Goal: Task Accomplishment & Management: Manage account settings

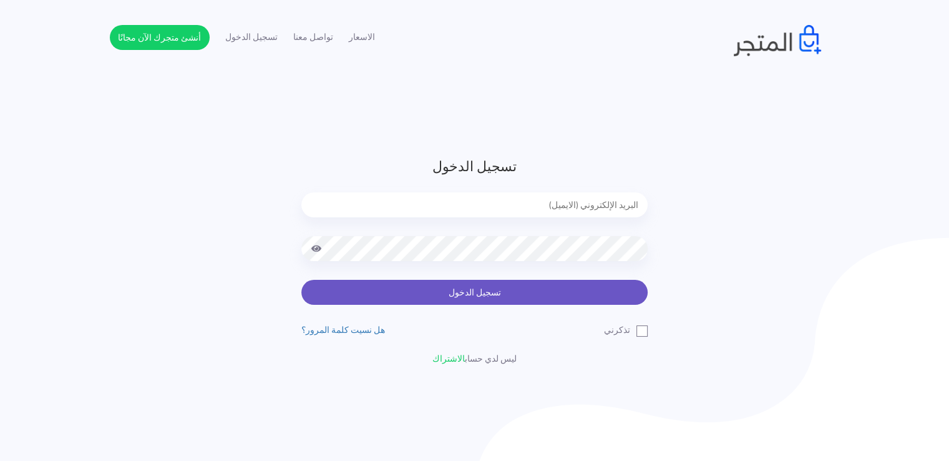
type input "[EMAIL_ADDRESS][DOMAIN_NAME]"
click at [440, 280] on button "تسجيل الدخول" at bounding box center [474, 292] width 346 height 25
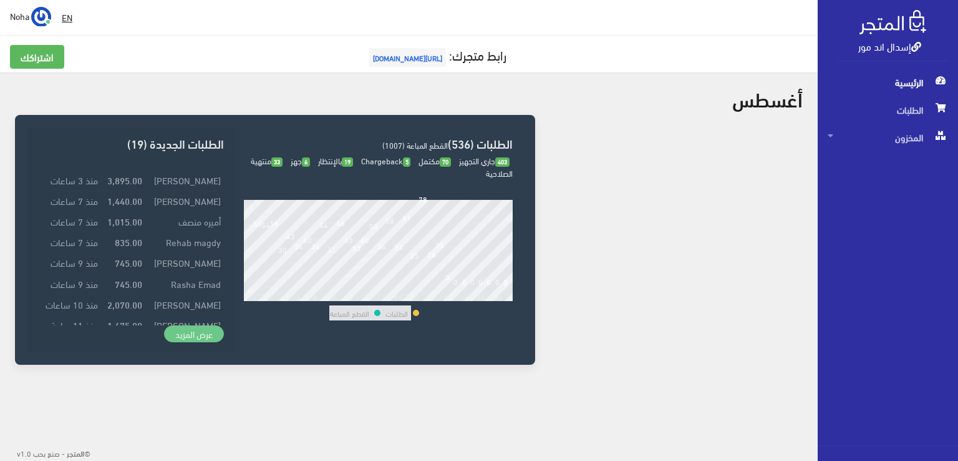
click at [178, 329] on link "عرض المزيد" at bounding box center [194, 333] width 60 height 17
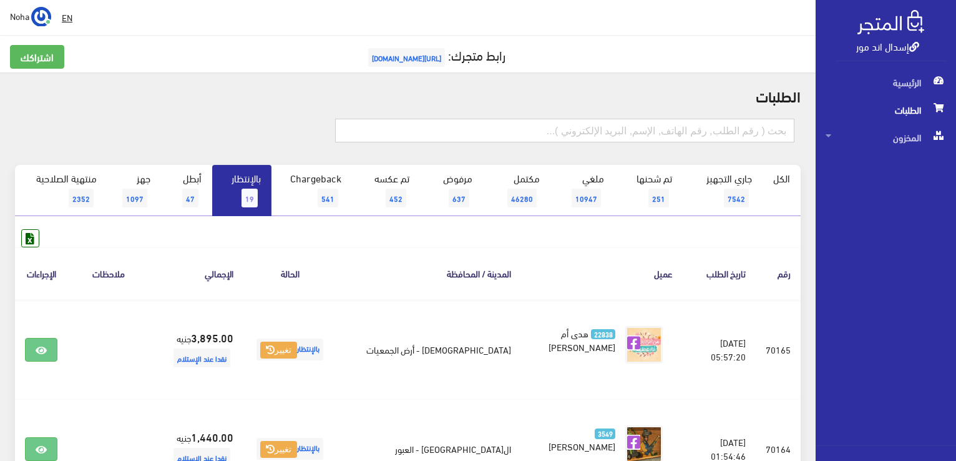
click at [694, 128] on input "text" at bounding box center [564, 131] width 459 height 24
type input "69849"
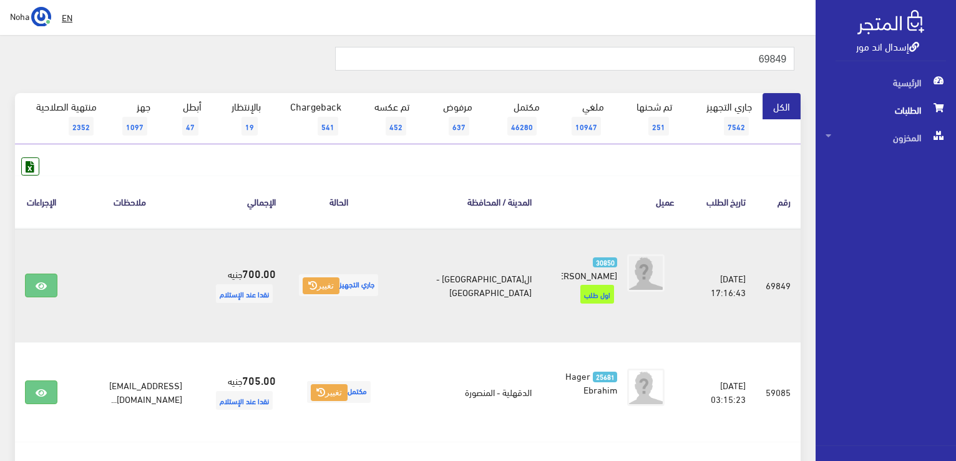
scroll to position [125, 0]
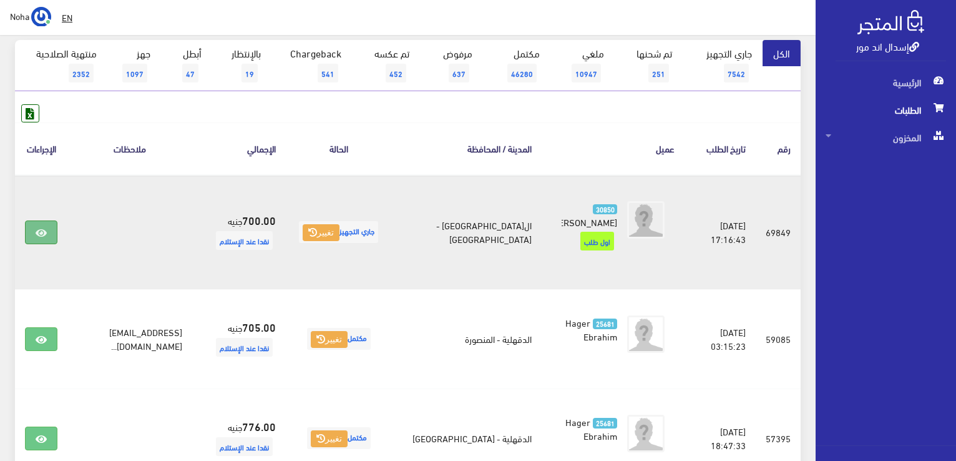
click at [45, 228] on icon at bounding box center [41, 233] width 11 height 10
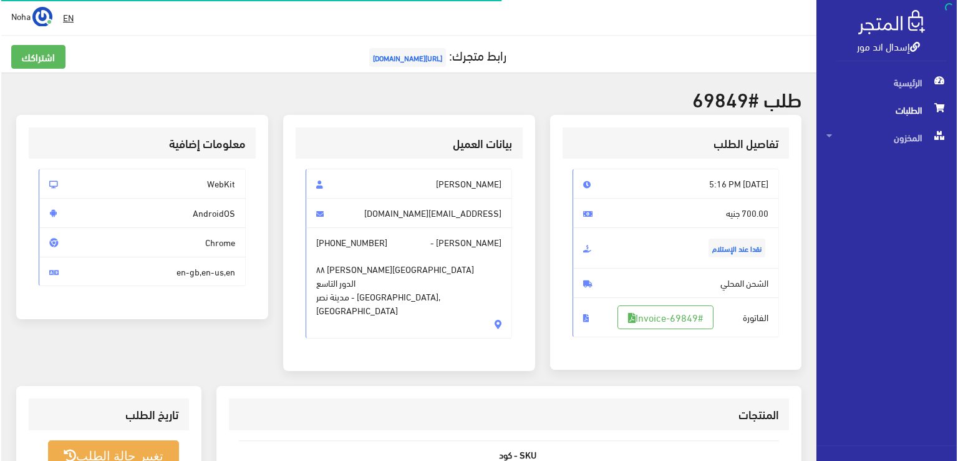
scroll to position [250, 0]
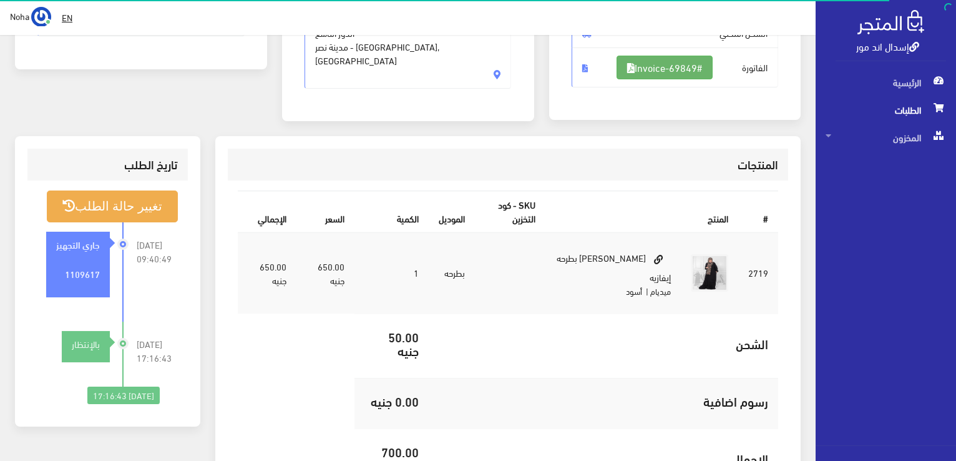
click at [690, 73] on link "#Invoice-69849" at bounding box center [665, 68] width 96 height 24
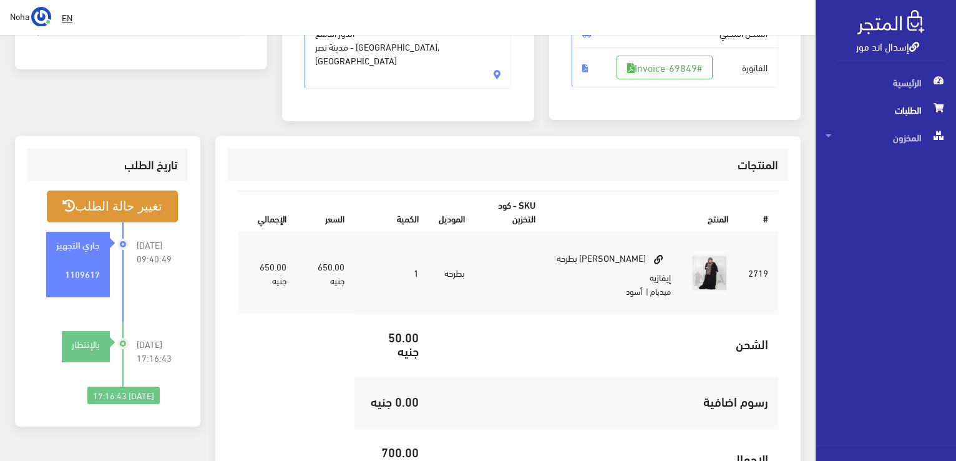
click at [129, 200] on button "تغيير حالة الطلب" at bounding box center [112, 206] width 131 height 32
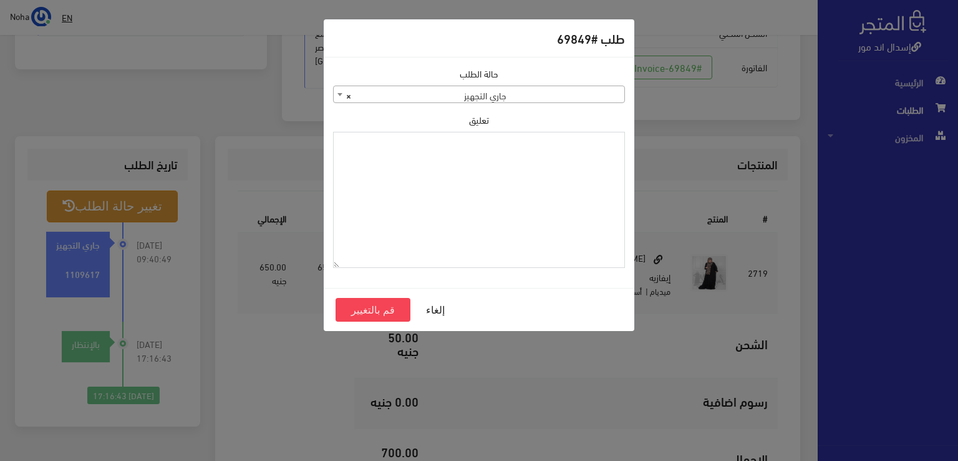
click at [469, 203] on textarea "تعليق" at bounding box center [479, 200] width 292 height 137
click at [443, 180] on textarea "تعليق" at bounding box center [479, 200] width 292 height 137
click at [600, 153] on textarea "1115346" at bounding box center [479, 200] width 292 height 137
type textarea "1115346"
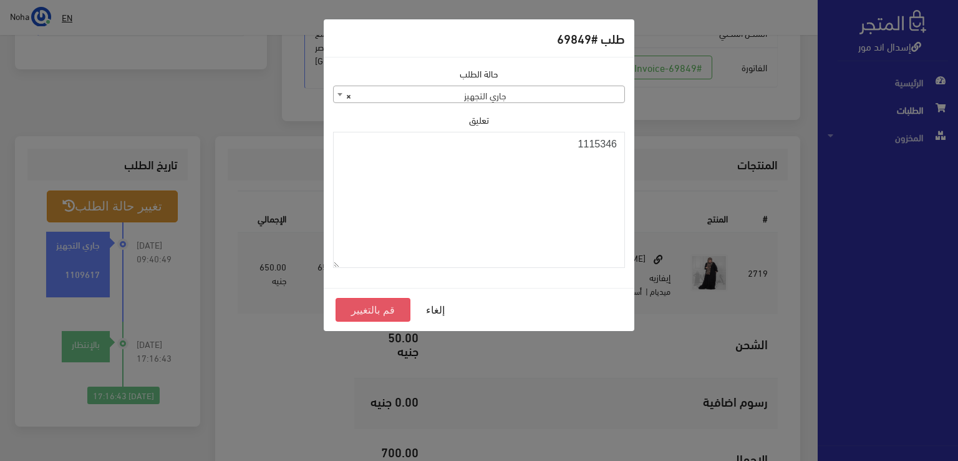
click at [359, 305] on button "قم بالتغيير" at bounding box center [373, 310] width 75 height 24
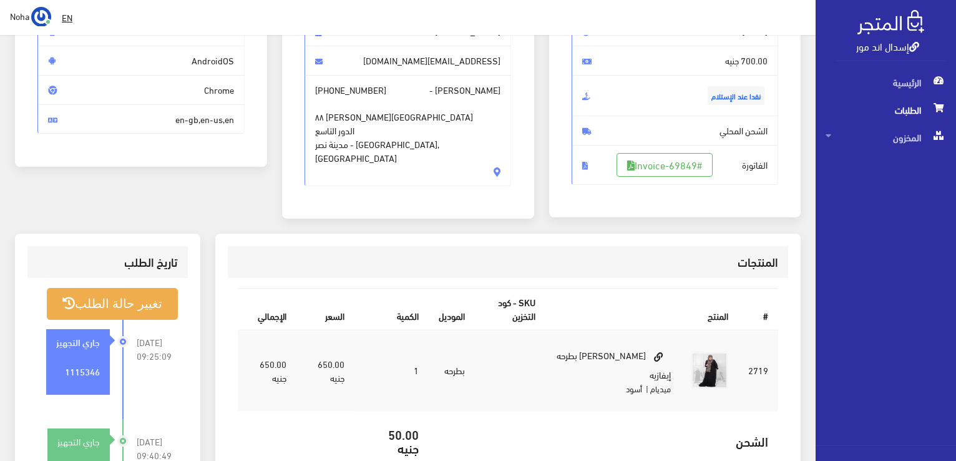
scroll to position [312, 0]
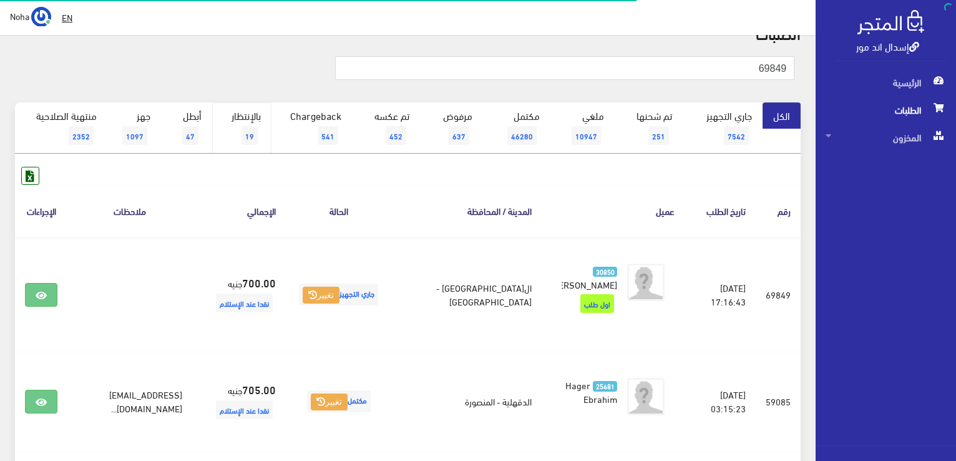
scroll to position [62, 0]
click at [255, 124] on link "بالإنتظار 19" at bounding box center [241, 127] width 59 height 51
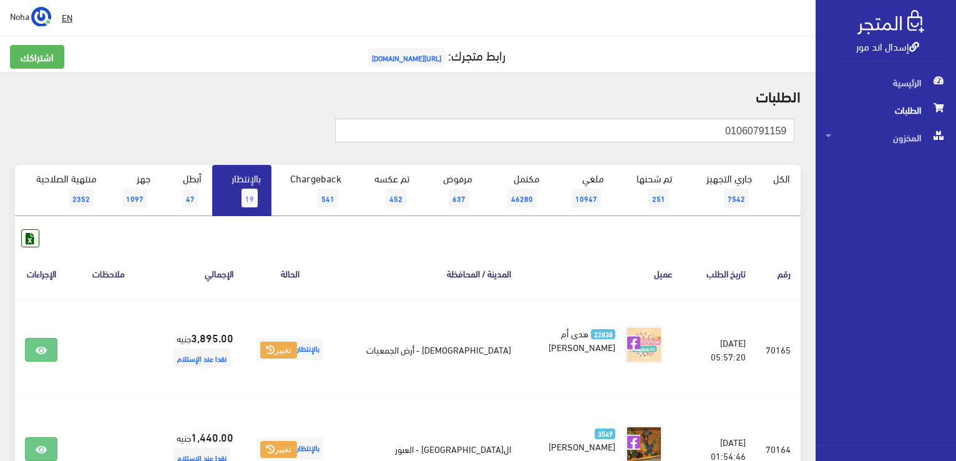
type input "01060791159"
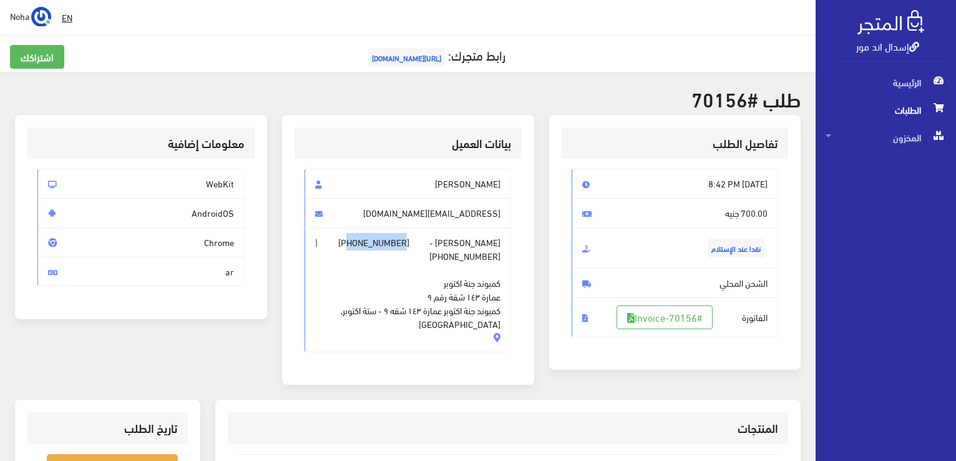
drag, startPoint x: 453, startPoint y: 245, endPoint x: 401, endPoint y: 245, distance: 51.8
click at [401, 245] on span "+201060791159" at bounding box center [373, 242] width 71 height 14
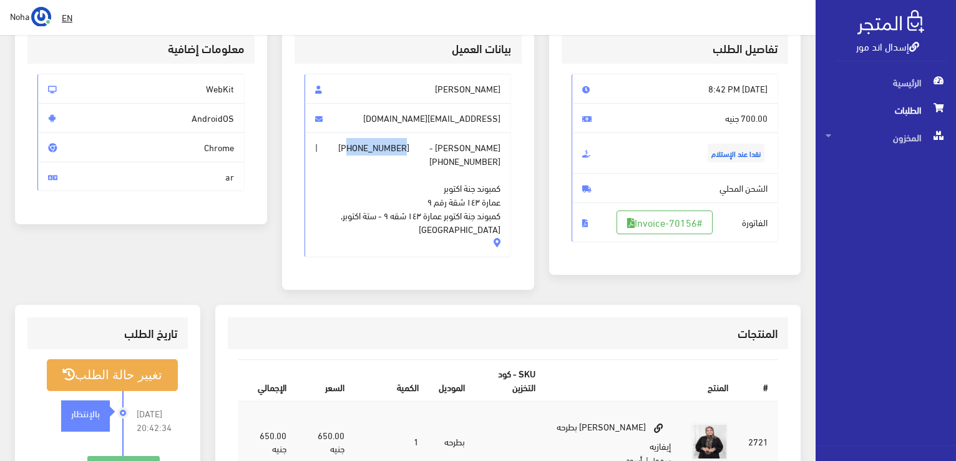
scroll to position [187, 0]
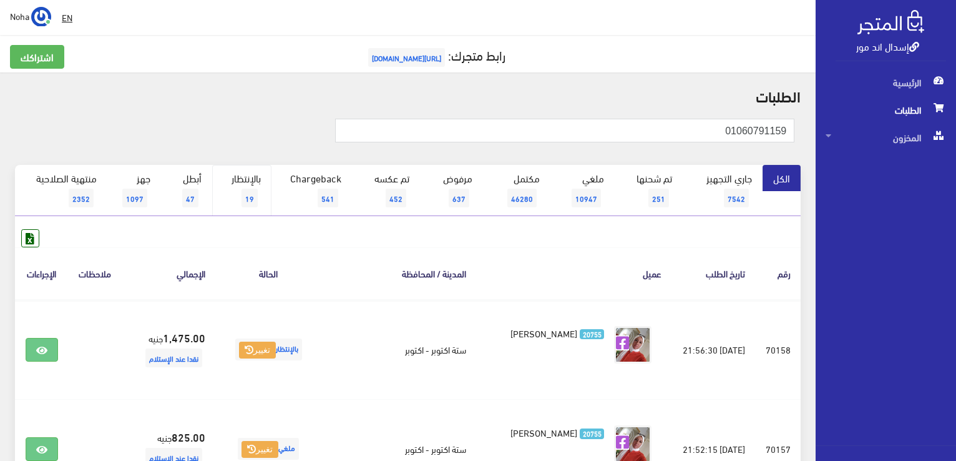
click at [258, 197] on link "بالإنتظار 19" at bounding box center [241, 190] width 59 height 51
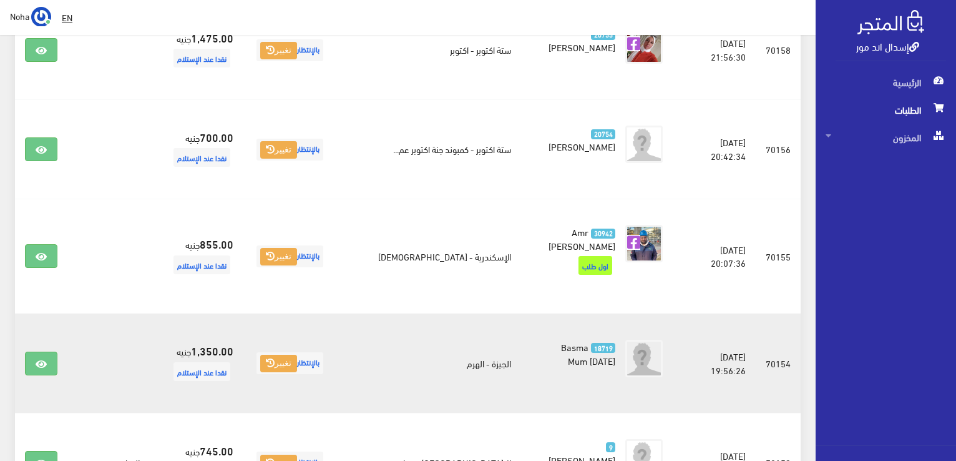
scroll to position [1031, 0]
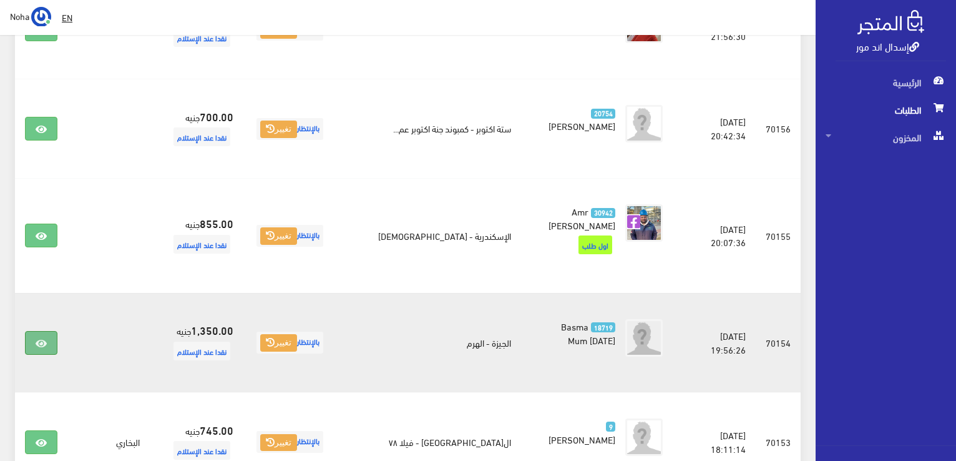
click at [37, 338] on icon at bounding box center [41, 343] width 11 height 10
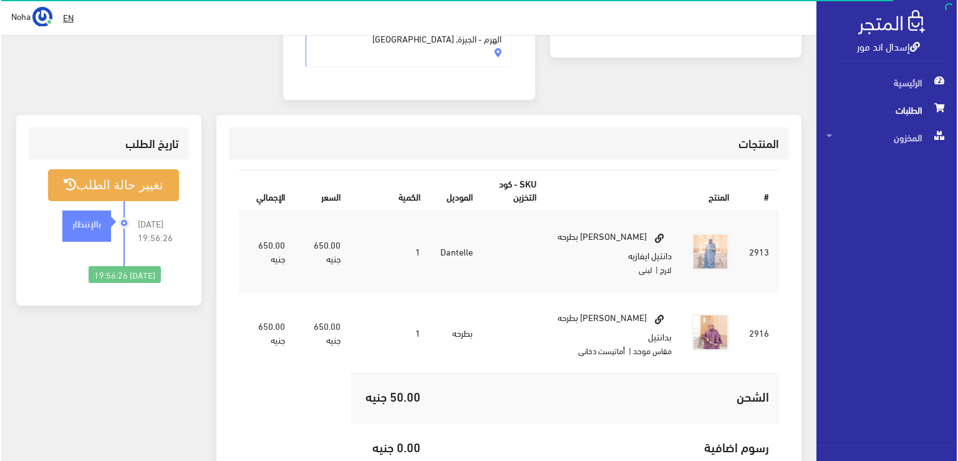
scroll to position [187, 0]
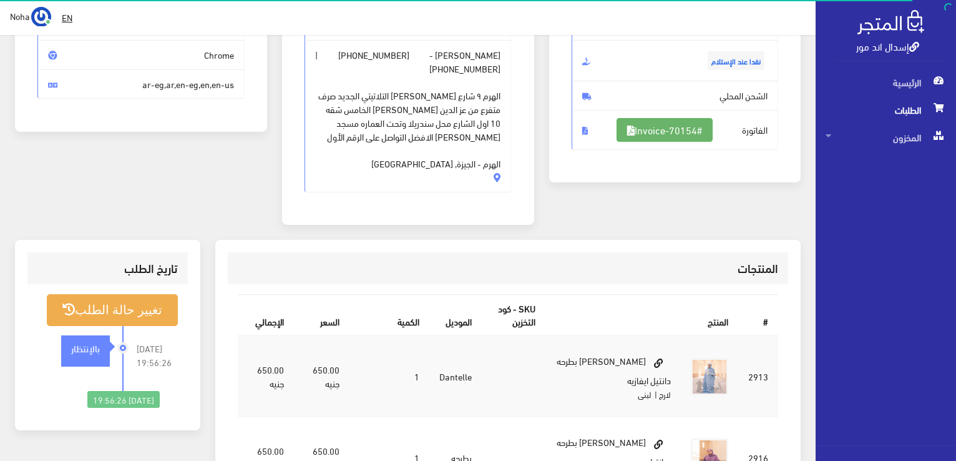
click at [686, 122] on link "#Invoice-70154" at bounding box center [665, 130] width 96 height 24
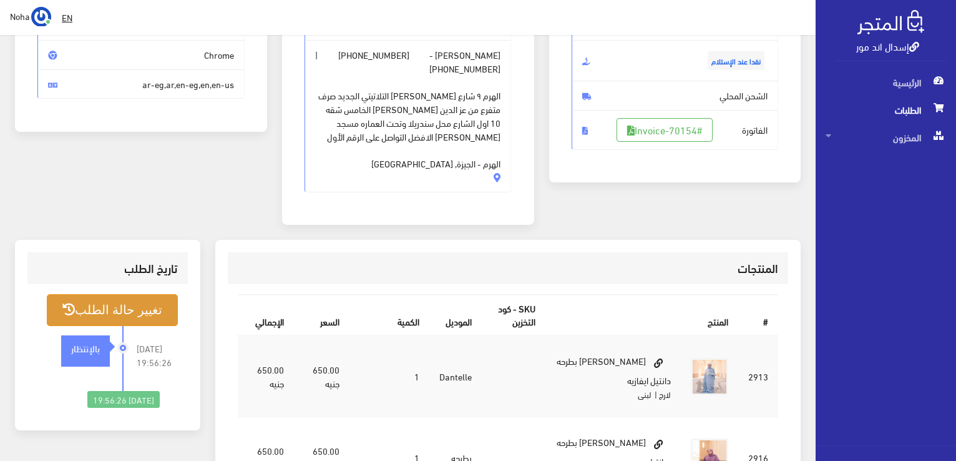
click at [120, 302] on button "تغيير حالة الطلب" at bounding box center [112, 310] width 131 height 32
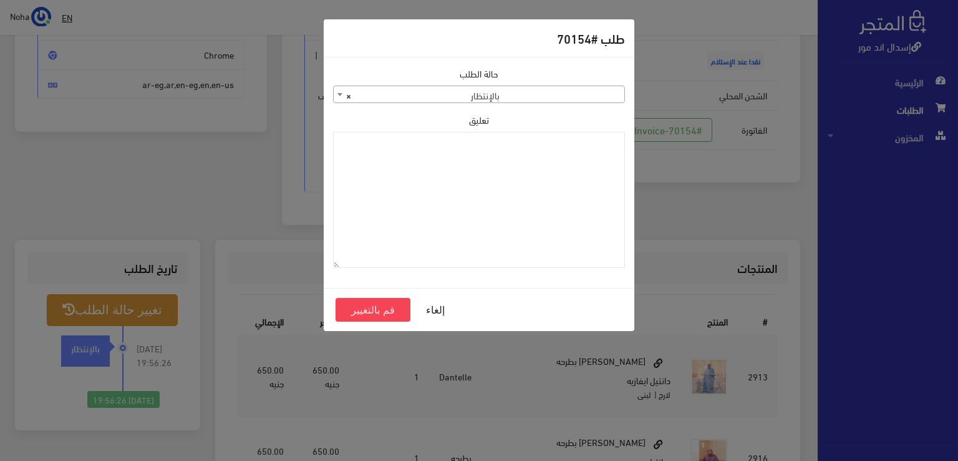
click at [492, 105] on div "حالة الطلب جاري التجهيز تم شحنها ملغي مكتمل مرفوض تم عكس الإلغاء فشل تم رد المب…" at bounding box center [479, 172] width 307 height 211
drag, startPoint x: 492, startPoint y: 103, endPoint x: 496, endPoint y: 97, distance: 7.6
click at [492, 101] on div "حالة الطلب جاري التجهيز تم شحنها ملغي مكتمل مرفوض تم عكس الإلغاء فشل تم رد المب…" at bounding box center [479, 172] width 307 height 211
click at [496, 97] on span "× بالإنتظار" at bounding box center [479, 94] width 291 height 17
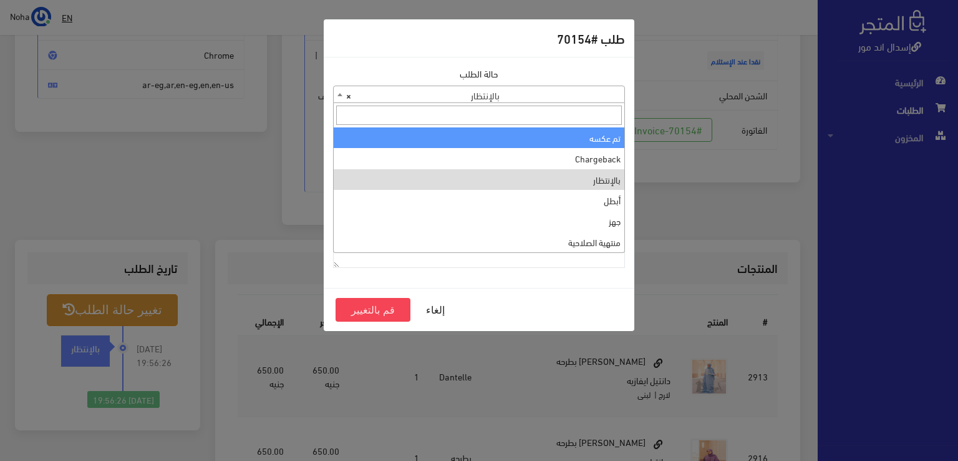
scroll to position [0, 0]
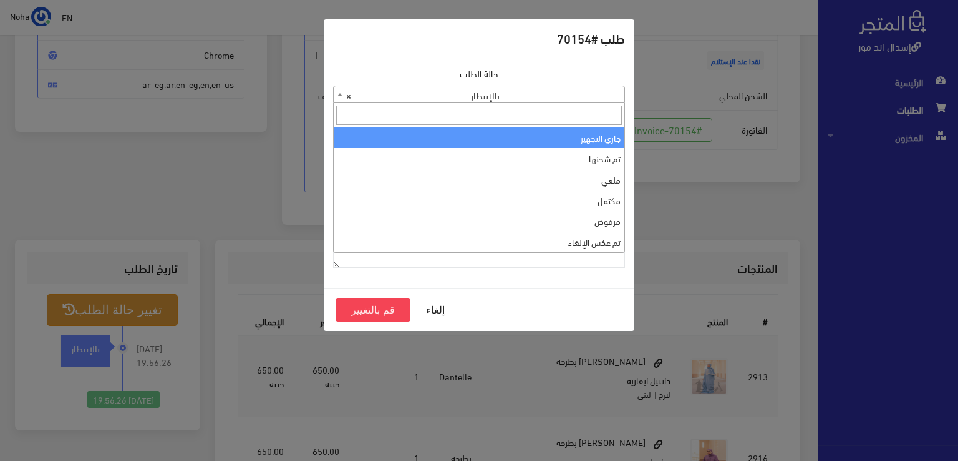
select select "1"
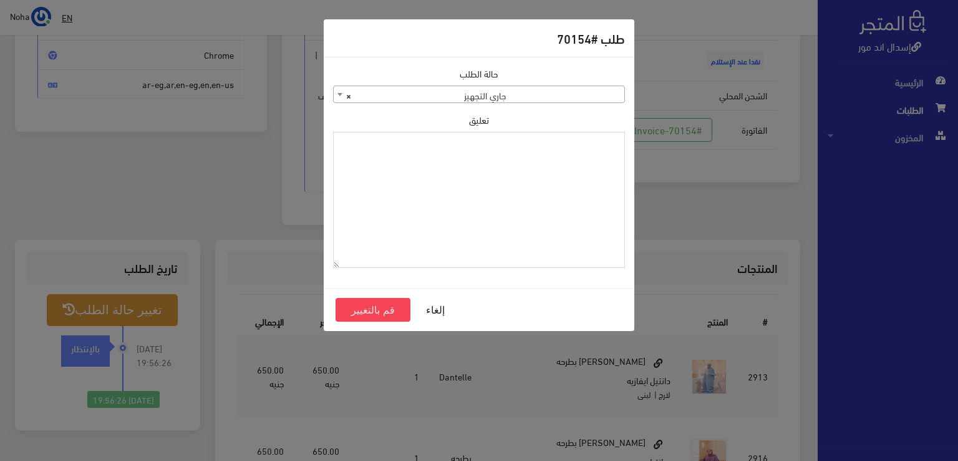
paste textarea "1115346"
type textarea "1115346"
click at [379, 310] on button "قم بالتغيير" at bounding box center [373, 310] width 75 height 24
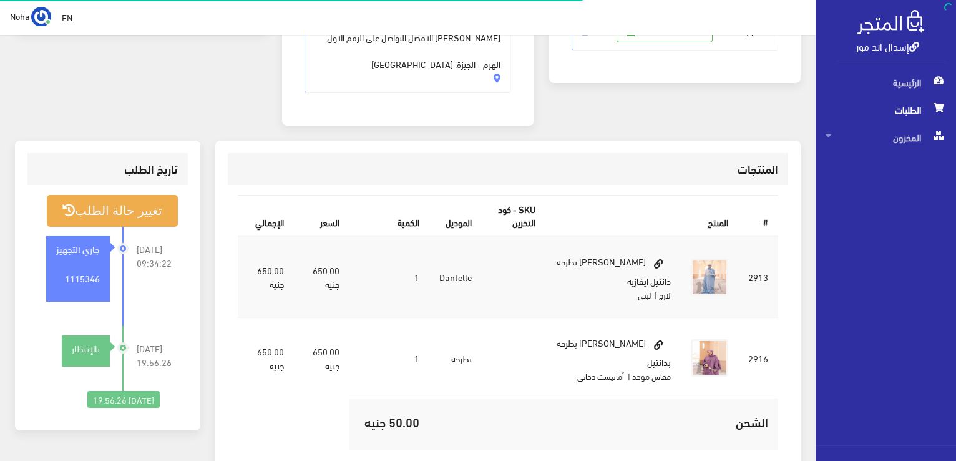
scroll to position [312, 0]
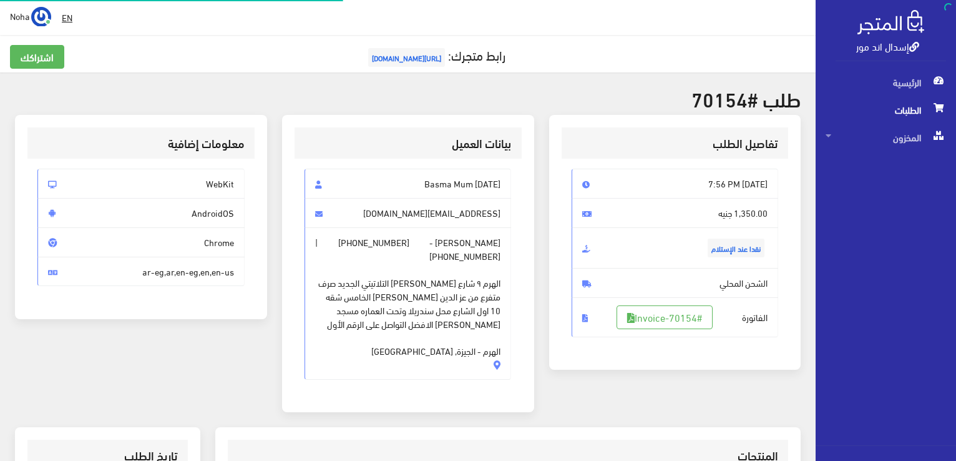
scroll to position [179, 0]
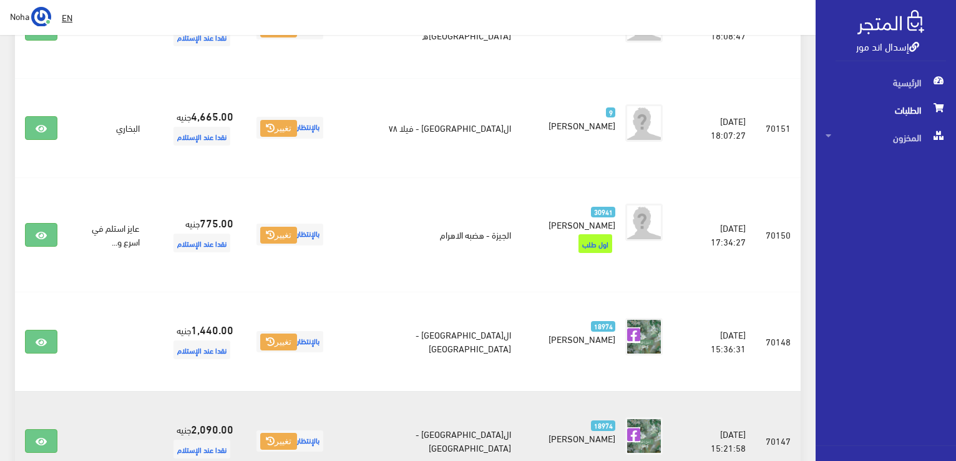
scroll to position [1842, 0]
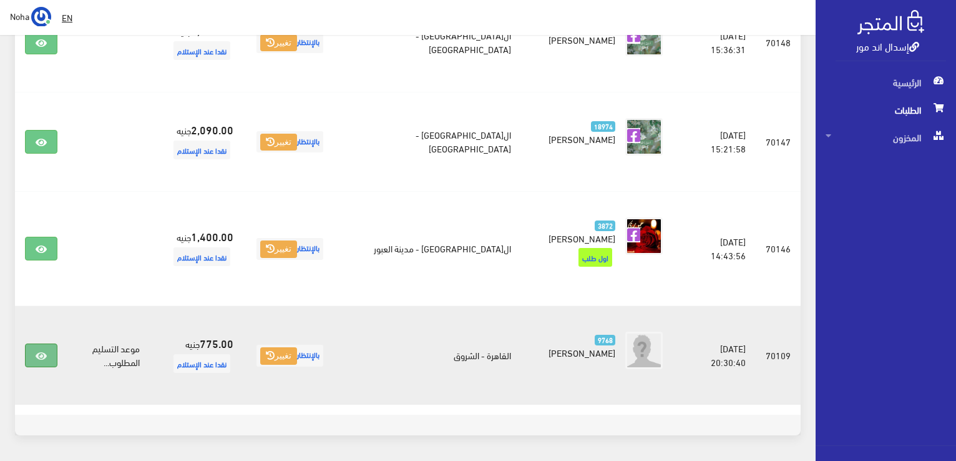
click at [38, 351] on icon at bounding box center [41, 356] width 11 height 10
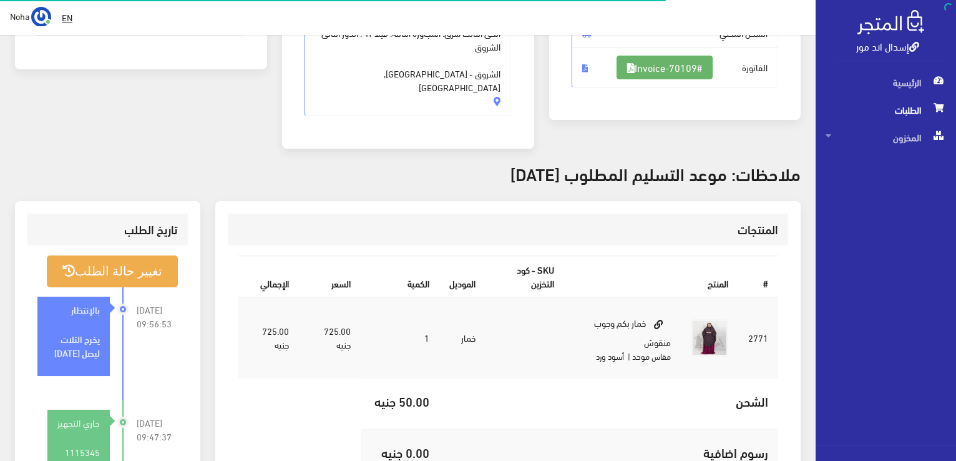
scroll to position [250, 0]
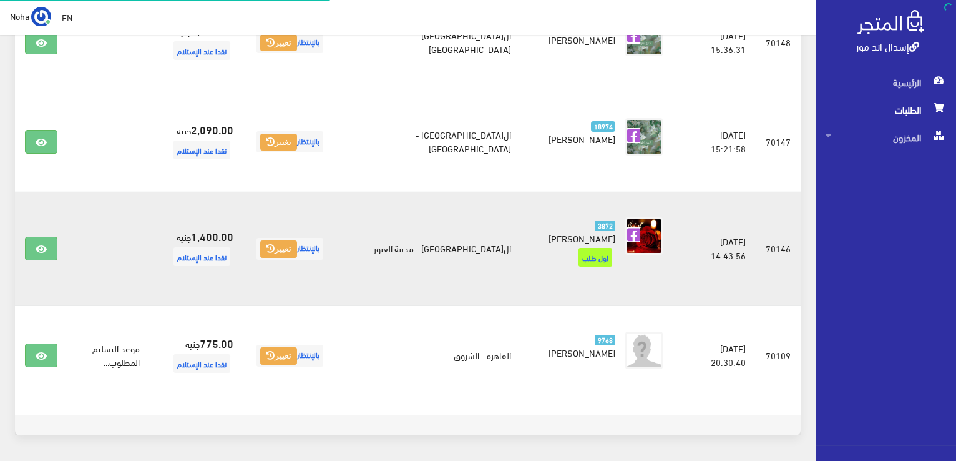
scroll to position [1842, 0]
click at [43, 244] on icon at bounding box center [41, 249] width 11 height 10
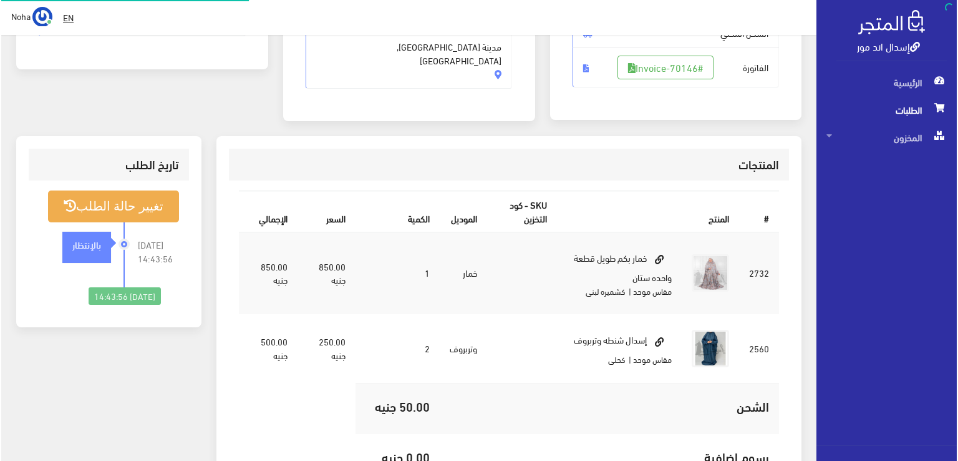
scroll to position [250, 0]
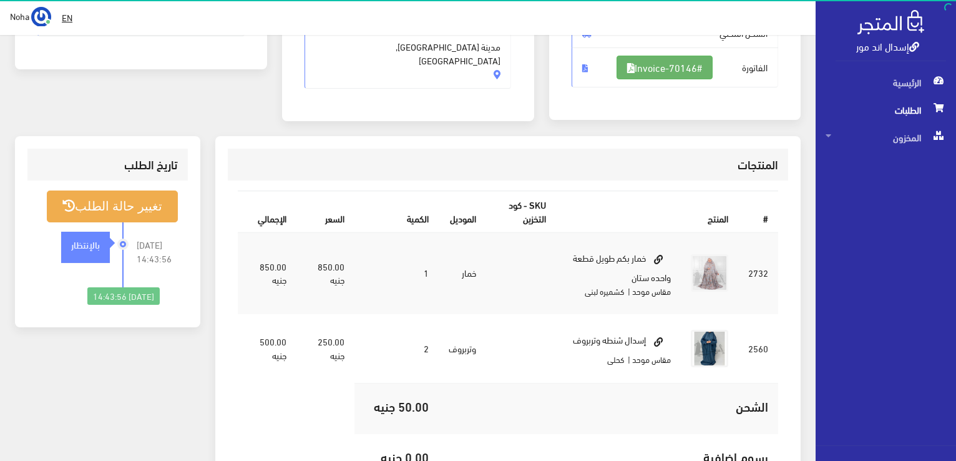
click at [670, 64] on link "#Invoice-70146" at bounding box center [665, 68] width 96 height 24
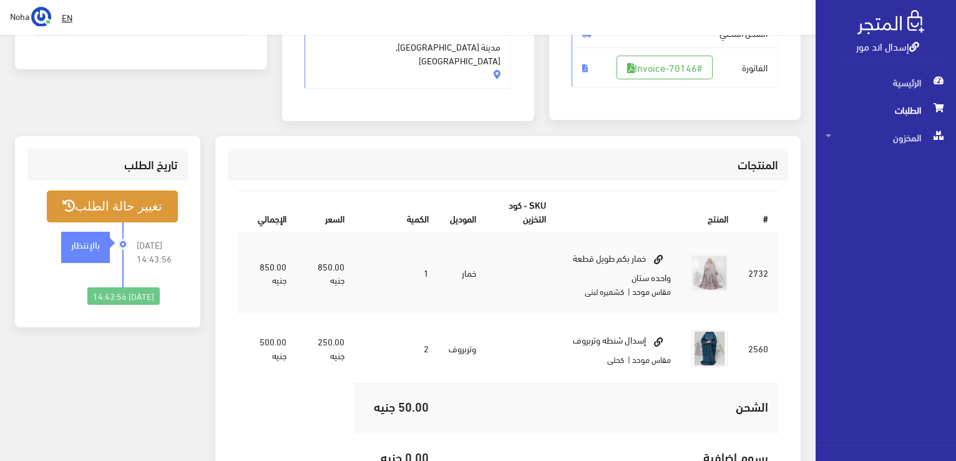
click at [107, 197] on button "تغيير حالة الطلب" at bounding box center [112, 206] width 131 height 32
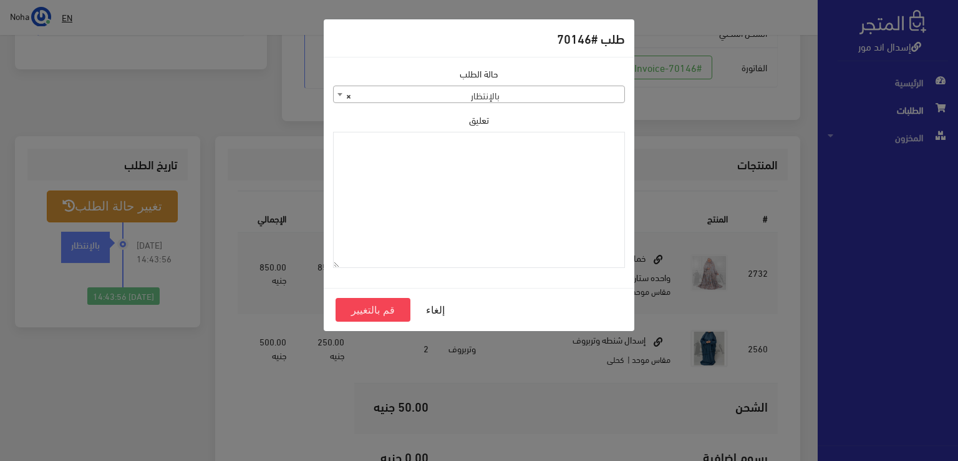
click at [554, 100] on span "× بالإنتظار" at bounding box center [479, 94] width 291 height 17
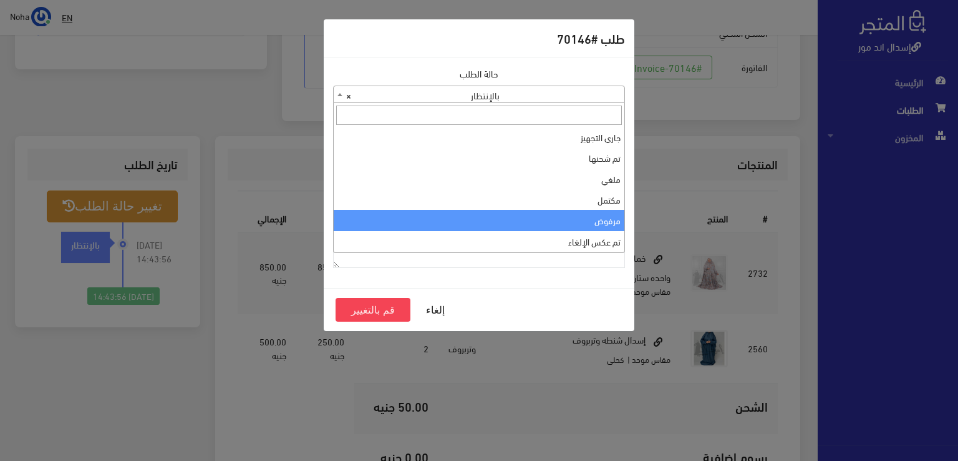
scroll to position [0, 0]
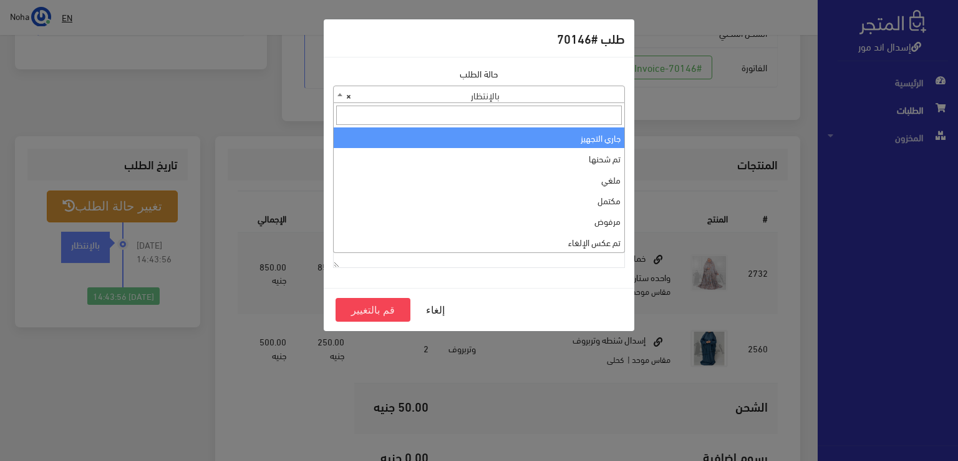
select select "1"
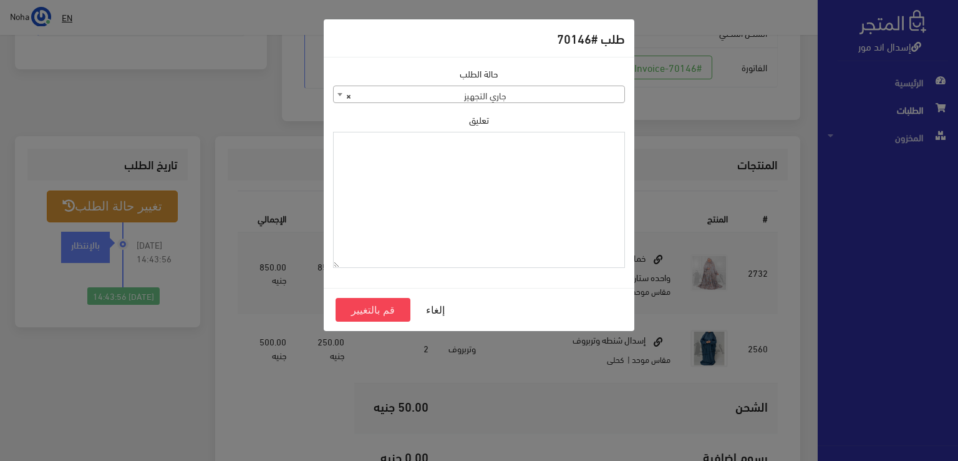
paste textarea "1115346"
type textarea "1115346"
click at [374, 305] on button "قم بالتغيير" at bounding box center [373, 310] width 75 height 24
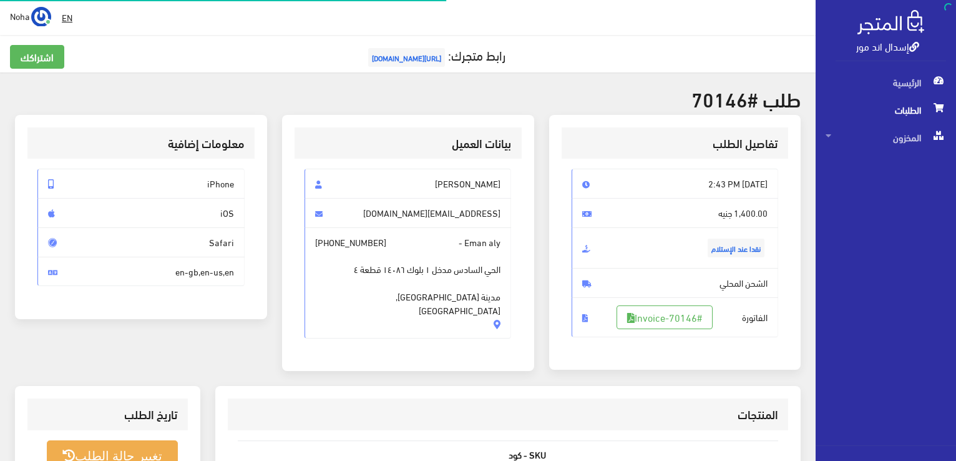
scroll to position [245, 0]
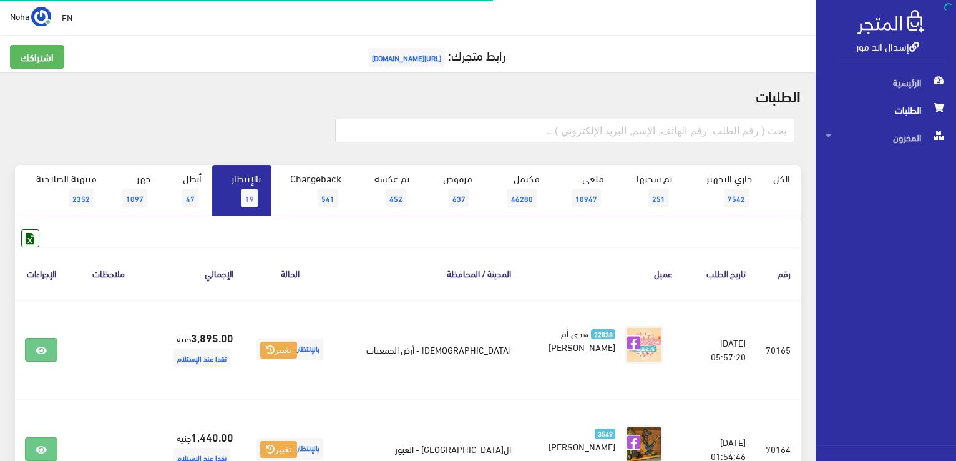
scroll to position [1842, 0]
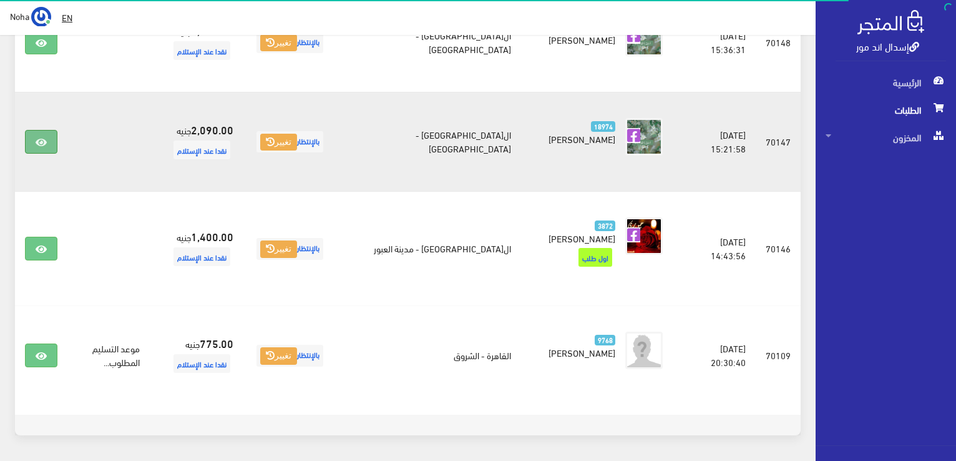
click at [36, 137] on icon at bounding box center [41, 142] width 11 height 10
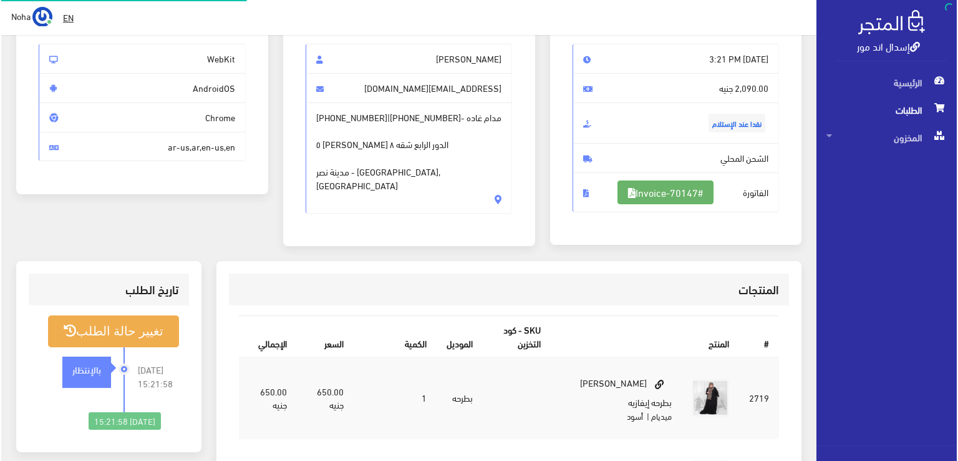
scroll to position [125, 0]
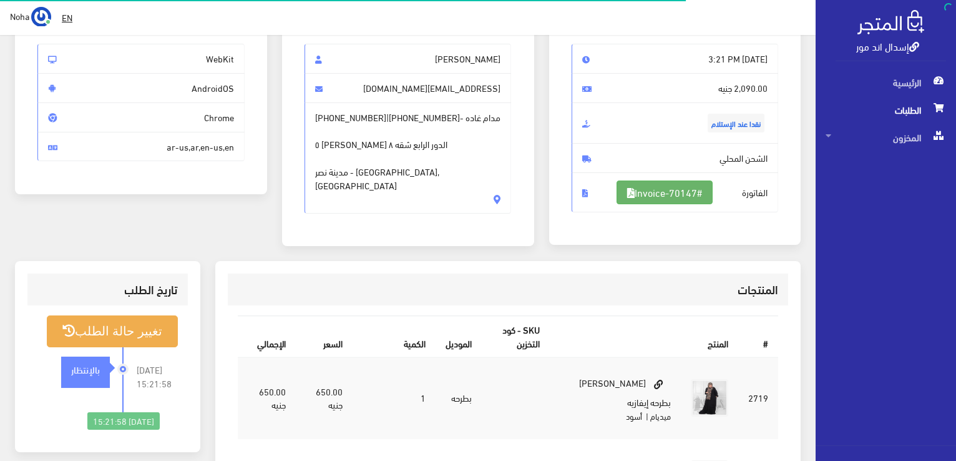
click at [628, 193] on icon at bounding box center [630, 193] width 7 height 10
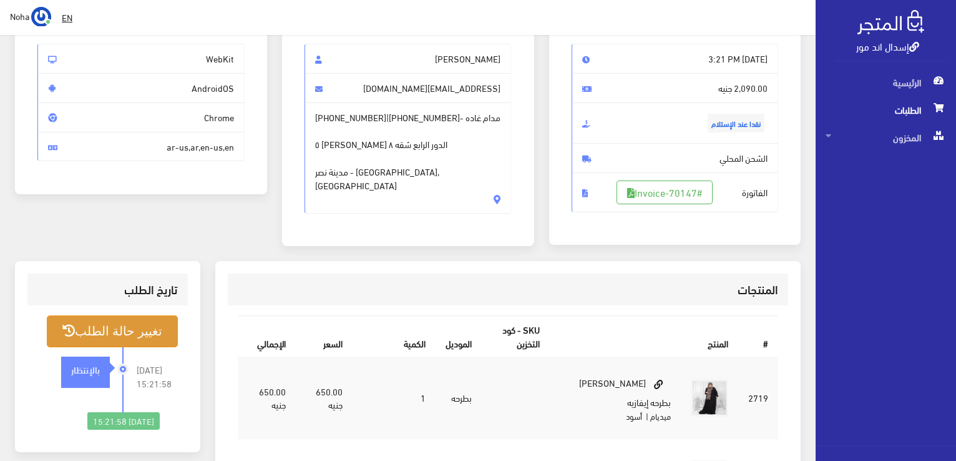
click at [130, 334] on button "تغيير حالة الطلب" at bounding box center [112, 331] width 131 height 32
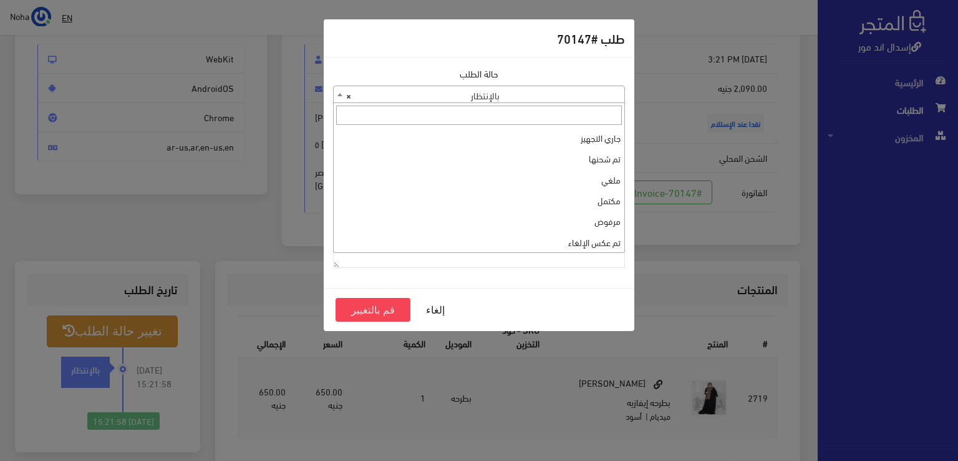
click at [534, 92] on span "× بالإنتظار" at bounding box center [479, 94] width 291 height 17
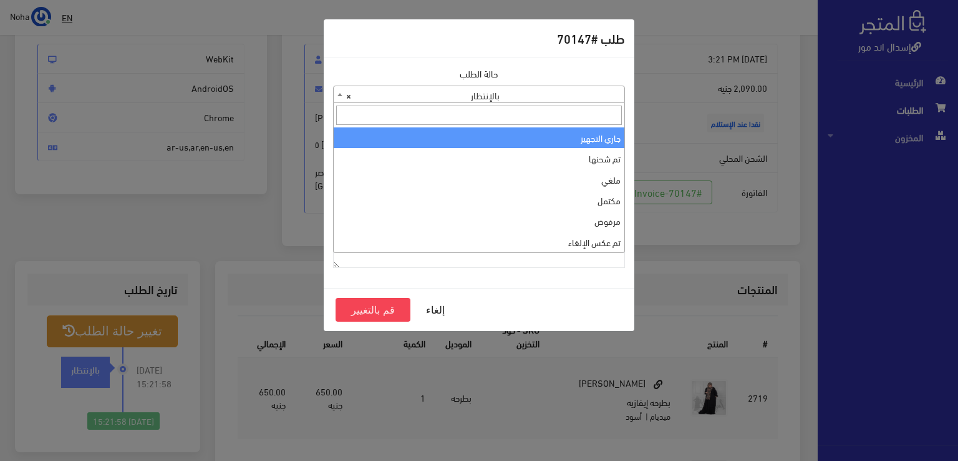
select select "1"
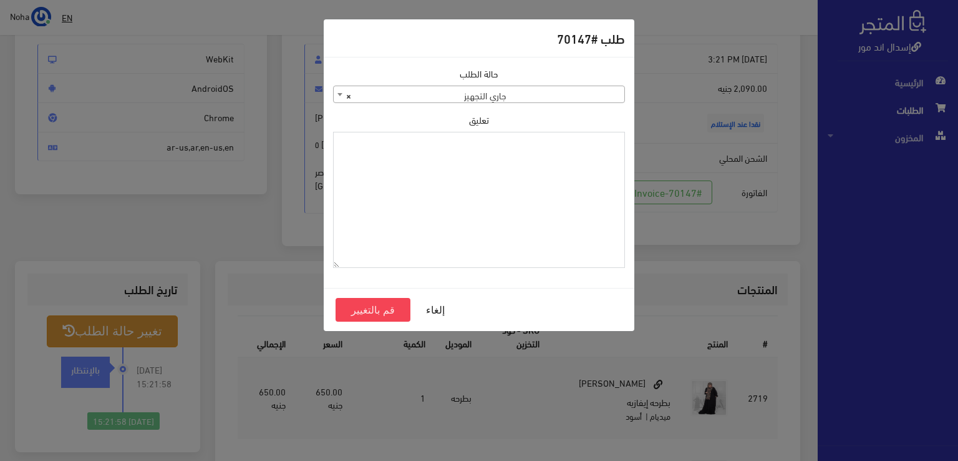
paste textarea "1115346"
type textarea "1115346"
click at [379, 311] on button "قم بالتغيير" at bounding box center [373, 310] width 75 height 24
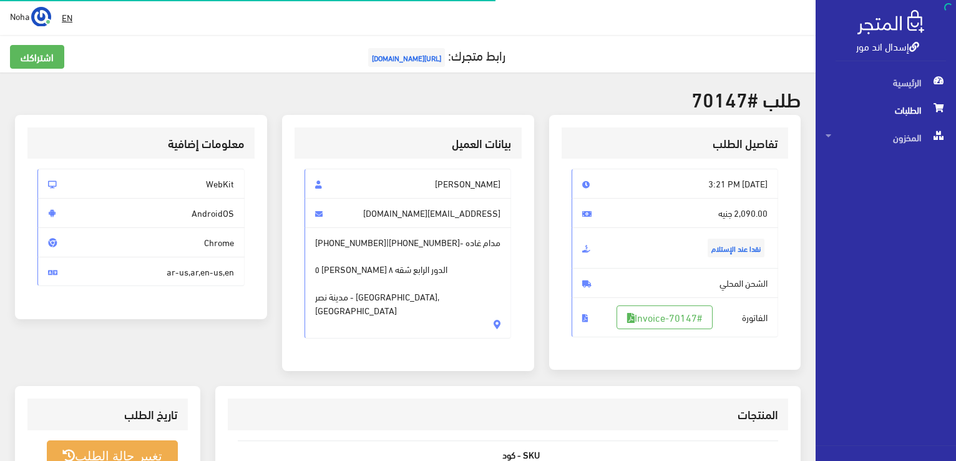
scroll to position [125, 0]
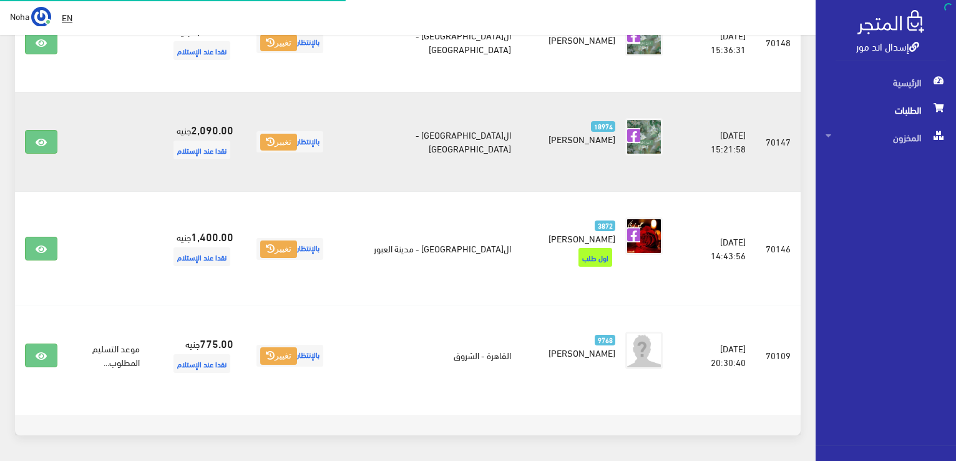
scroll to position [1842, 0]
click at [49, 130] on link at bounding box center [41, 142] width 32 height 24
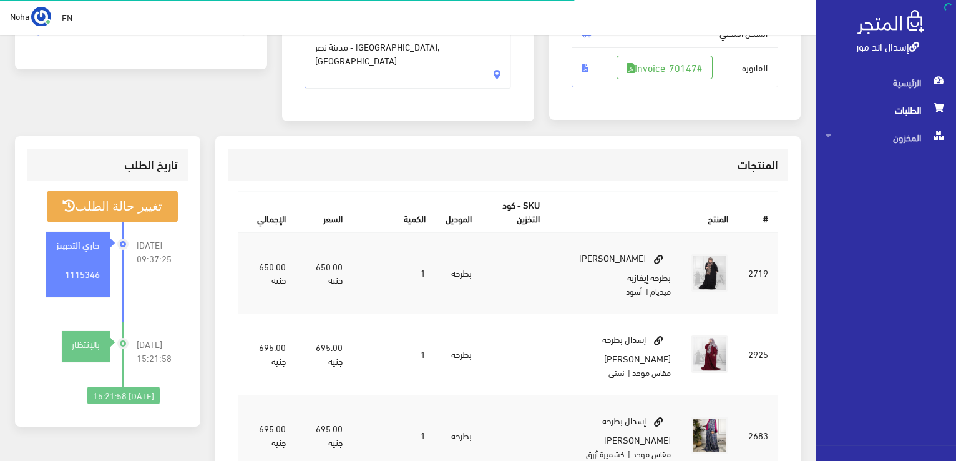
scroll to position [250, 0]
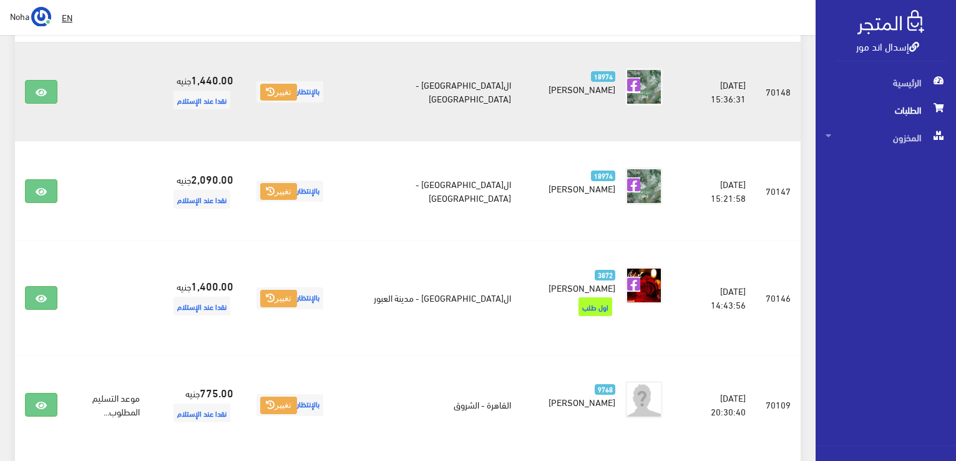
scroll to position [1717, 0]
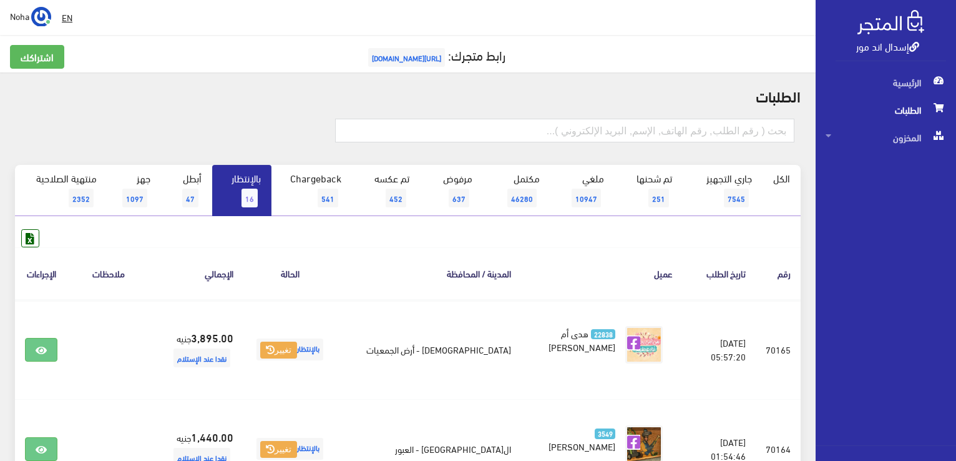
scroll to position [1543, 0]
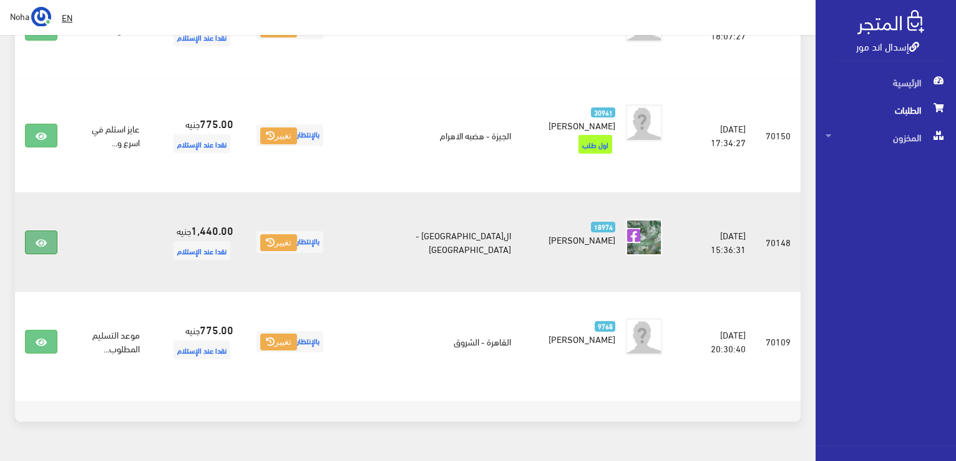
click at [29, 230] on link at bounding box center [41, 242] width 32 height 24
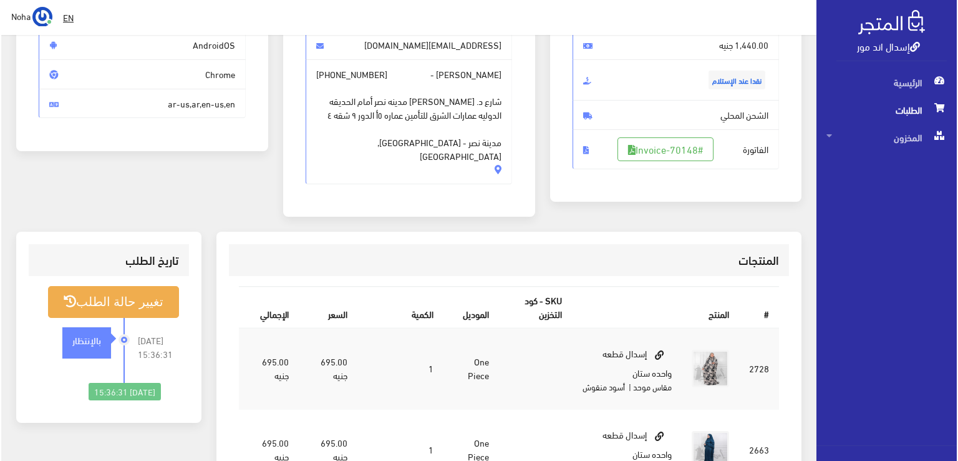
scroll to position [187, 0]
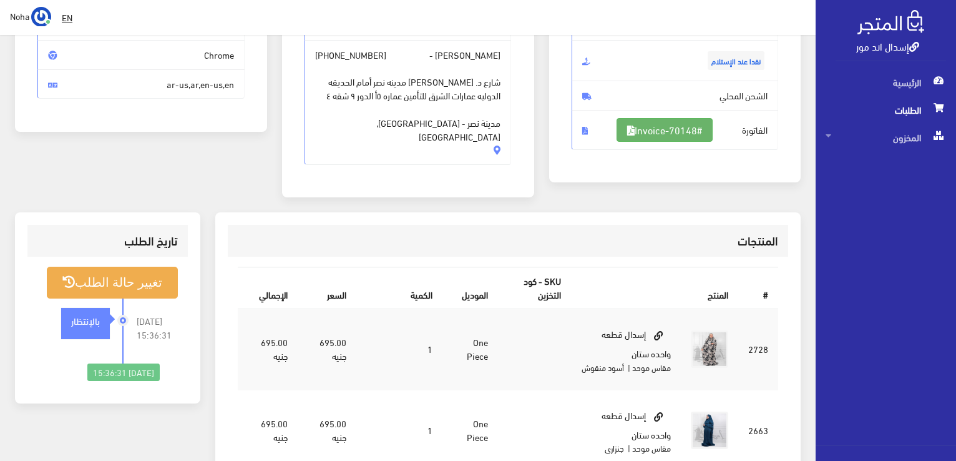
click at [689, 128] on link "#Invoice-70148" at bounding box center [665, 130] width 96 height 24
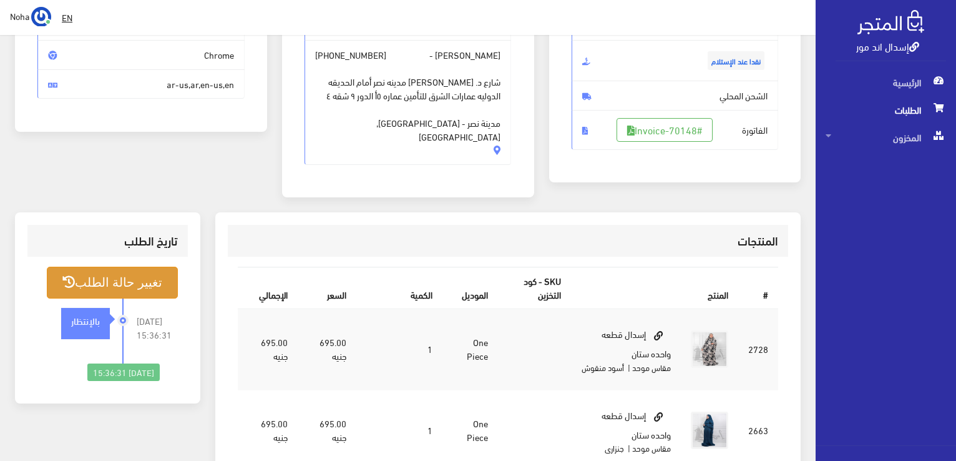
click at [98, 272] on button "تغيير حالة الطلب" at bounding box center [112, 282] width 131 height 32
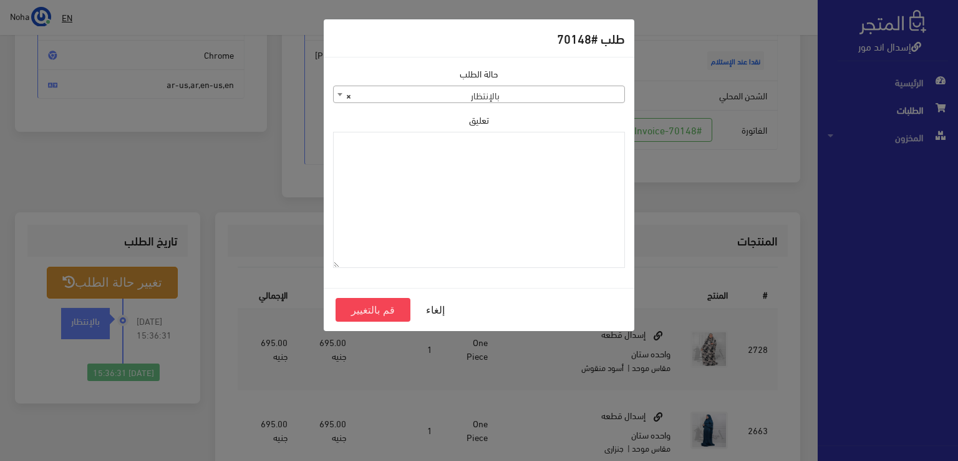
click at [532, 89] on span "× بالإنتظار" at bounding box center [479, 94] width 291 height 17
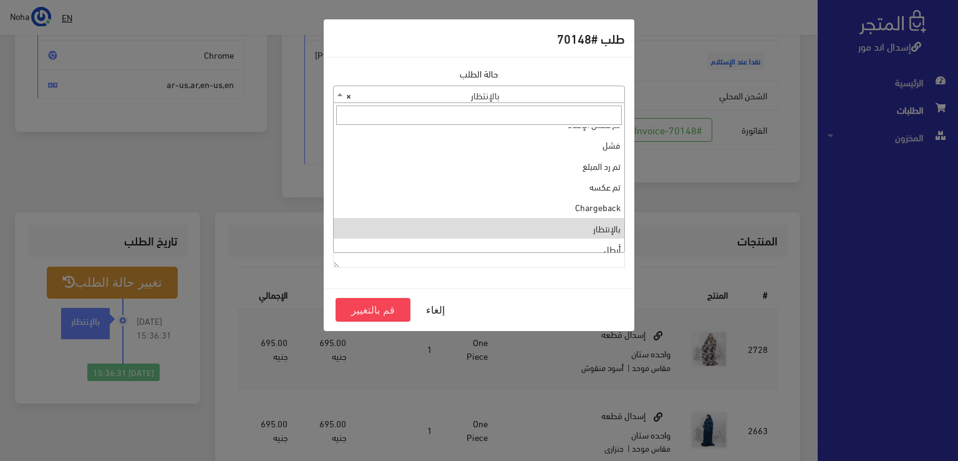
scroll to position [0, 0]
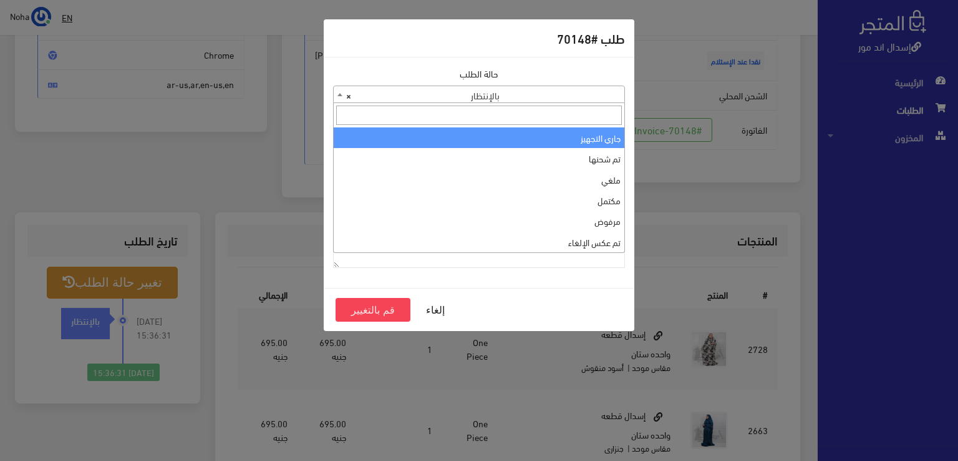
select select "1"
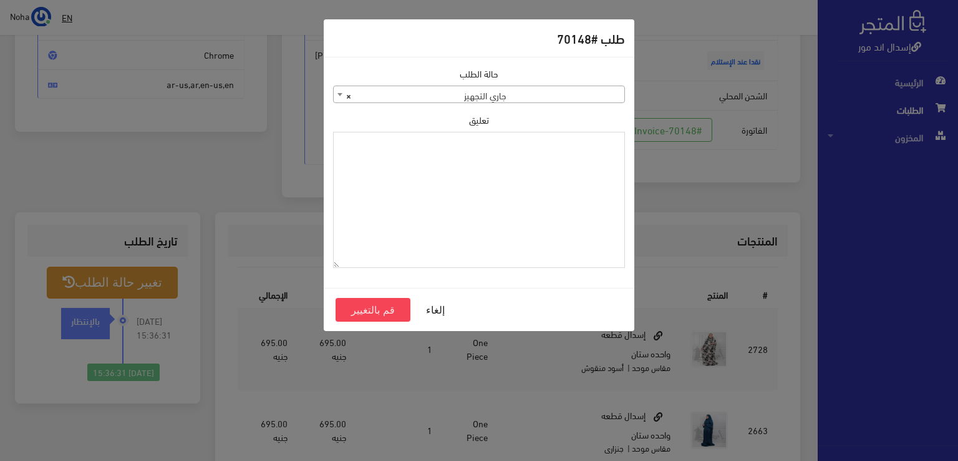
paste textarea "1115346"
type textarea "1115346"
click at [374, 309] on button "قم بالتغيير" at bounding box center [373, 310] width 75 height 24
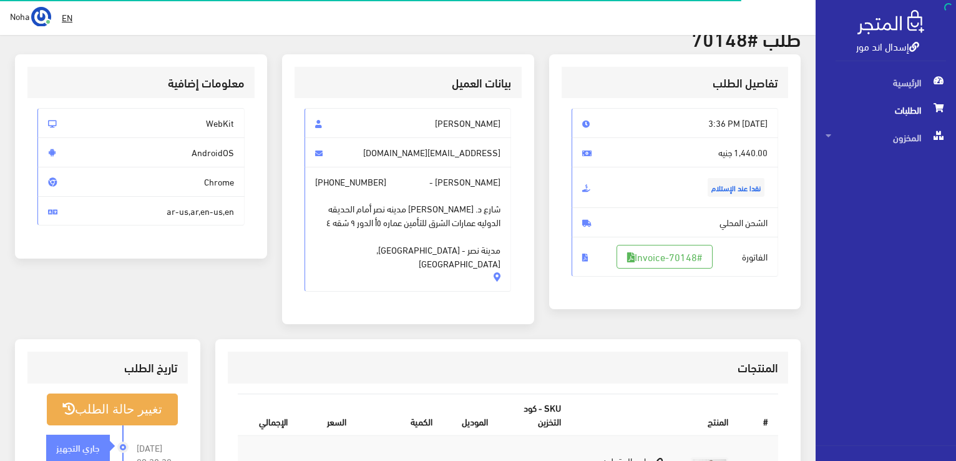
scroll to position [125, 0]
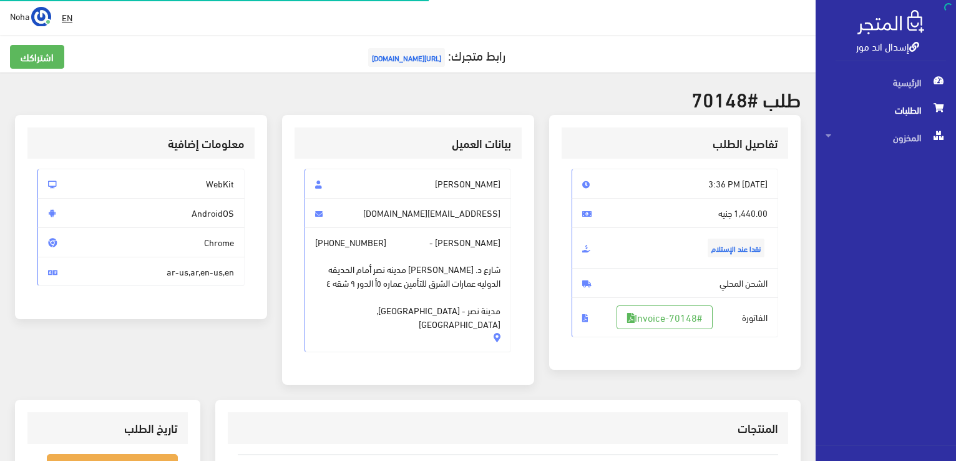
scroll to position [179, 0]
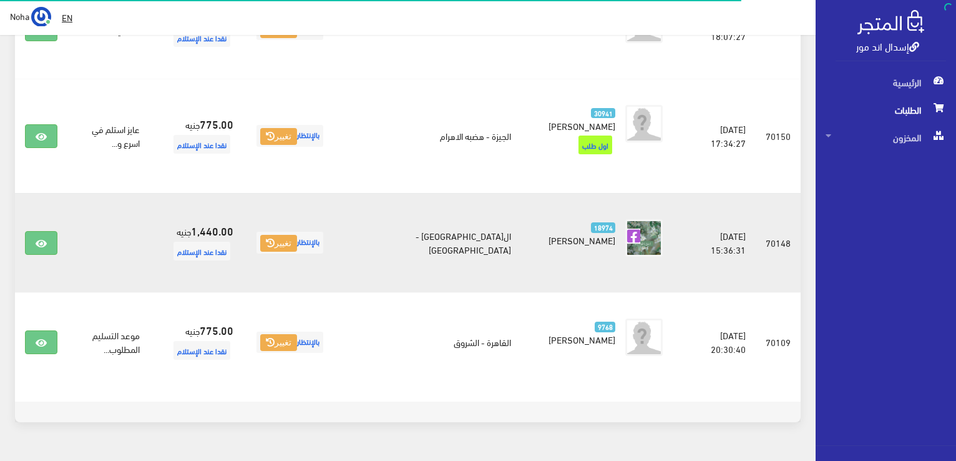
scroll to position [1481, 0]
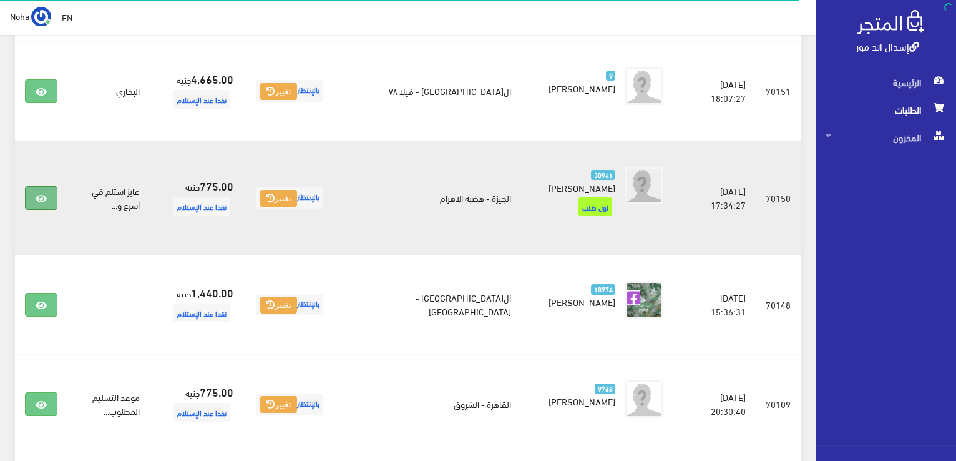
click at [52, 186] on link at bounding box center [41, 198] width 32 height 24
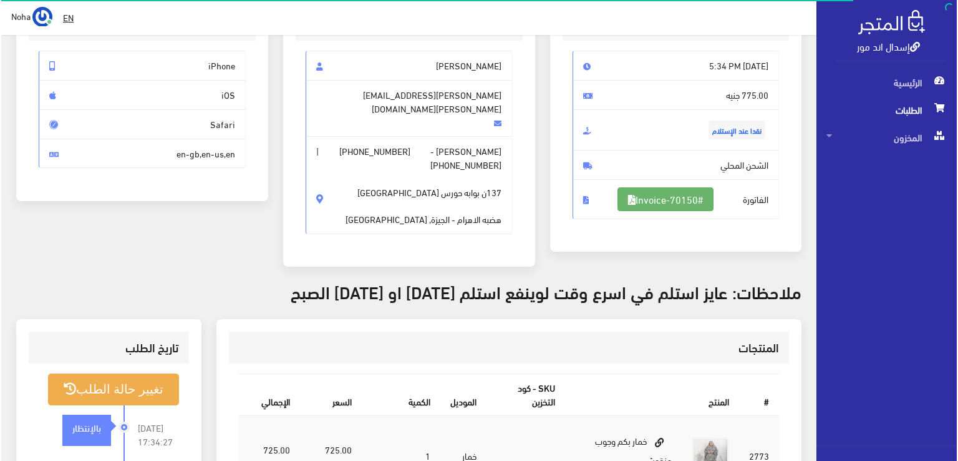
scroll to position [125, 0]
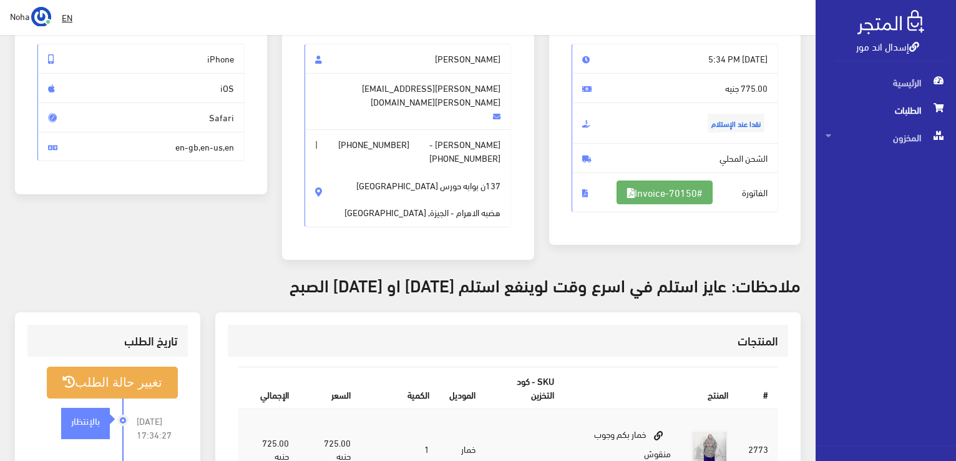
click at [676, 183] on link "#Invoice-70150" at bounding box center [665, 192] width 96 height 24
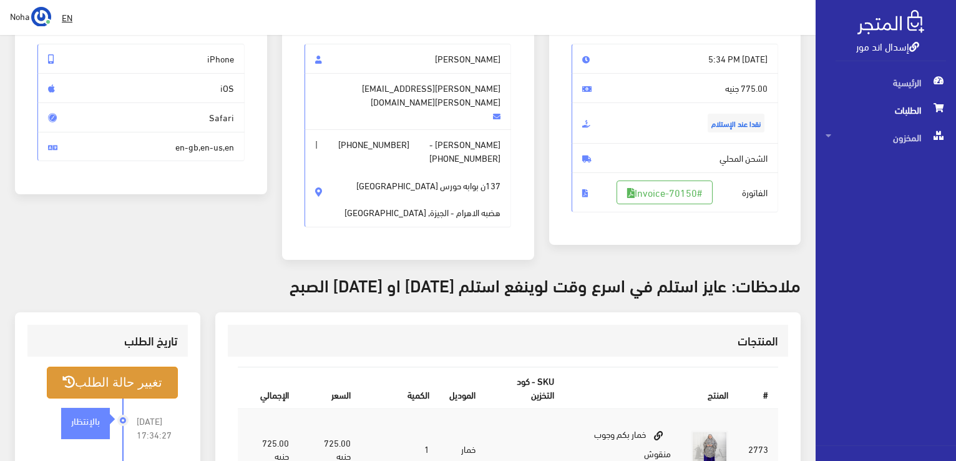
click at [84, 370] on button "تغيير حالة الطلب" at bounding box center [112, 382] width 131 height 32
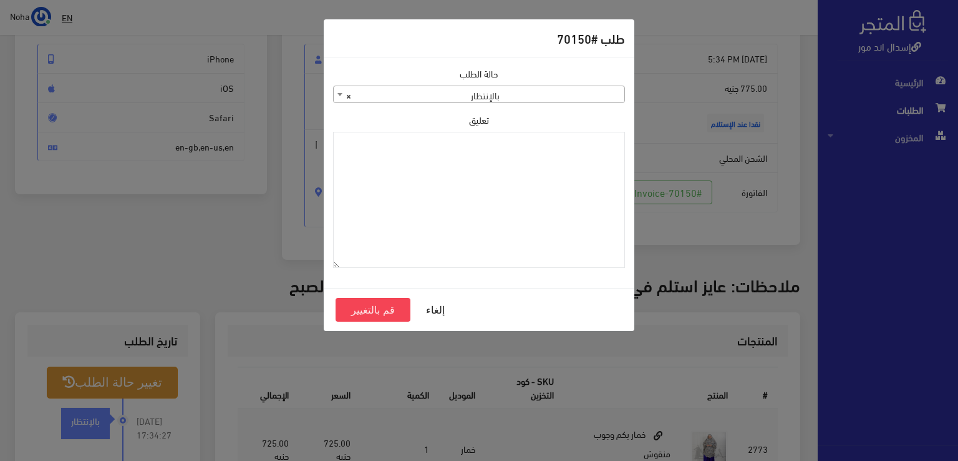
click at [534, 97] on span "× بالإنتظار" at bounding box center [479, 94] width 291 height 17
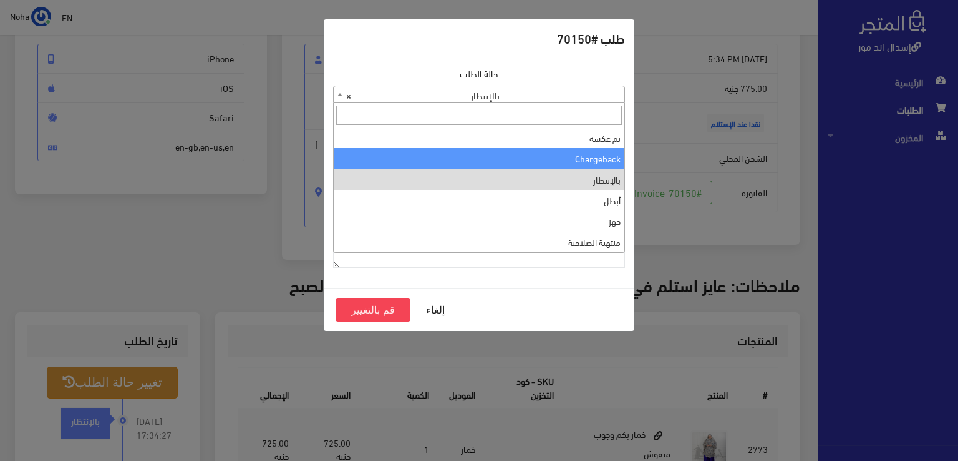
scroll to position [0, 0]
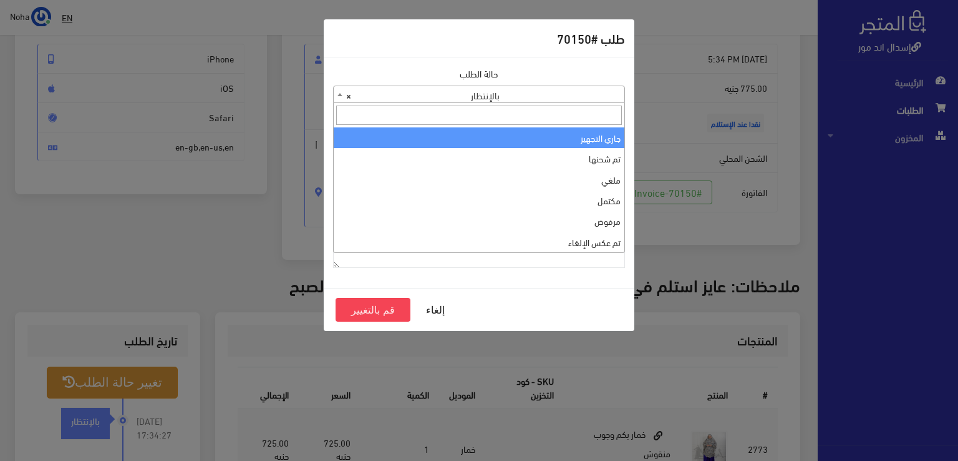
select select "1"
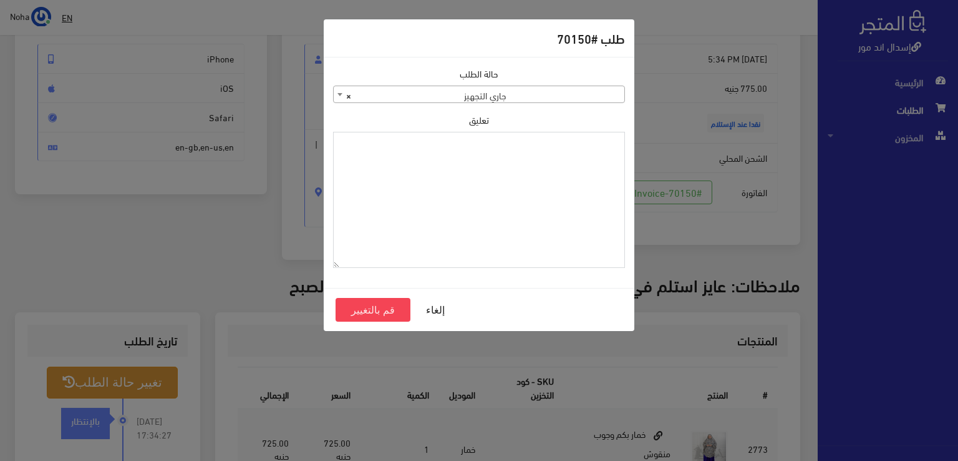
paste textarea "1115346"
type textarea "1115346"
click at [380, 304] on button "قم بالتغيير" at bounding box center [373, 310] width 75 height 24
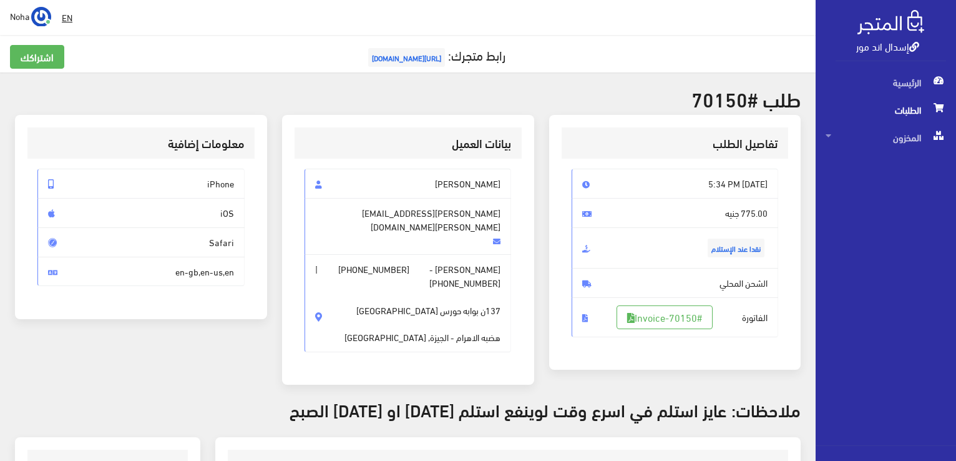
scroll to position [312, 0]
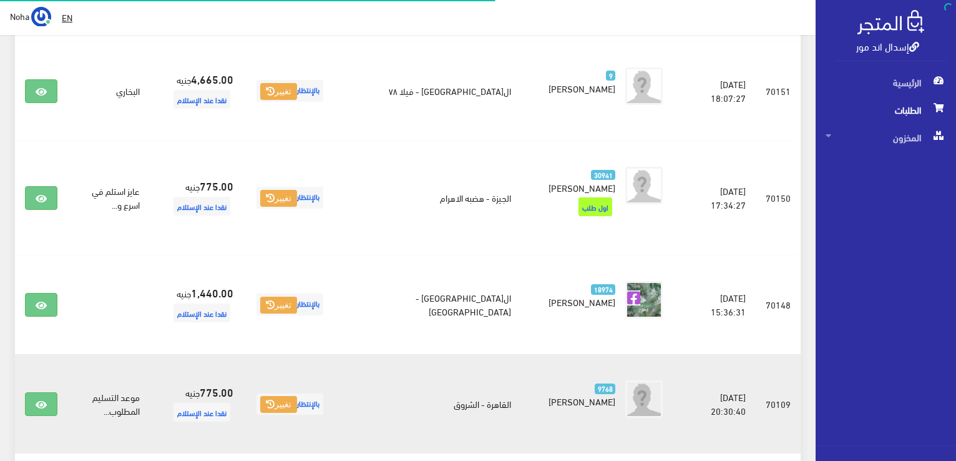
scroll to position [1481, 0]
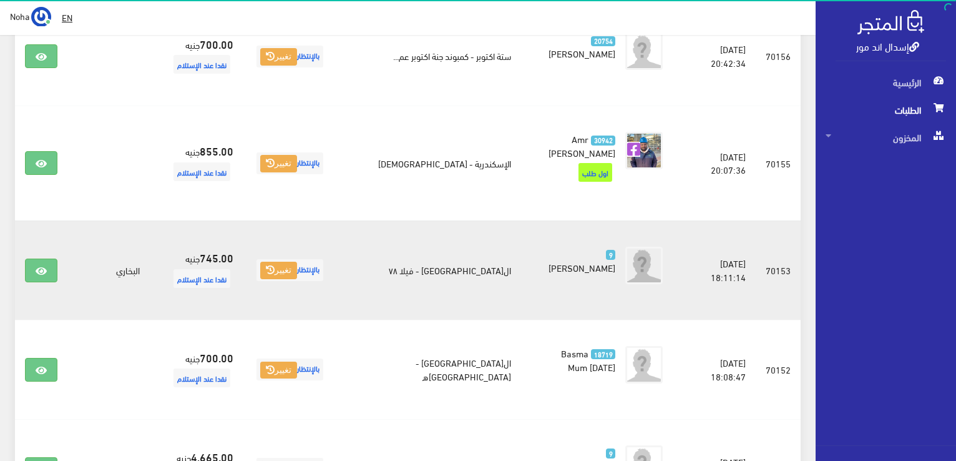
scroll to position [1281, 0]
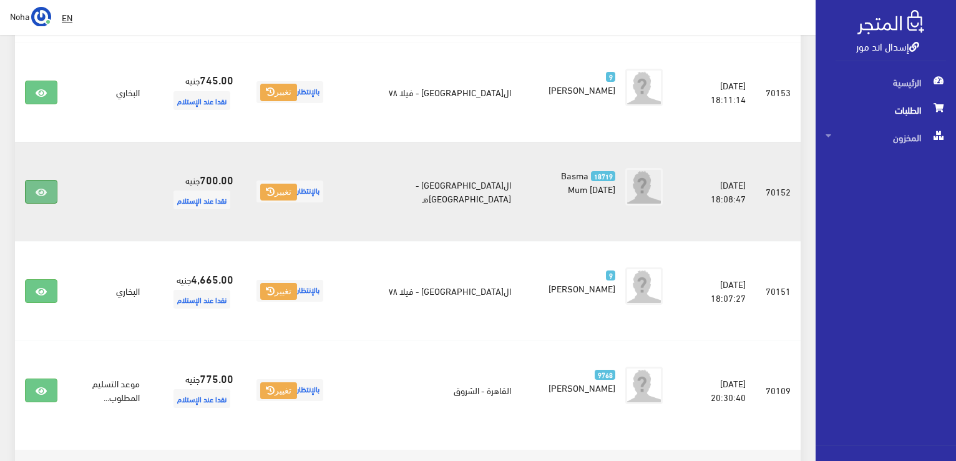
click at [33, 180] on link at bounding box center [41, 192] width 32 height 24
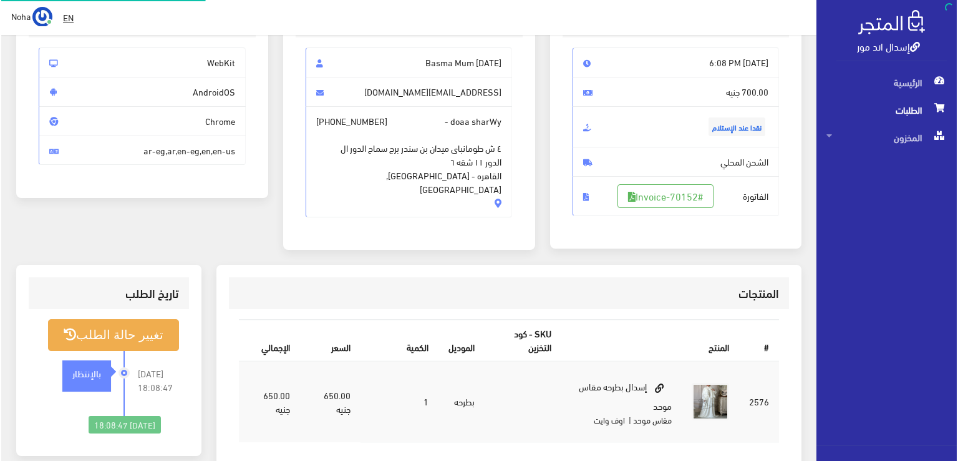
scroll to position [125, 0]
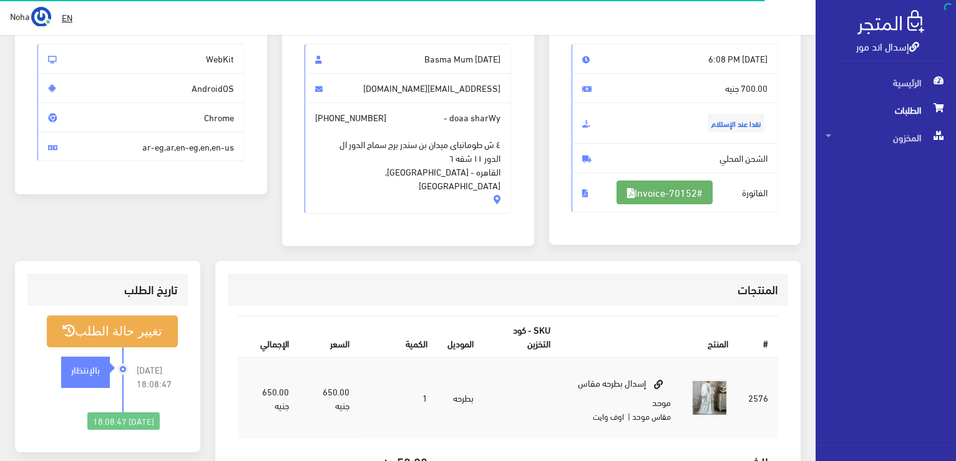
click at [651, 190] on link "#Invoice-70152" at bounding box center [665, 192] width 96 height 24
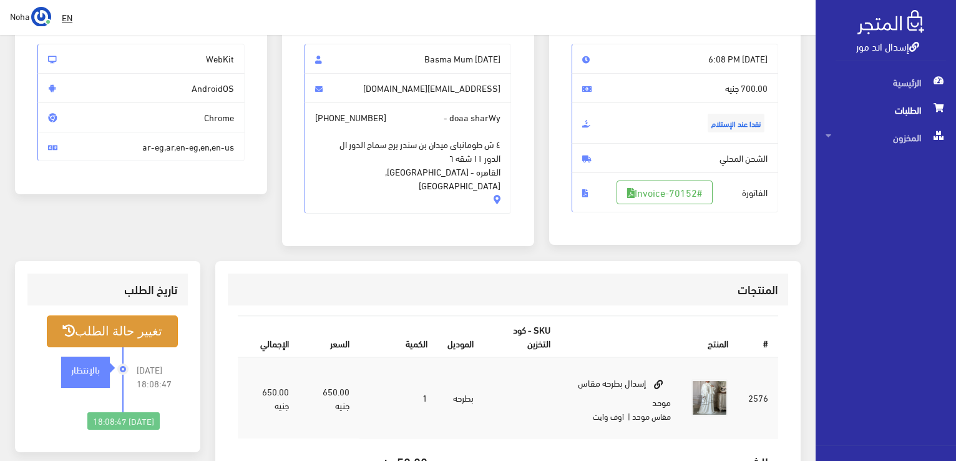
click at [122, 324] on button "تغيير حالة الطلب" at bounding box center [112, 331] width 131 height 32
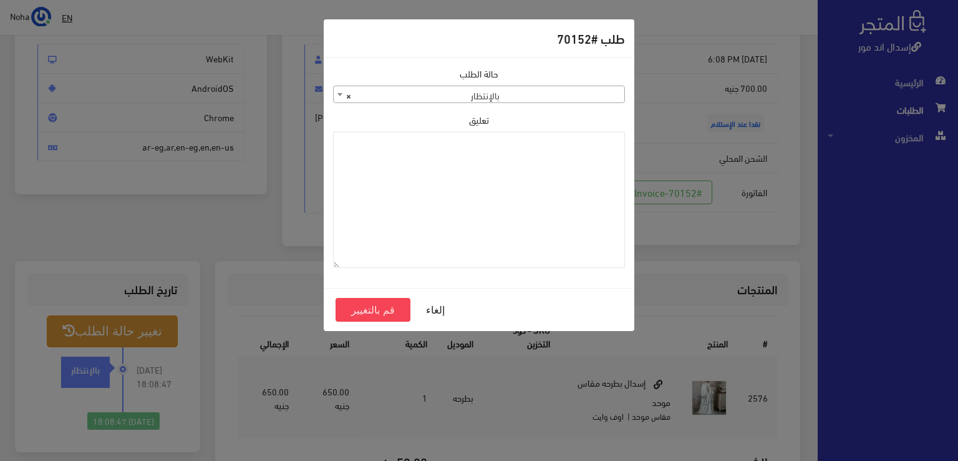
click at [509, 90] on span "× بالإنتظار" at bounding box center [479, 94] width 291 height 17
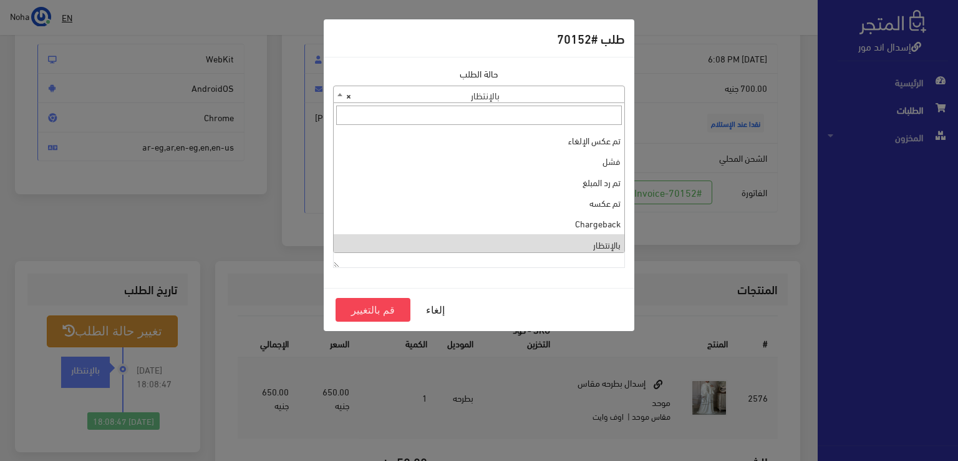
scroll to position [0, 0]
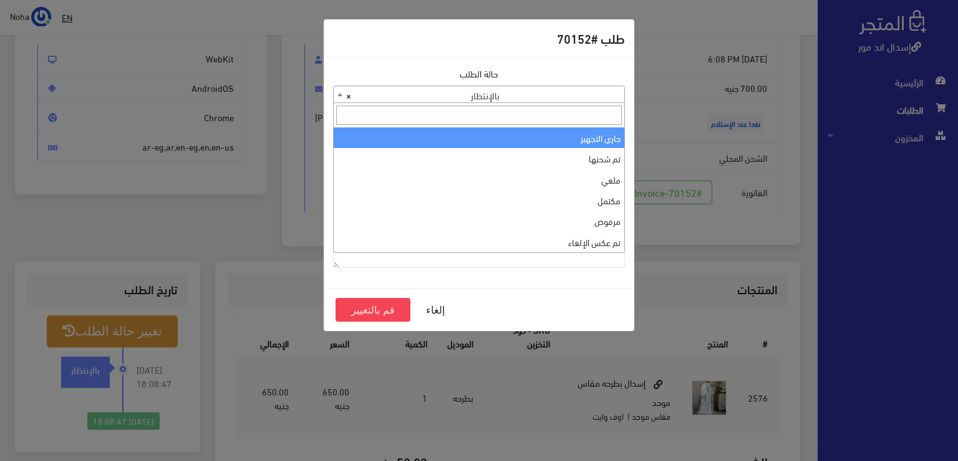
select select "1"
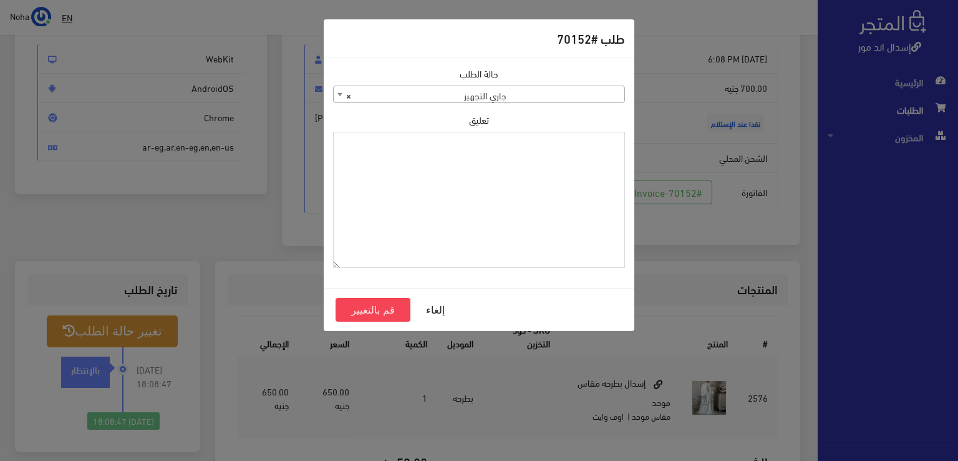
paste textarea "1115346"
type textarea "1115346"
click at [392, 308] on button "قم بالتغيير" at bounding box center [373, 310] width 75 height 24
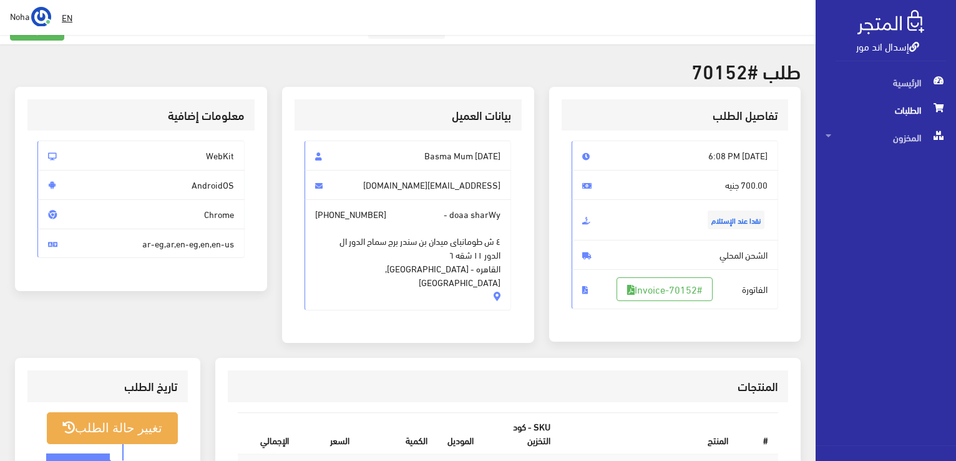
scroll to position [125, 0]
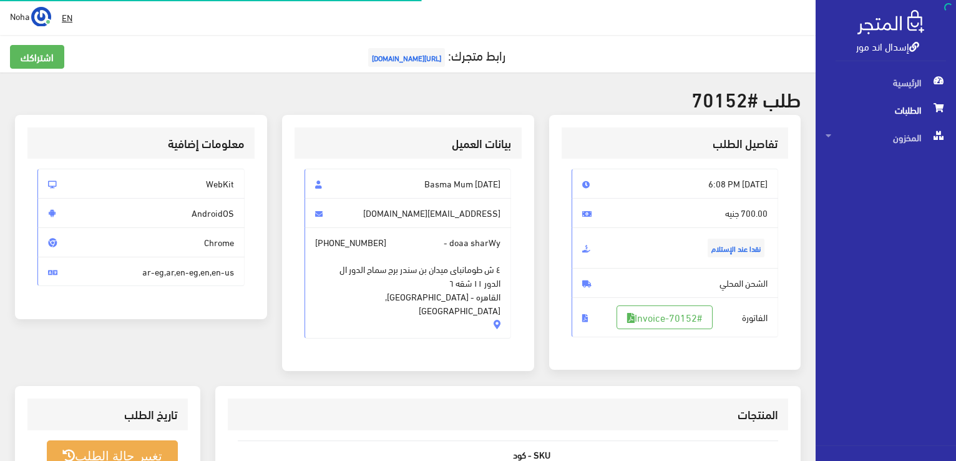
scroll to position [125, 0]
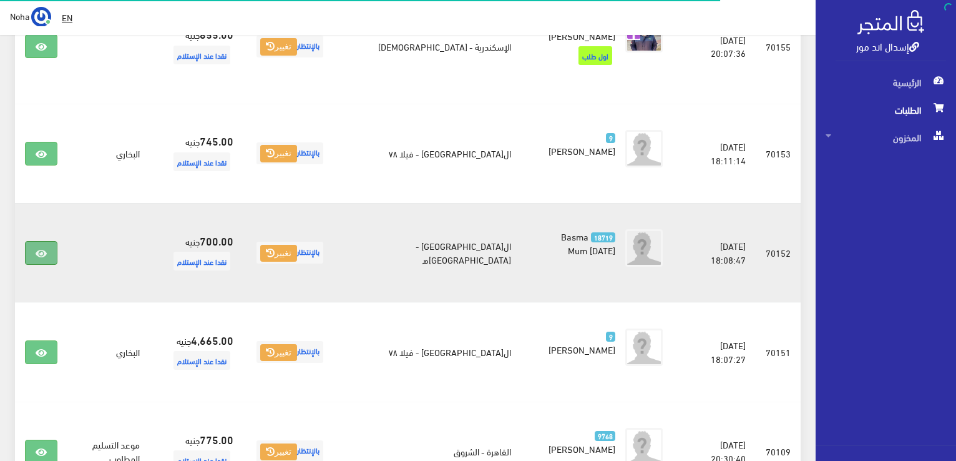
scroll to position [1156, 0]
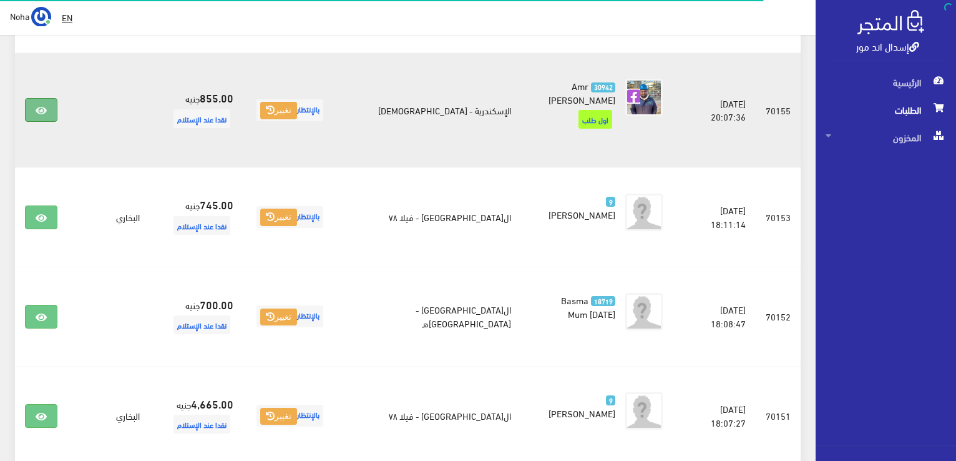
click at [50, 98] on link at bounding box center [41, 110] width 32 height 24
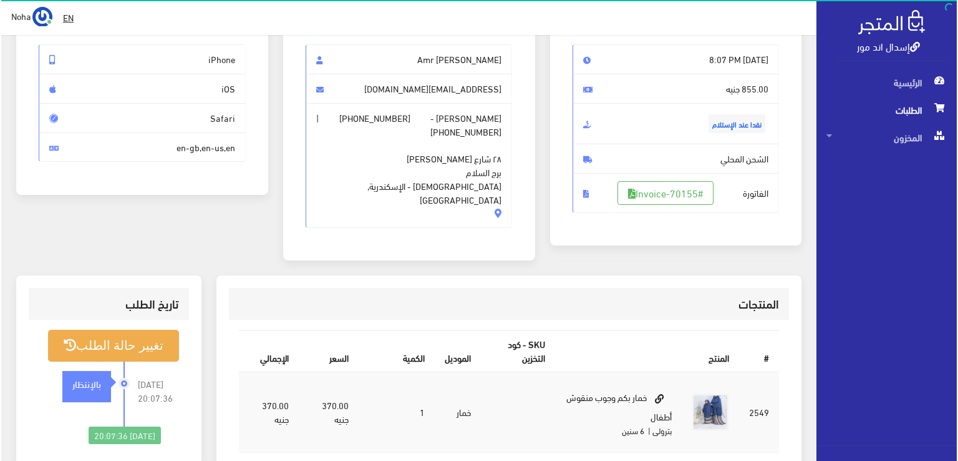
scroll to position [125, 0]
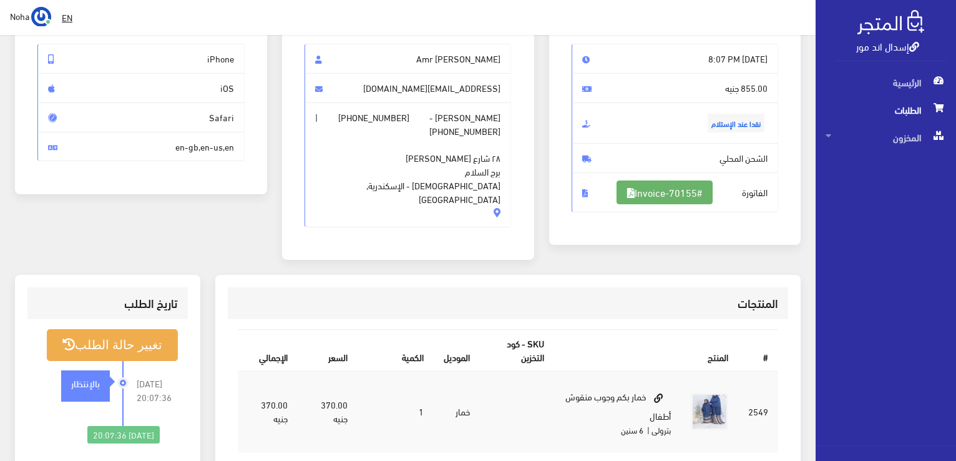
click at [654, 198] on link "#Invoice-70155" at bounding box center [665, 192] width 96 height 24
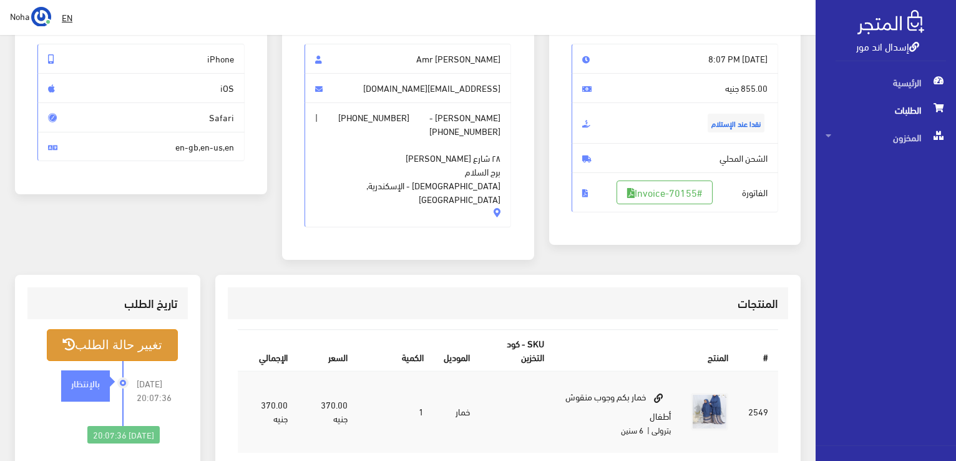
click at [135, 329] on button "تغيير حالة الطلب" at bounding box center [112, 345] width 131 height 32
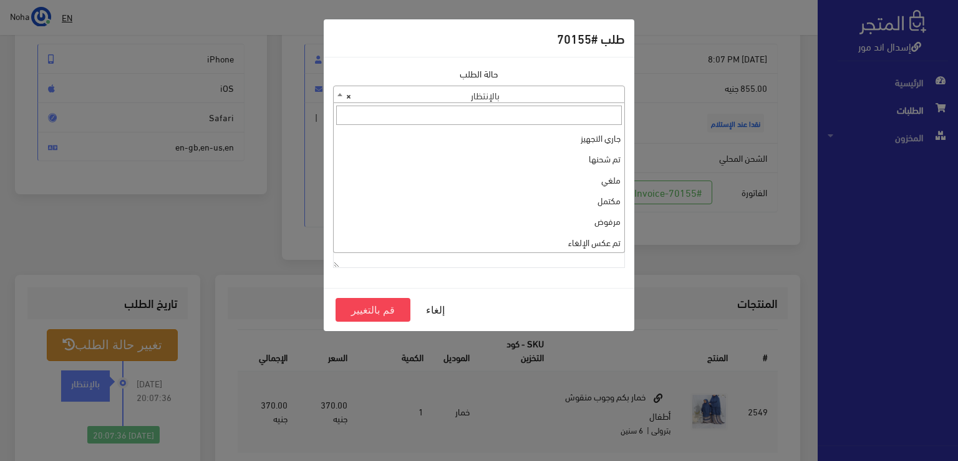
click at [480, 94] on span "× بالإنتظار" at bounding box center [479, 94] width 291 height 17
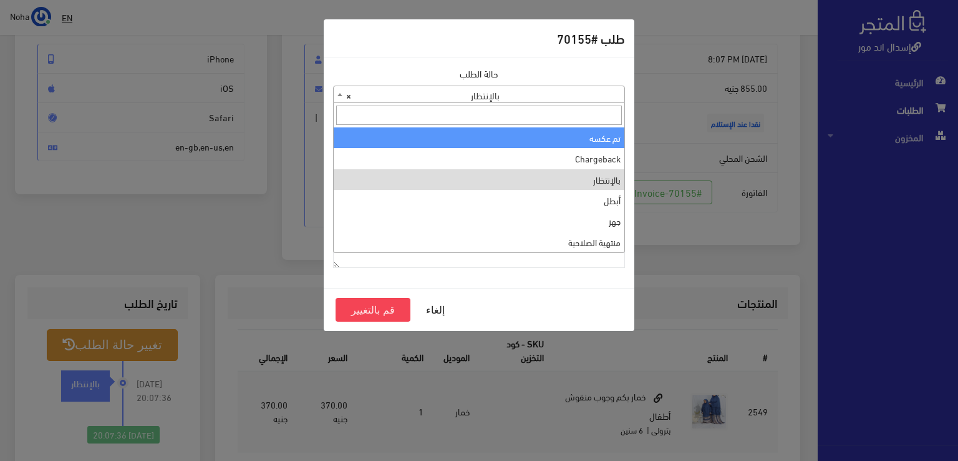
scroll to position [0, 0]
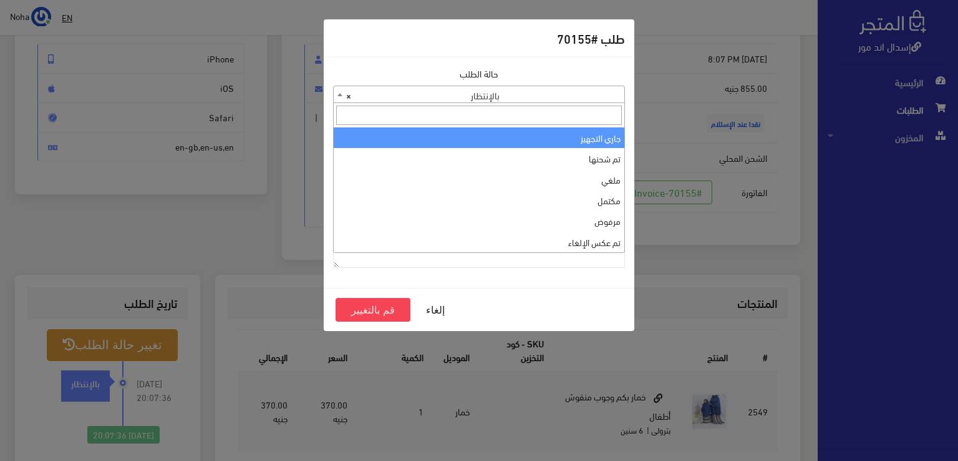
select select "1"
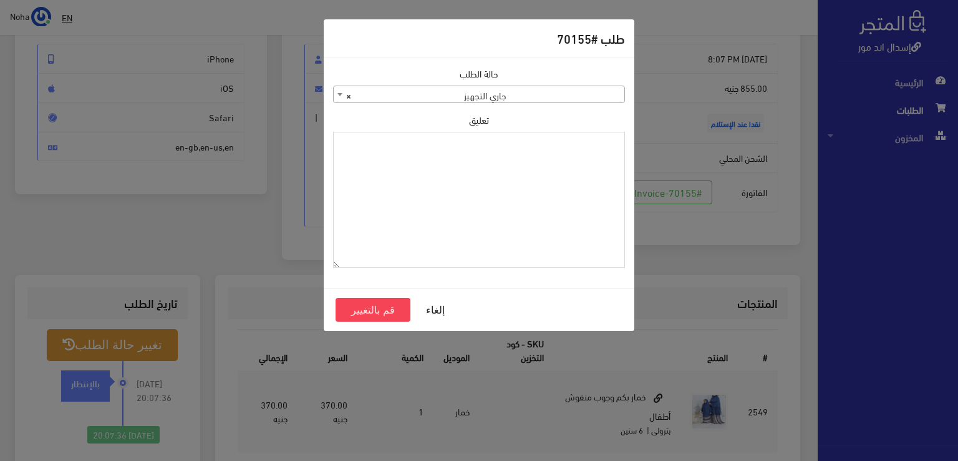
paste textarea "1115346"
type textarea "1115346"
click at [363, 308] on button "قم بالتغيير" at bounding box center [373, 310] width 75 height 24
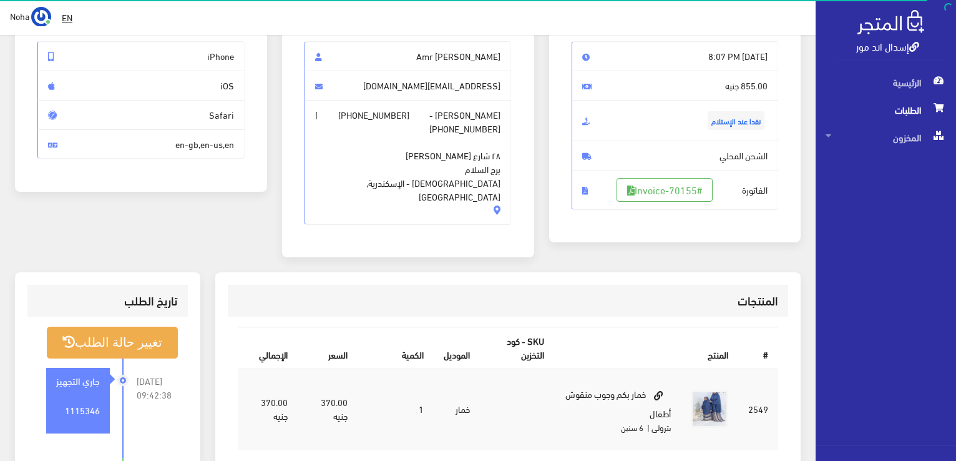
scroll to position [125, 0]
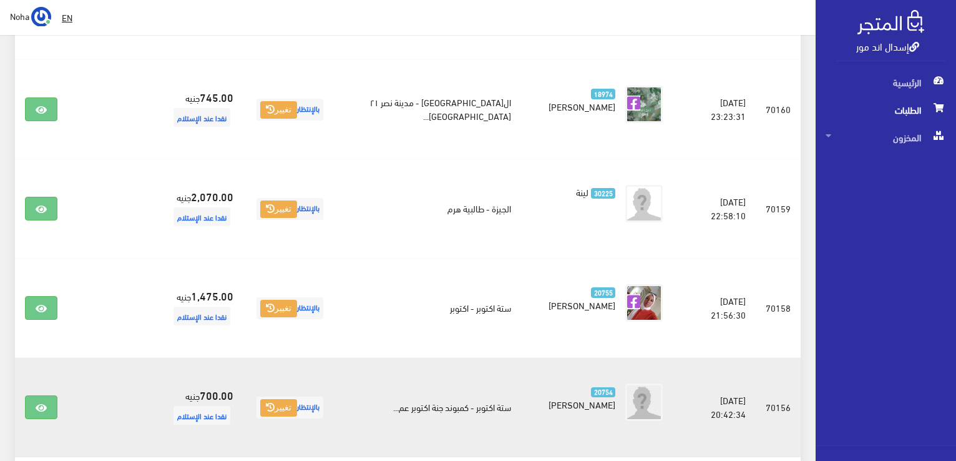
scroll to position [719, 0]
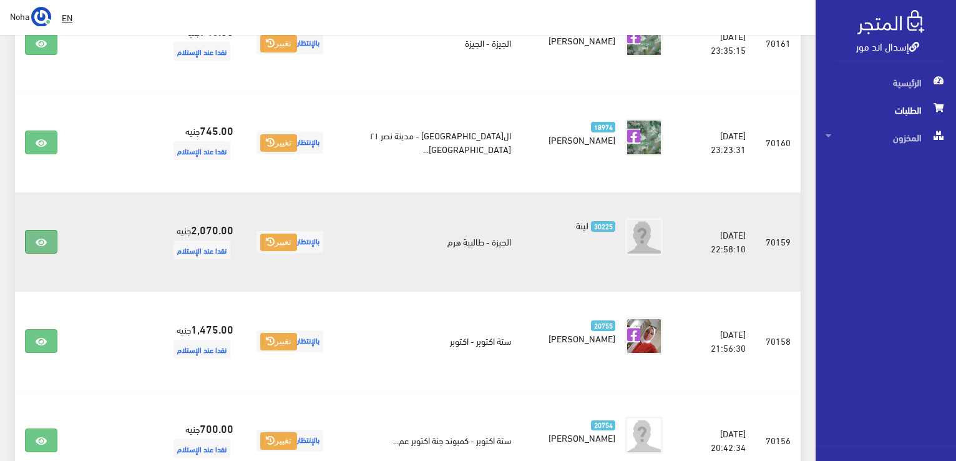
click at [36, 230] on link at bounding box center [41, 242] width 32 height 24
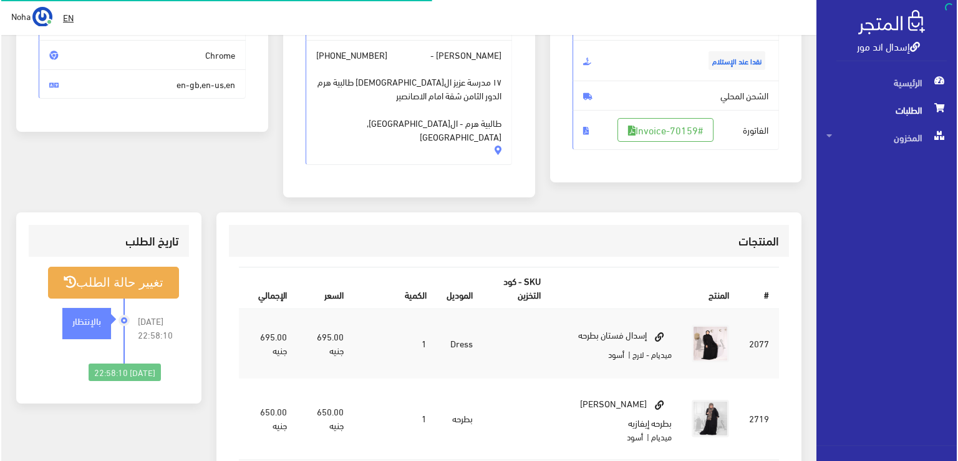
scroll to position [187, 0]
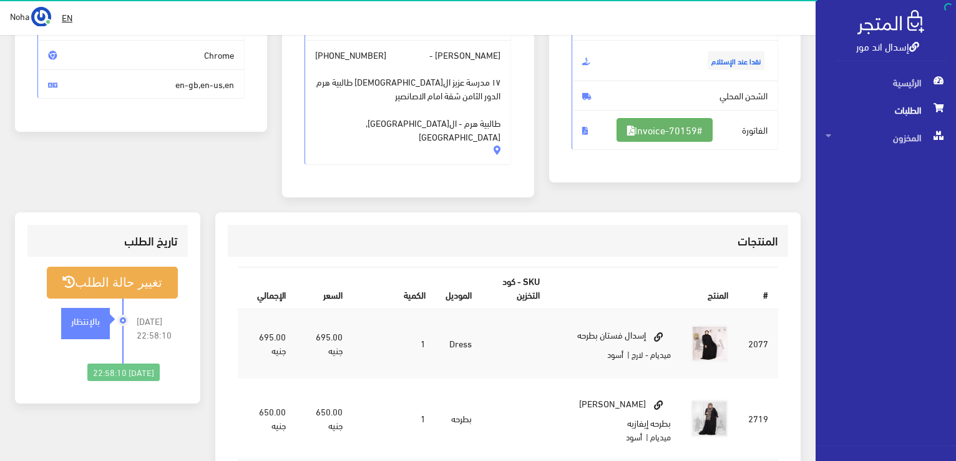
click at [652, 132] on link "#Invoice-70159" at bounding box center [665, 130] width 96 height 24
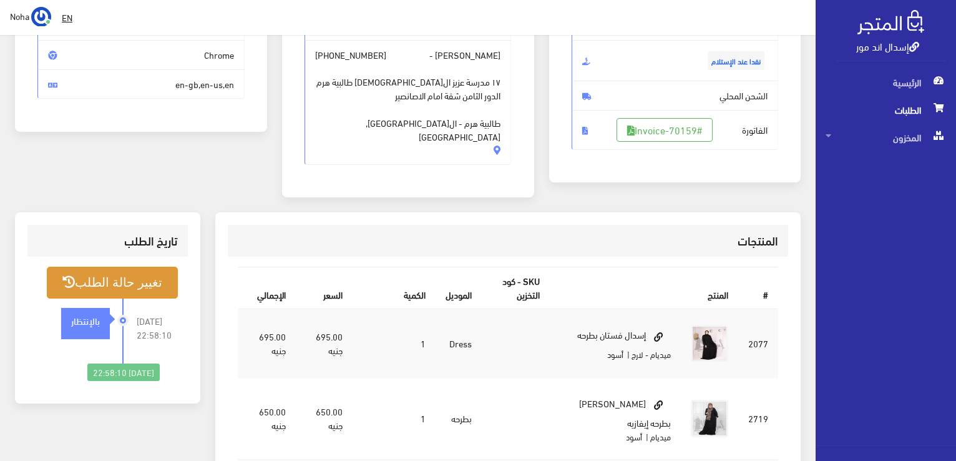
click at [140, 273] on button "تغيير حالة الطلب" at bounding box center [112, 282] width 131 height 32
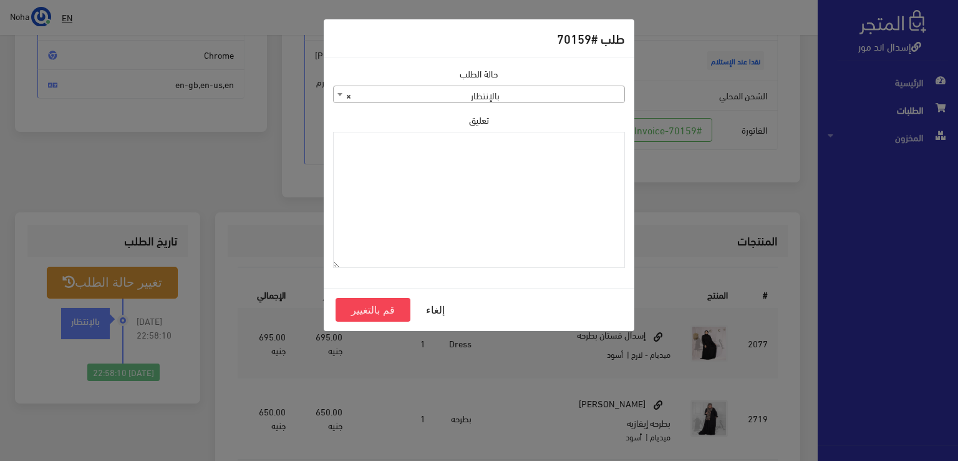
click at [579, 95] on span "× بالإنتظار" at bounding box center [479, 94] width 291 height 17
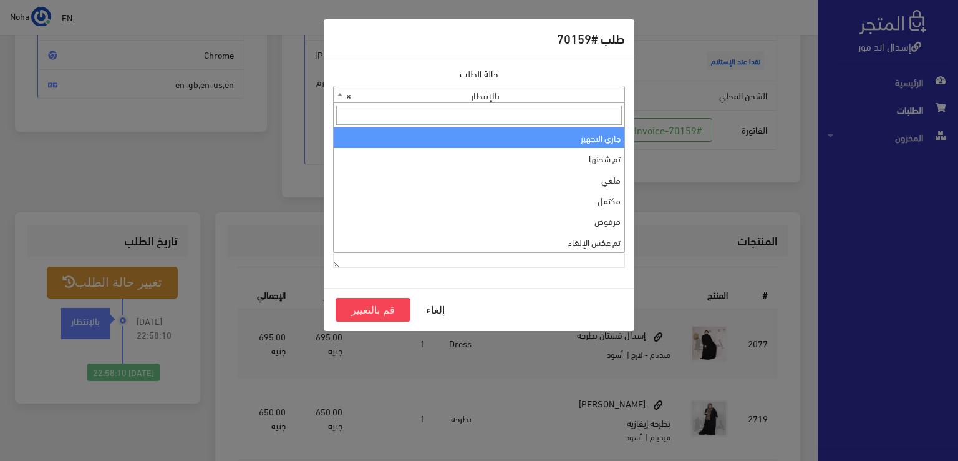
select select "1"
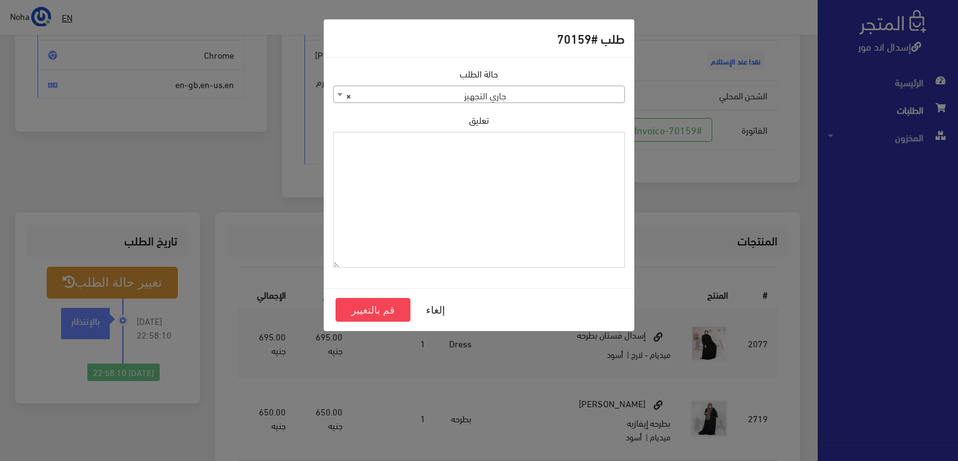
paste textarea "1115346"
type textarea "1115346"
click at [394, 313] on button "قم بالتغيير" at bounding box center [373, 310] width 75 height 24
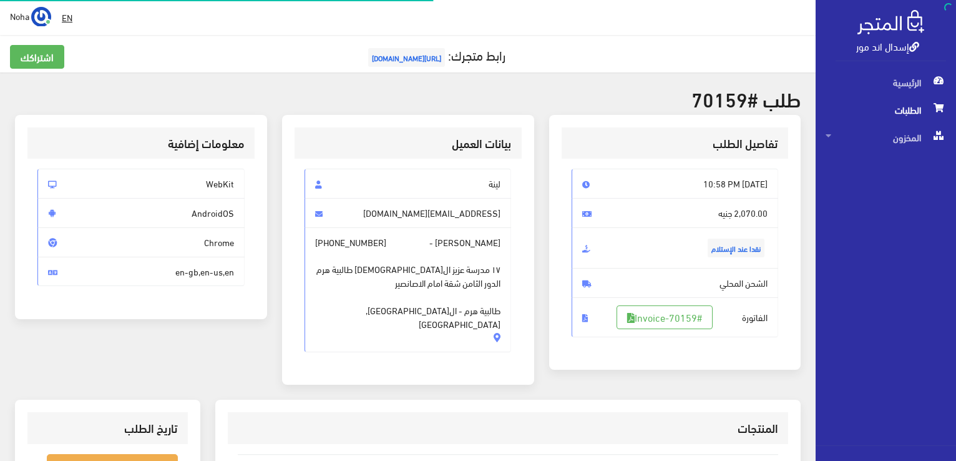
scroll to position [179, 0]
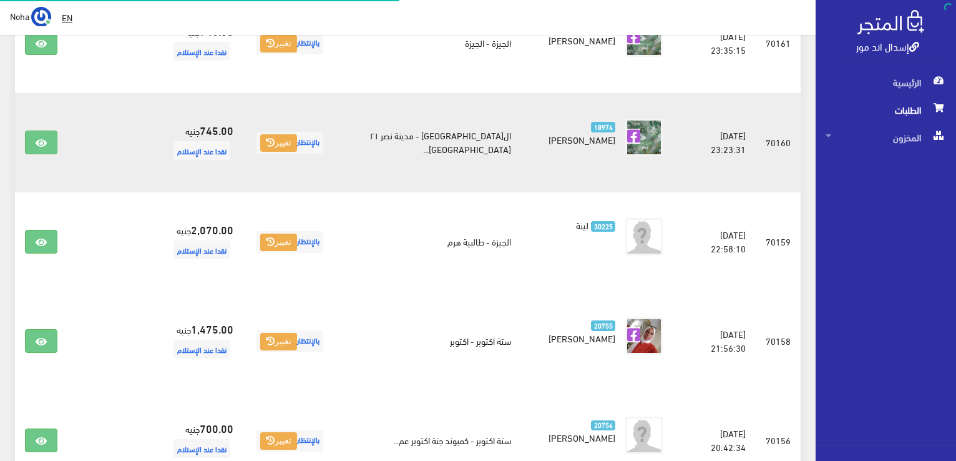
scroll to position [719, 0]
click at [41, 134] on link at bounding box center [41, 142] width 32 height 24
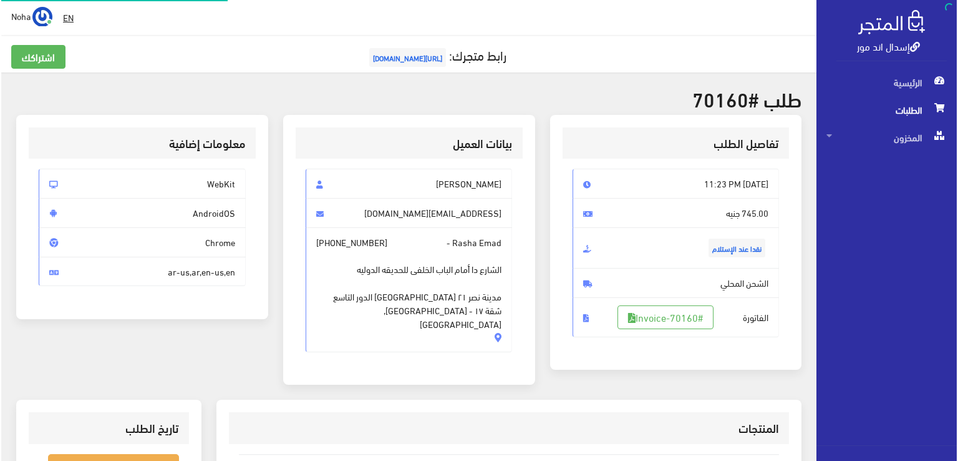
scroll to position [250, 0]
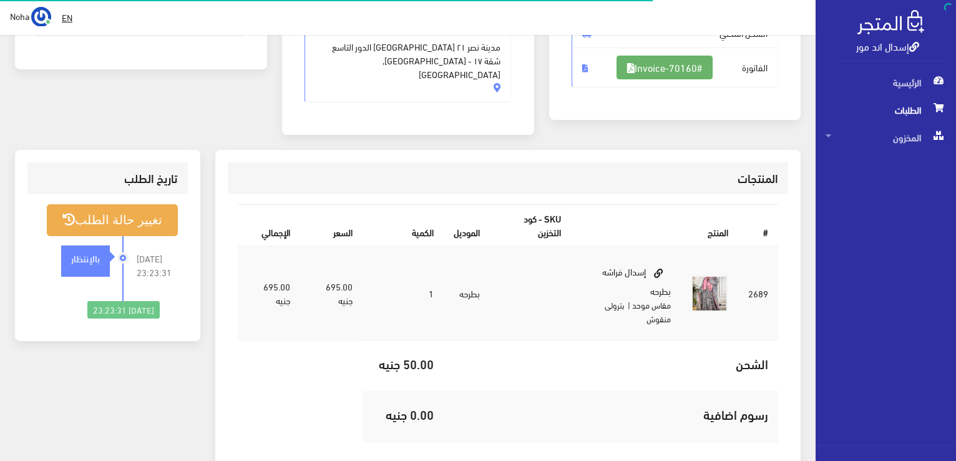
click at [675, 66] on link "#Invoice-70160" at bounding box center [665, 68] width 96 height 24
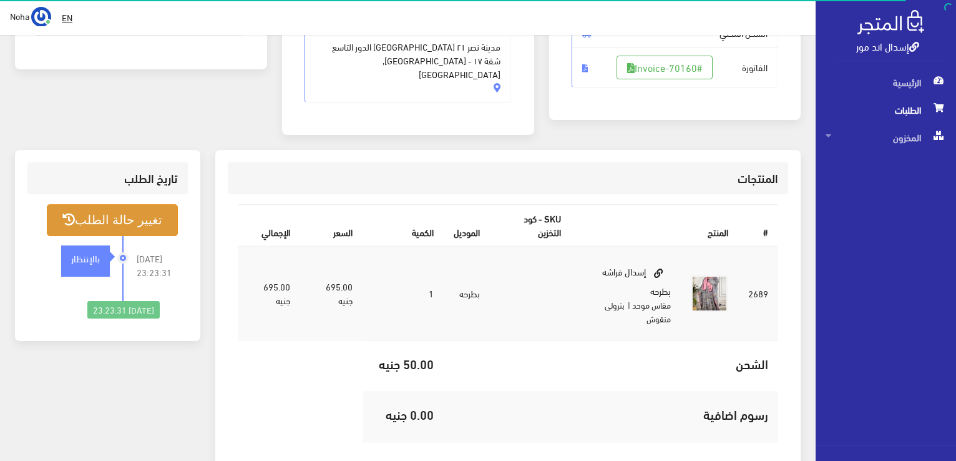
click at [160, 208] on button "تغيير حالة الطلب" at bounding box center [112, 220] width 131 height 32
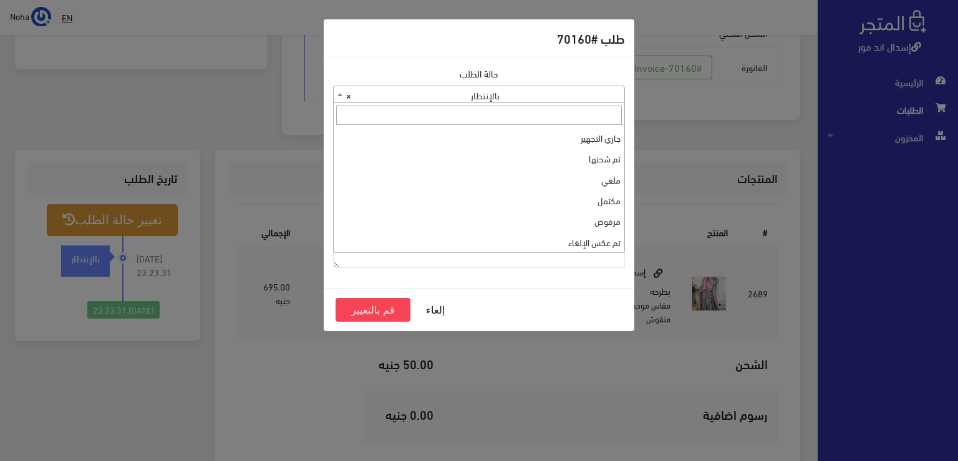
click at [558, 98] on span "× بالإنتظار" at bounding box center [479, 94] width 291 height 17
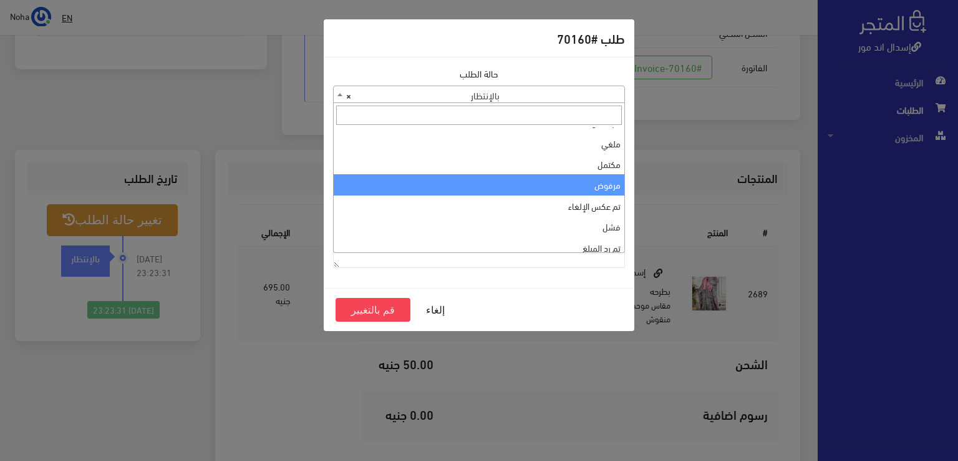
scroll to position [0, 0]
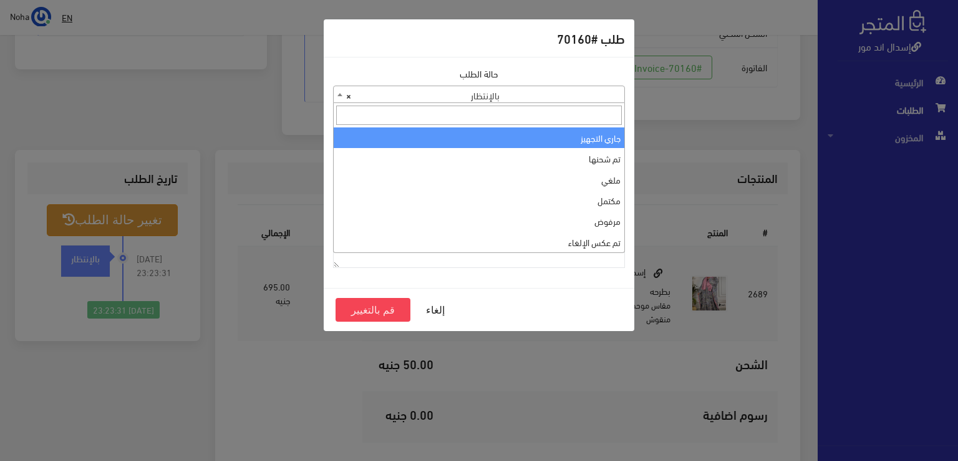
select select "1"
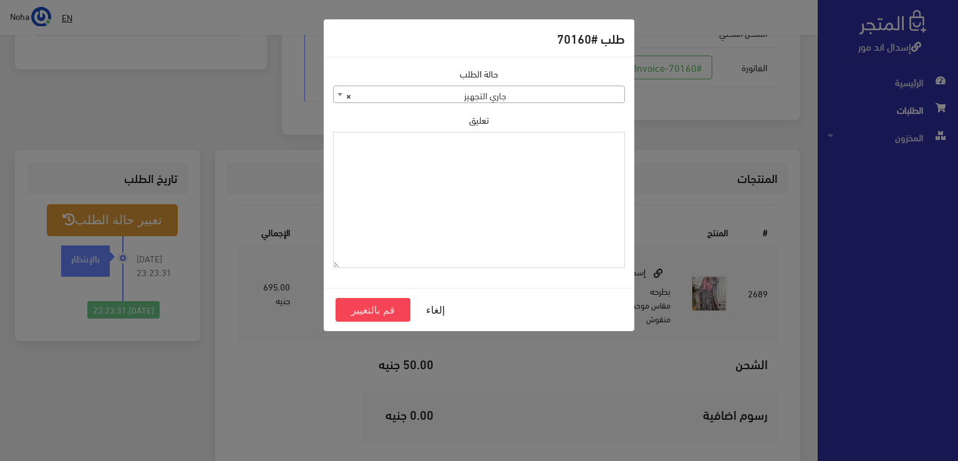
paste textarea "1115346"
type textarea "1115346"
click at [374, 310] on button "قم بالتغيير" at bounding box center [373, 310] width 75 height 24
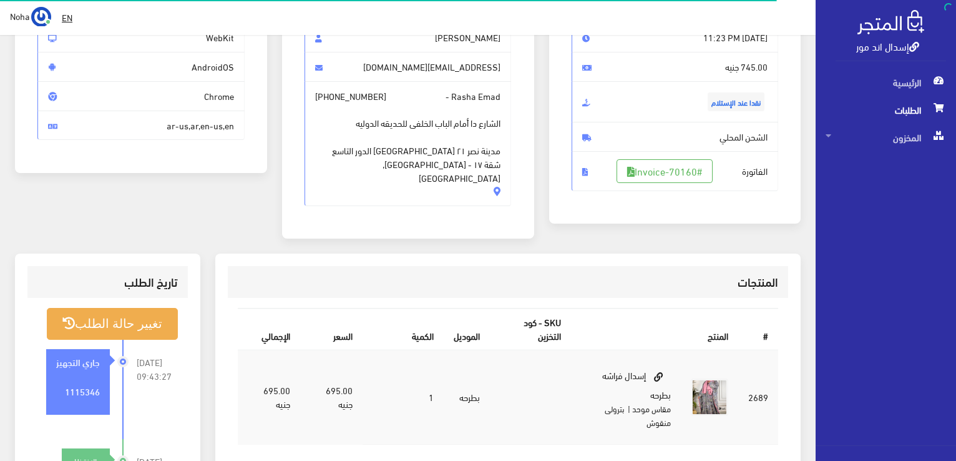
scroll to position [187, 0]
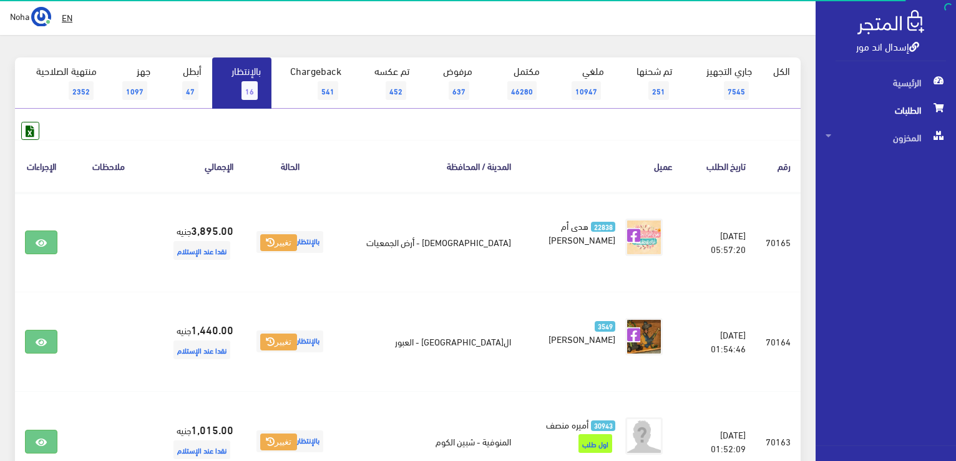
scroll to position [95, 0]
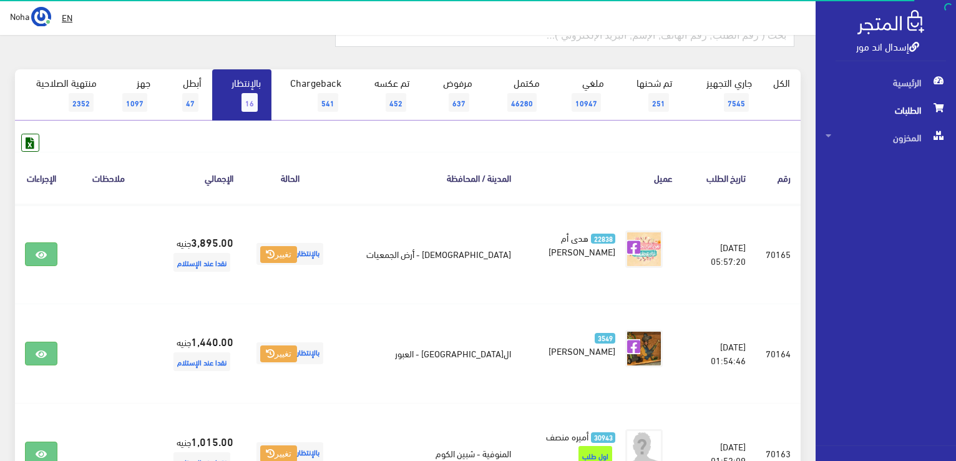
click at [231, 103] on link "بالإنتظار 16" at bounding box center [241, 94] width 59 height 51
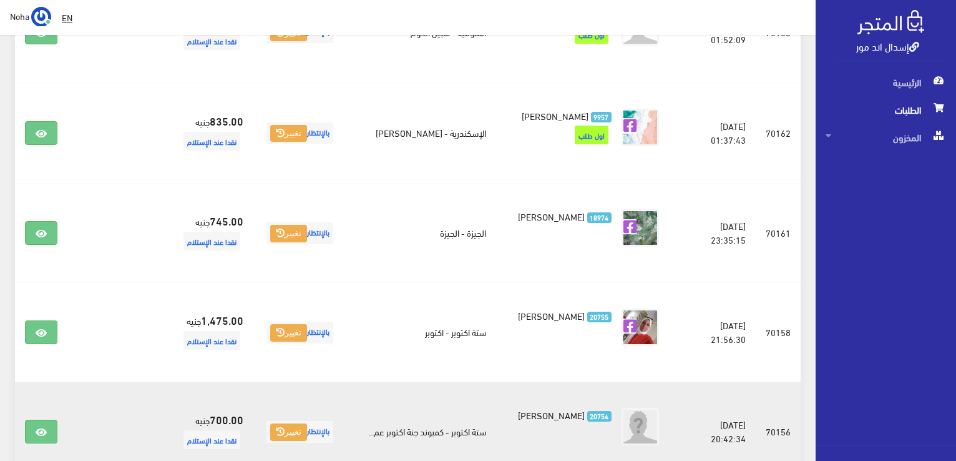
scroll to position [686, 0]
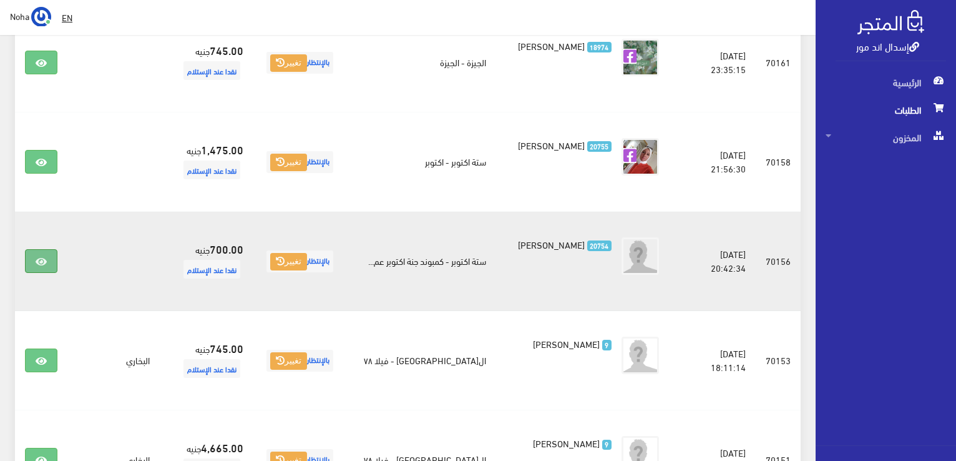
click at [28, 260] on link at bounding box center [41, 261] width 32 height 24
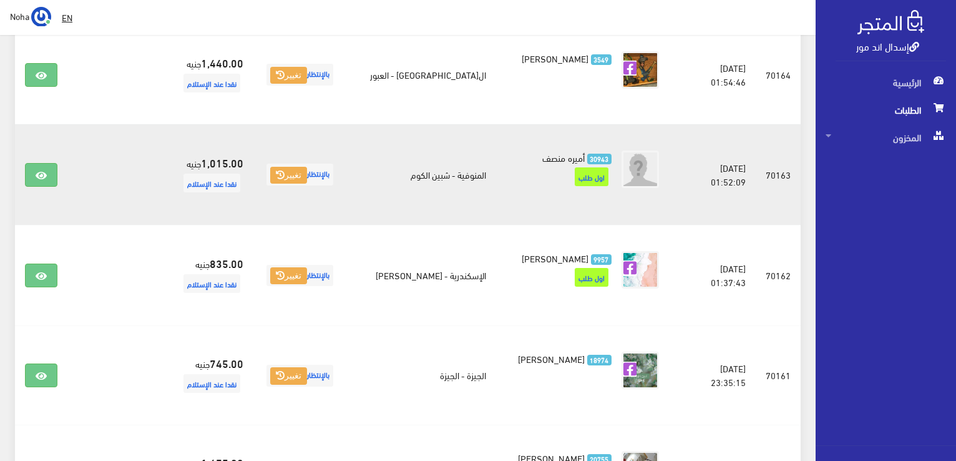
scroll to position [374, 0]
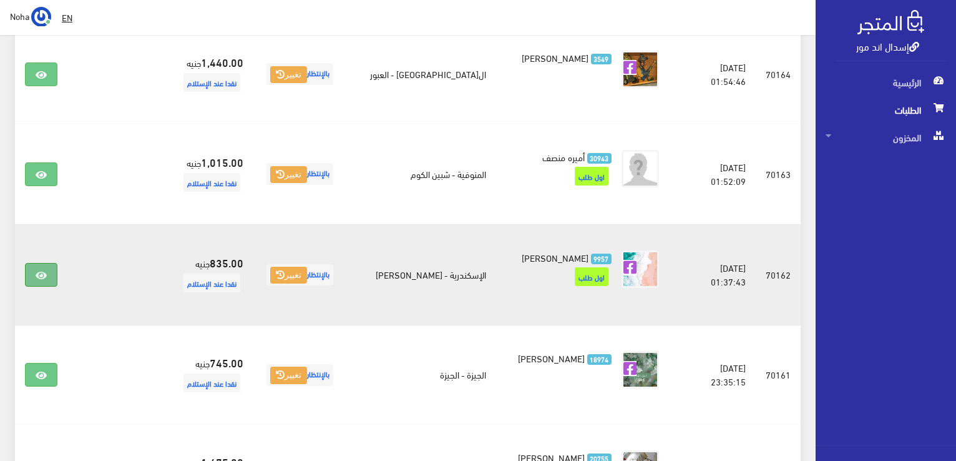
click at [42, 279] on icon at bounding box center [41, 275] width 11 height 10
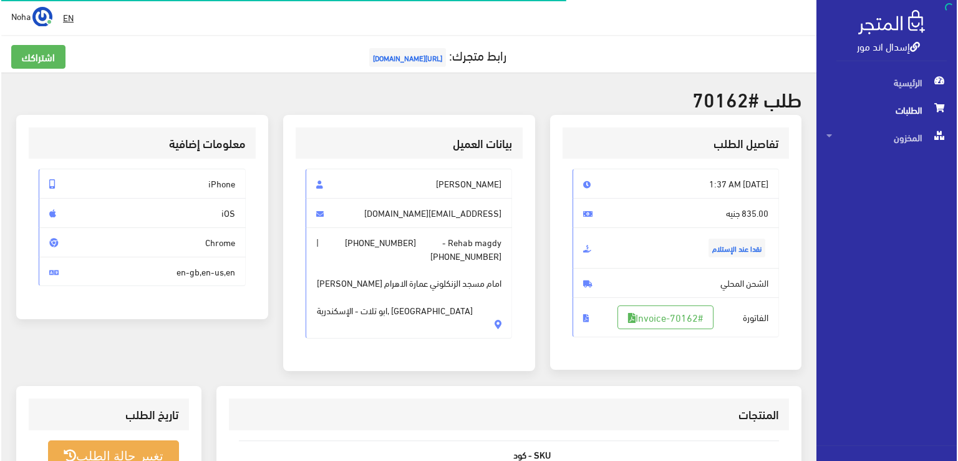
scroll to position [187, 0]
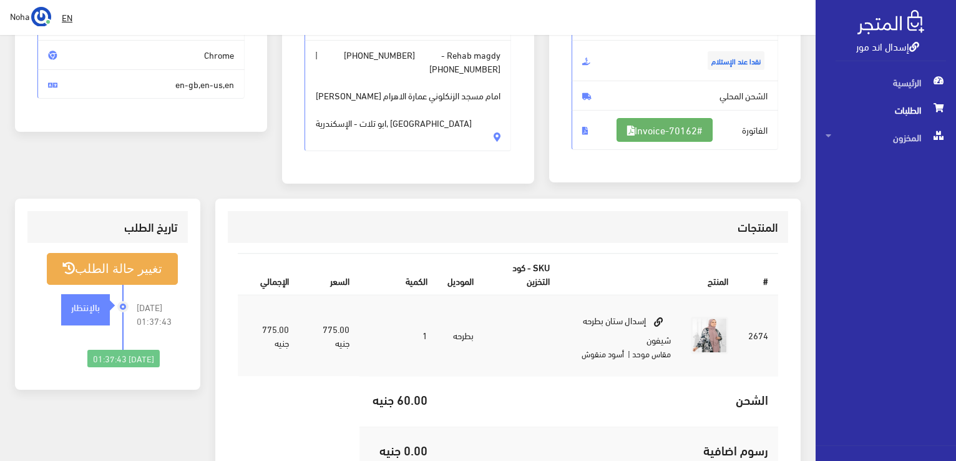
click at [646, 130] on link "#Invoice-70162" at bounding box center [665, 130] width 96 height 24
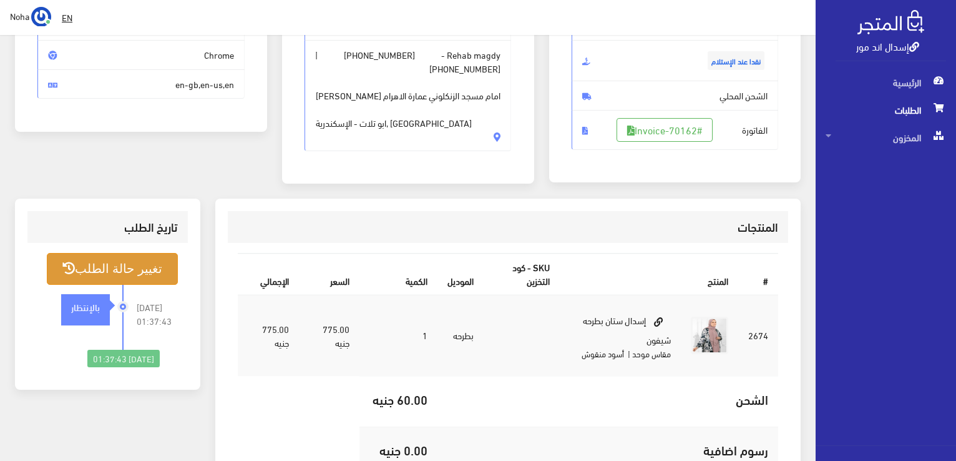
click at [124, 265] on button "تغيير حالة الطلب" at bounding box center [112, 269] width 131 height 32
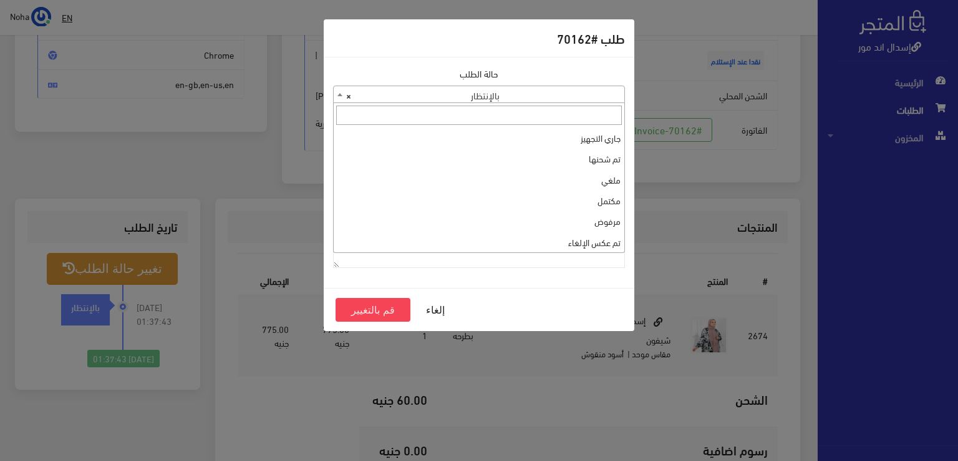
click at [589, 86] on span "× بالإنتظار" at bounding box center [479, 94] width 291 height 17
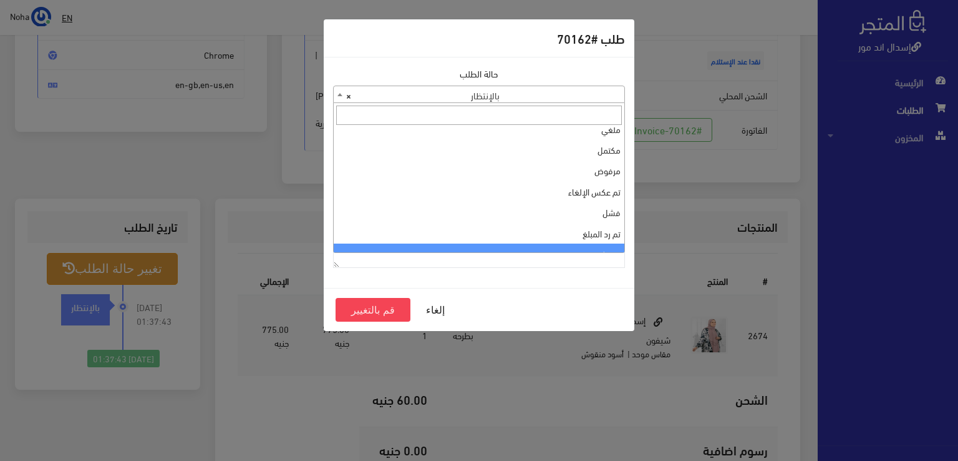
scroll to position [0, 0]
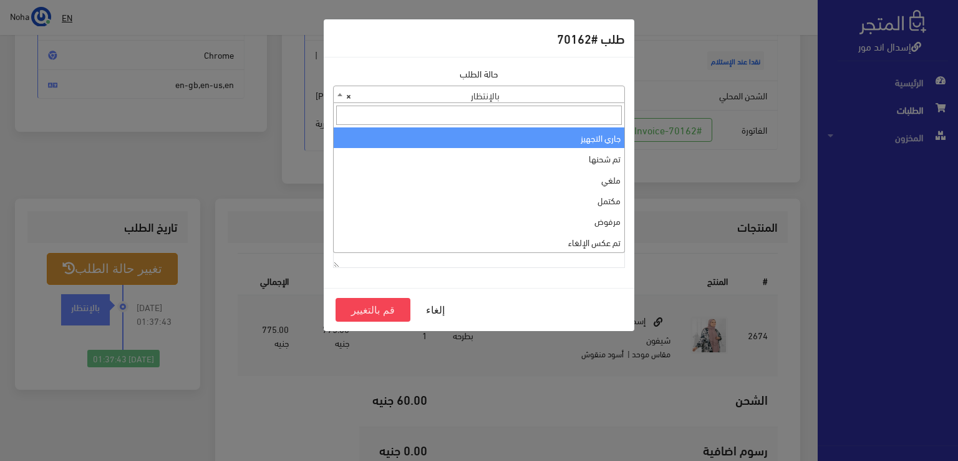
select select "1"
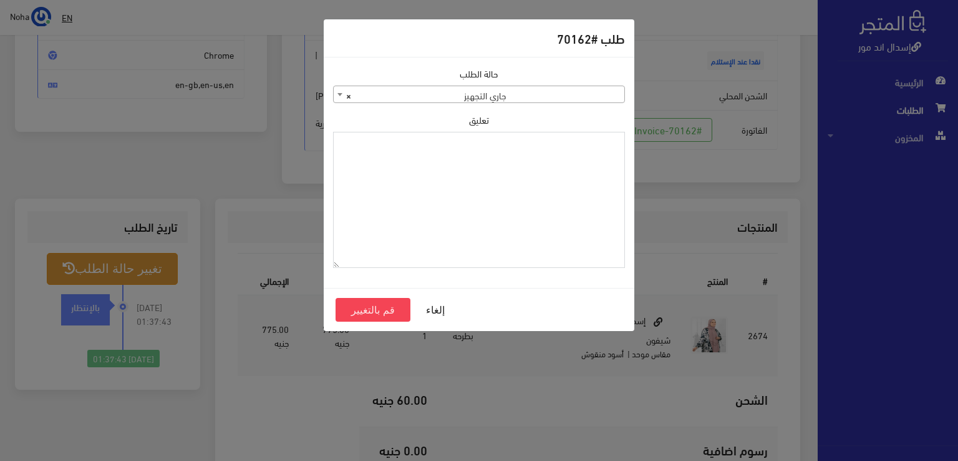
paste textarea "1115346"
type textarea "1115346"
click at [371, 310] on button "قم بالتغيير" at bounding box center [373, 310] width 75 height 24
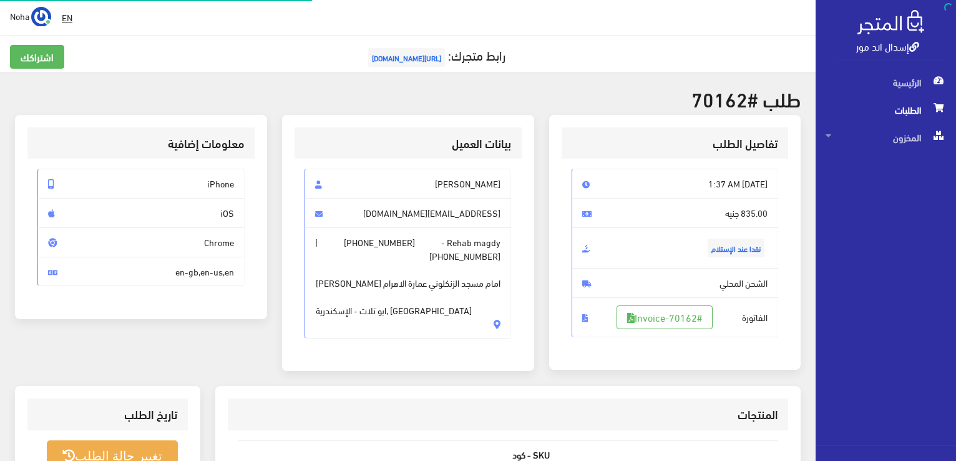
scroll to position [179, 0]
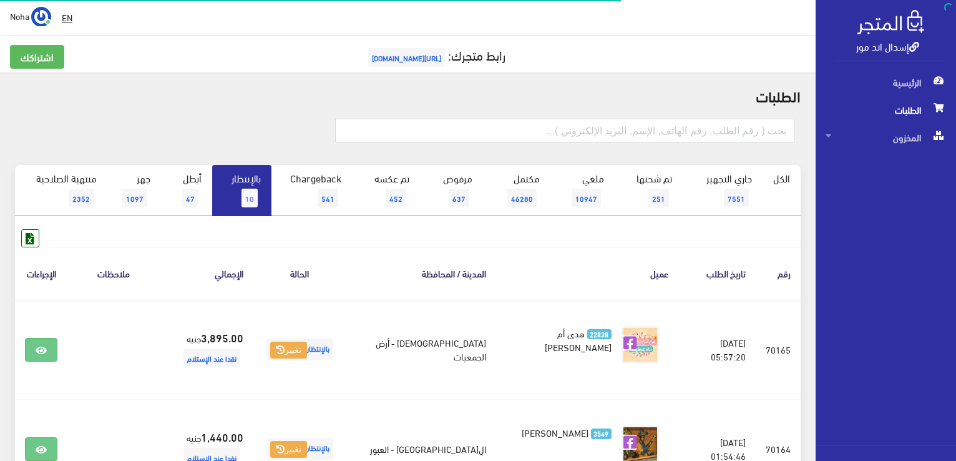
scroll to position [374, 0]
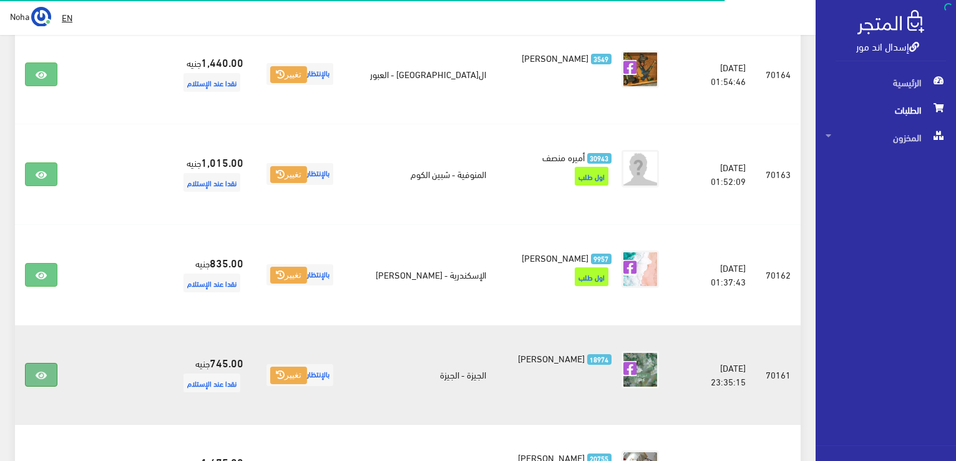
click at [42, 374] on icon at bounding box center [41, 375] width 11 height 10
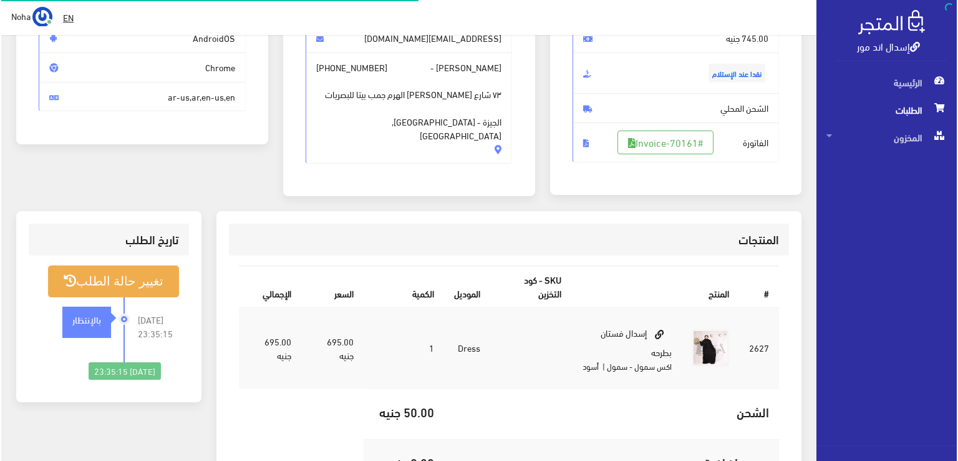
scroll to position [187, 0]
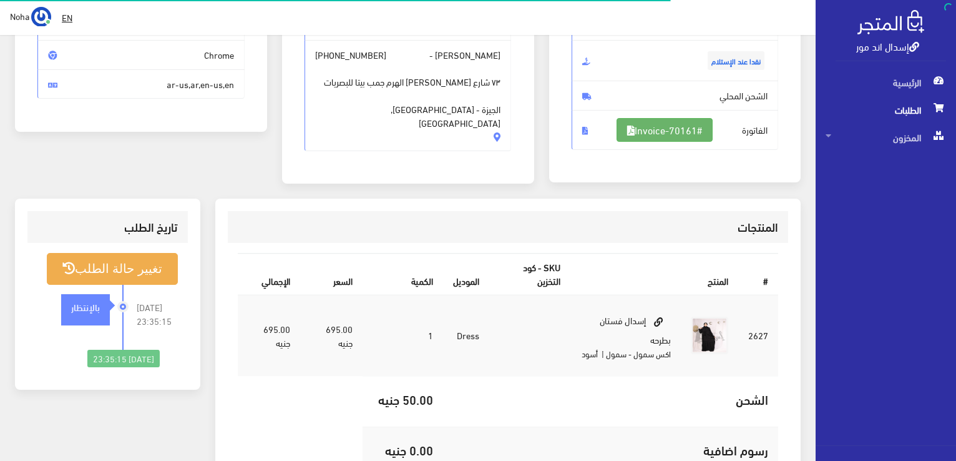
click at [683, 137] on link "#Invoice-70161" at bounding box center [665, 130] width 96 height 24
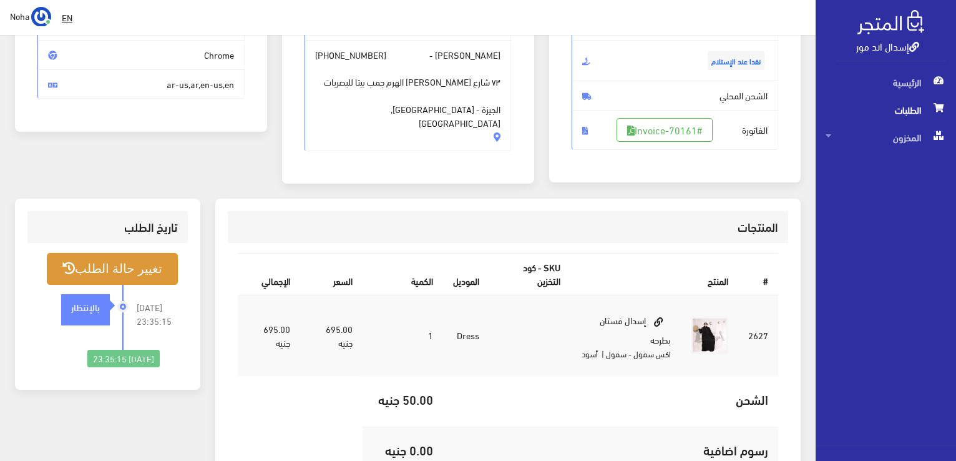
click at [157, 271] on button "تغيير حالة الطلب" at bounding box center [112, 269] width 131 height 32
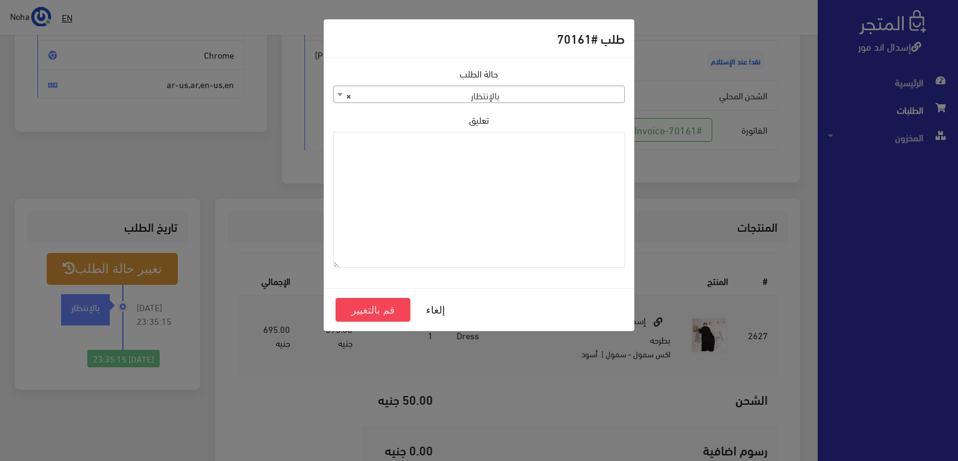
click at [514, 80] on div "حالة الطلب جاري التجهيز تم شحنها ملغي مكتمل مرفوض تم عكس الإلغاء فشل تم رد المب…" at bounding box center [479, 85] width 292 height 36
click at [506, 91] on span "× بالإنتظار" at bounding box center [479, 94] width 291 height 17
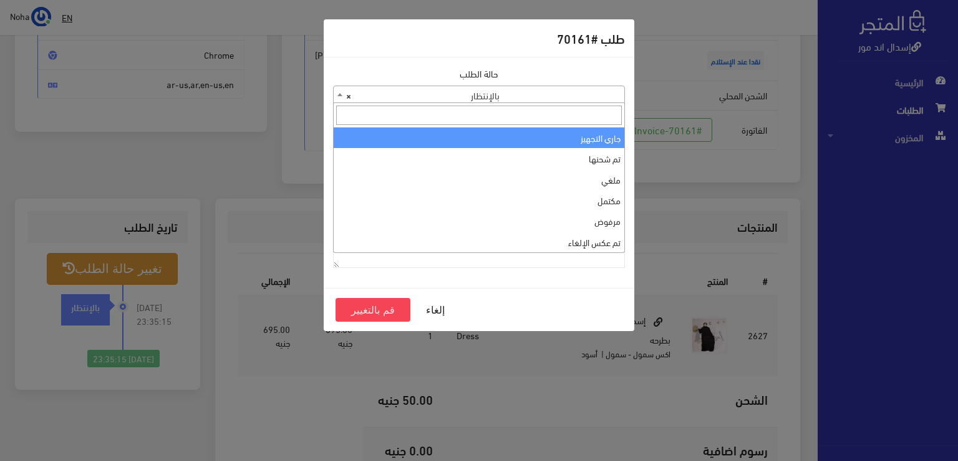
select select "1"
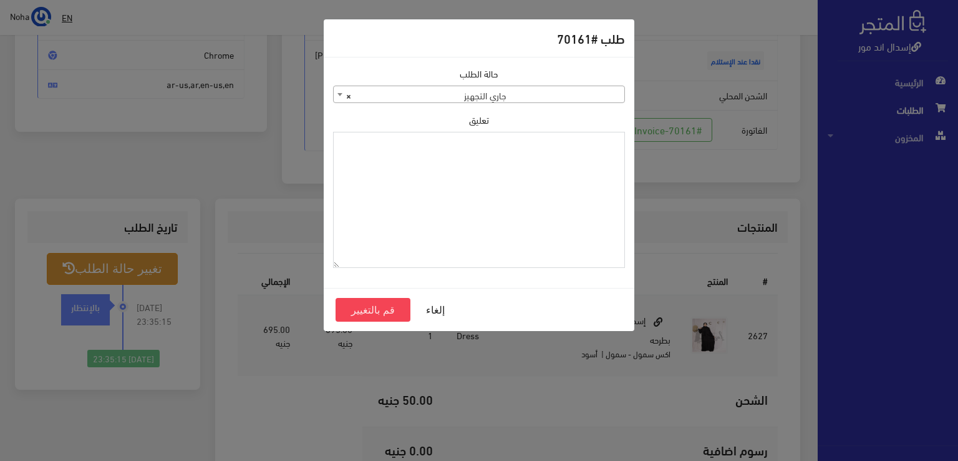
paste textarea "1115346"
type textarea "1115346"
click at [379, 312] on button "قم بالتغيير" at bounding box center [373, 310] width 75 height 24
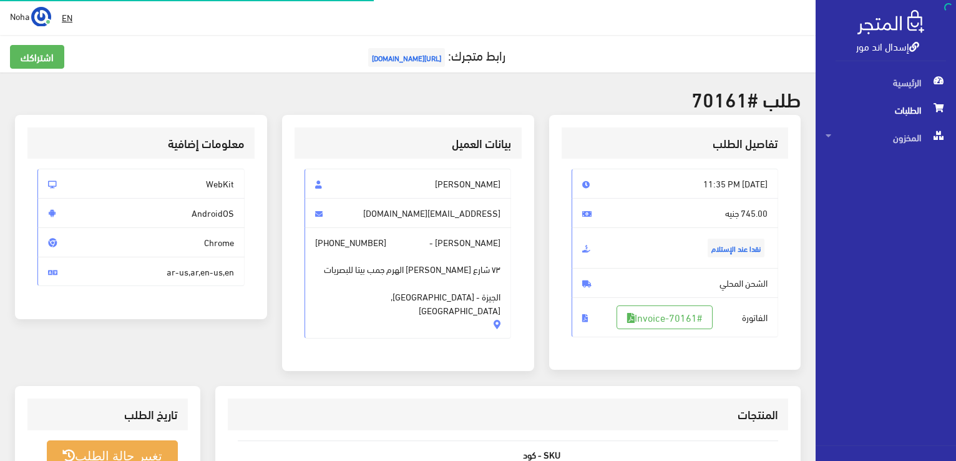
scroll to position [179, 0]
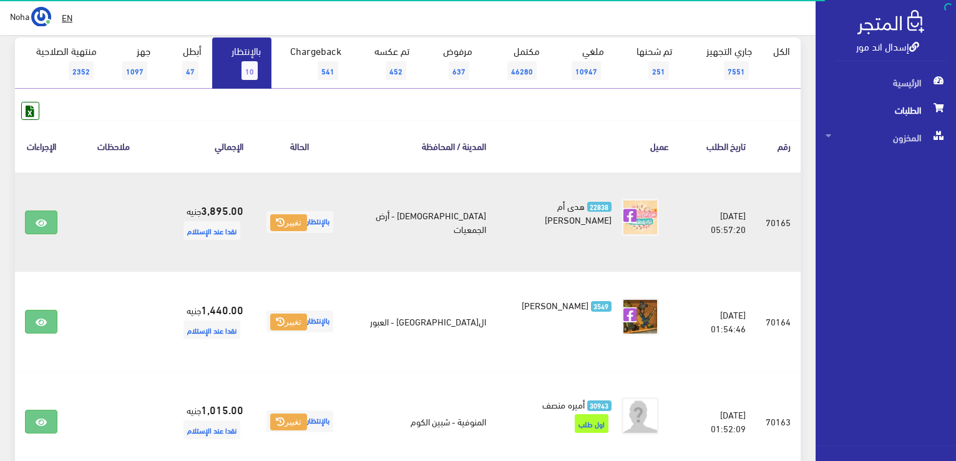
scroll to position [125, 0]
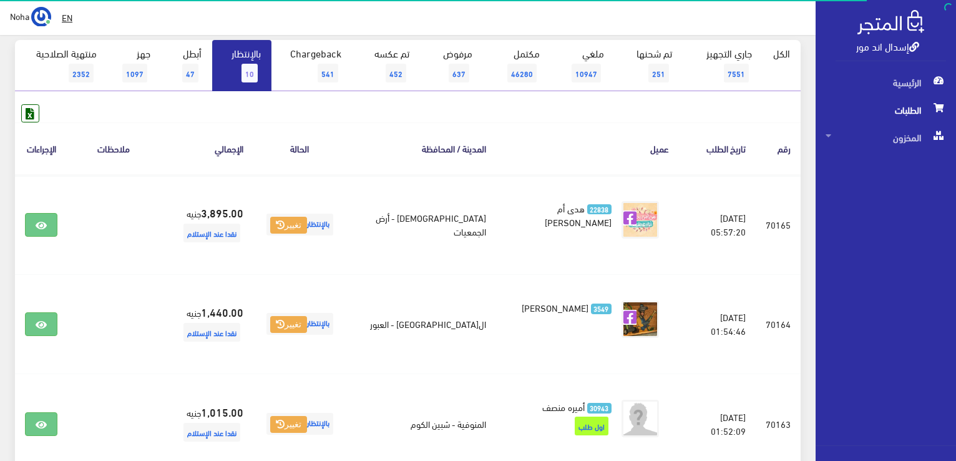
click at [258, 69] on span "10" at bounding box center [249, 73] width 16 height 19
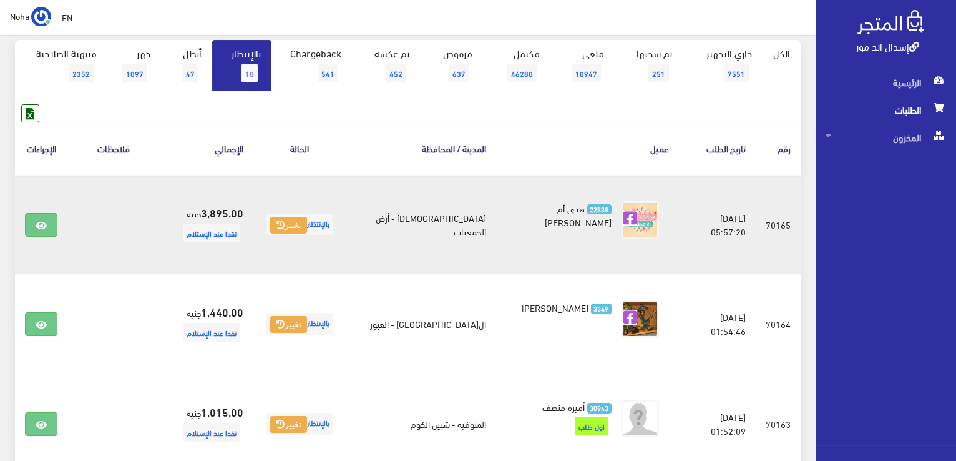
scroll to position [125, 0]
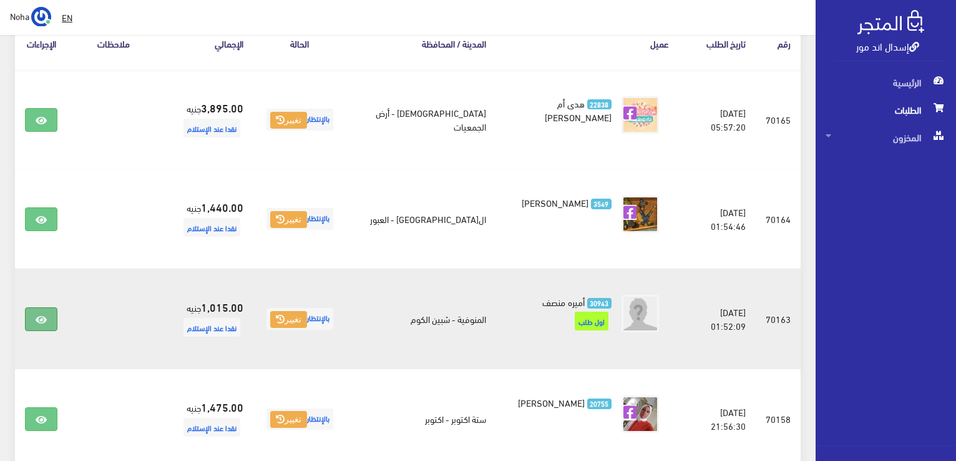
scroll to position [250, 0]
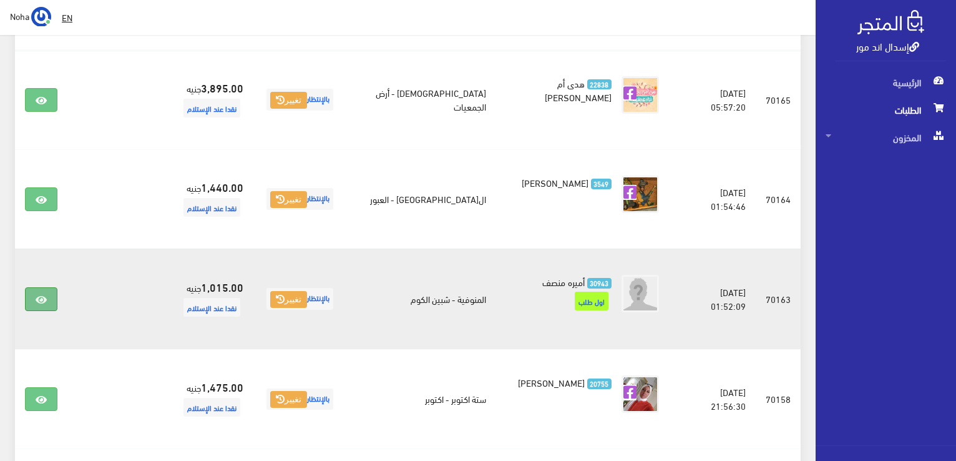
click at [35, 292] on link at bounding box center [41, 299] width 32 height 24
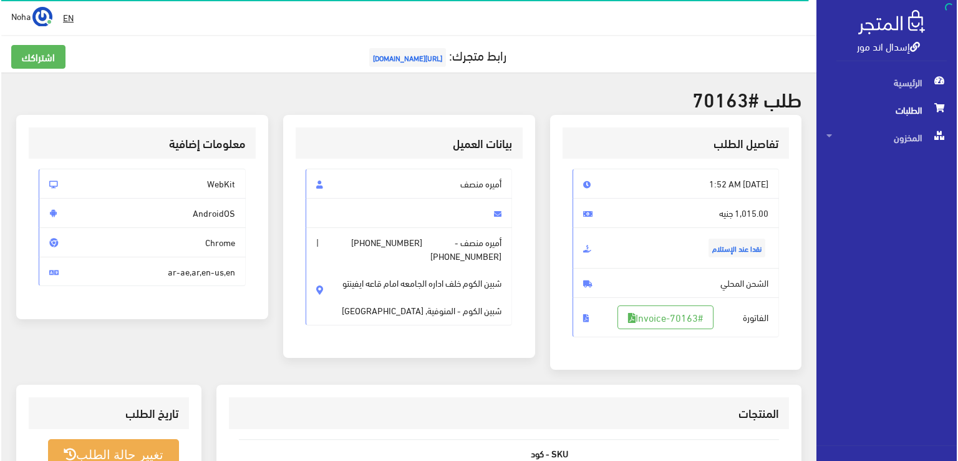
scroll to position [187, 0]
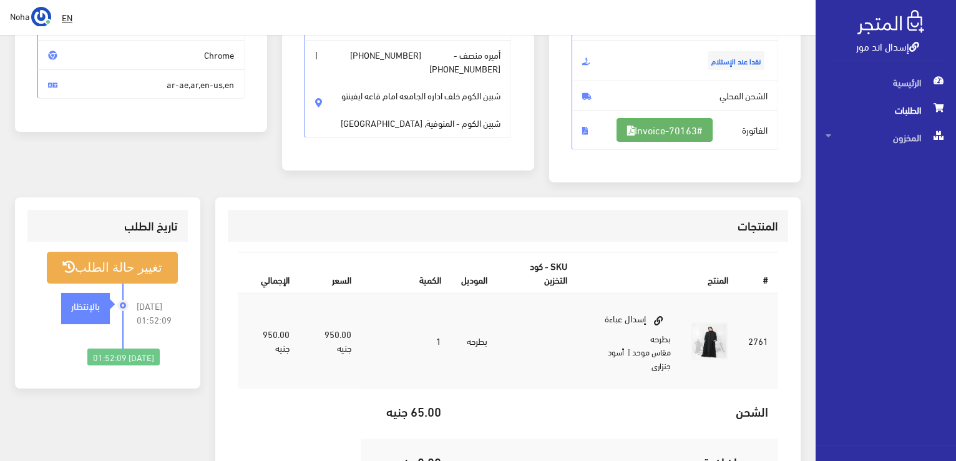
click at [658, 137] on link "#Invoice-70163" at bounding box center [665, 130] width 96 height 24
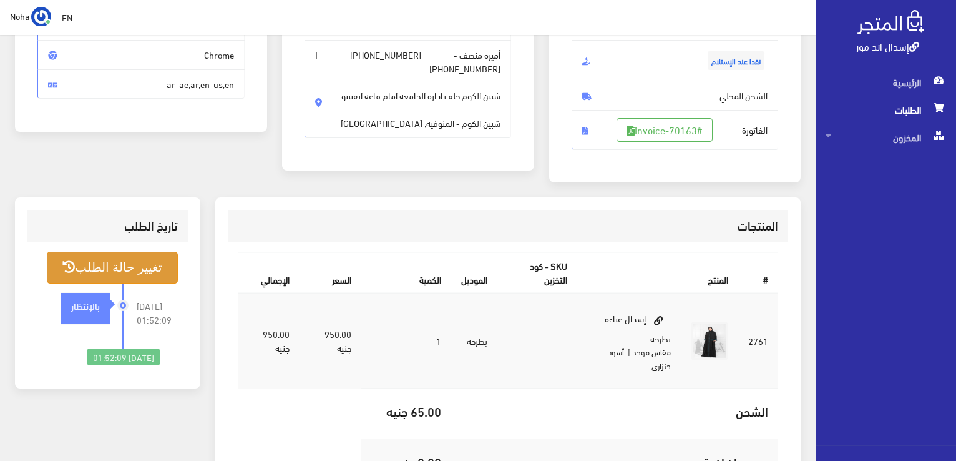
click at [114, 270] on button "تغيير حالة الطلب" at bounding box center [112, 267] width 131 height 32
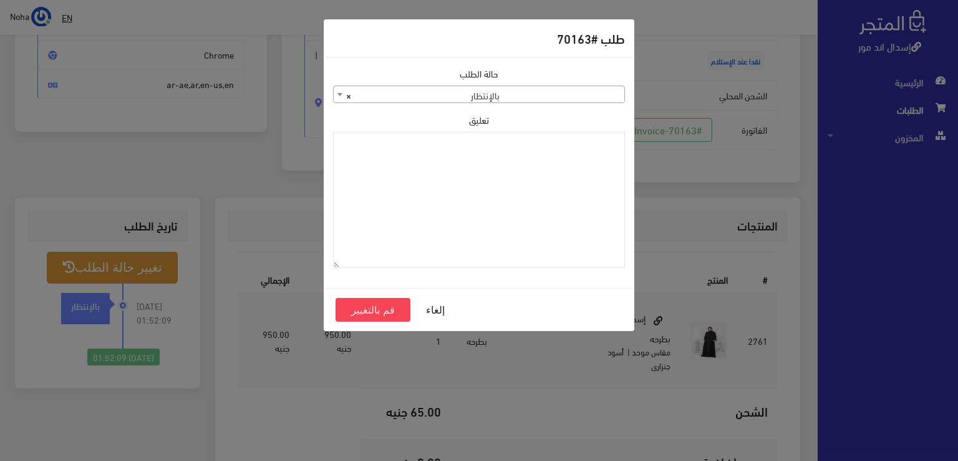
click at [519, 97] on span "× بالإنتظار" at bounding box center [479, 94] width 291 height 17
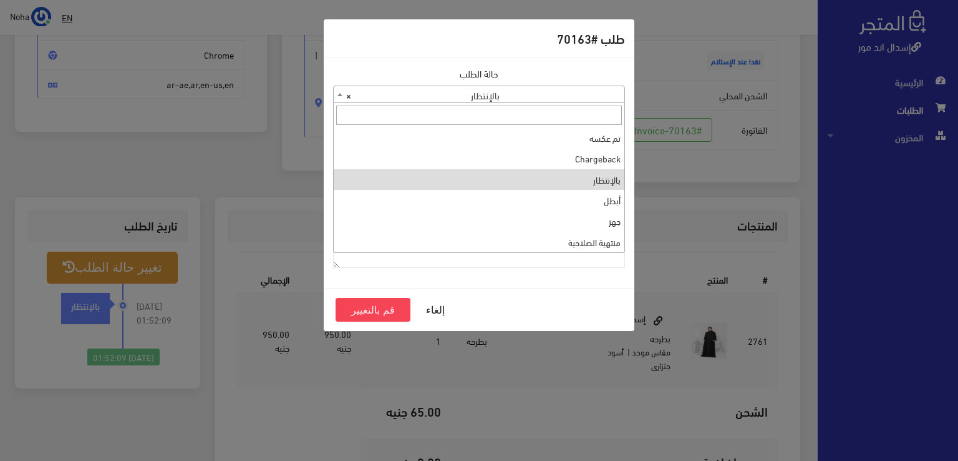
scroll to position [0, 0]
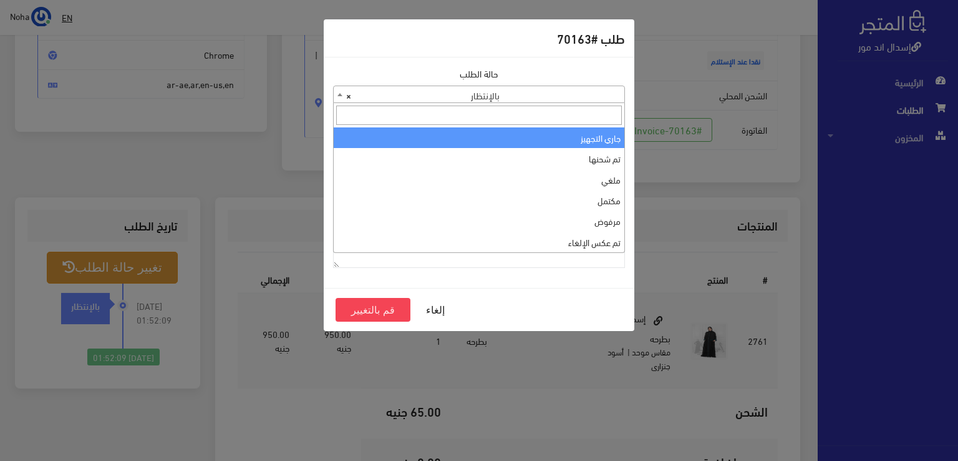
select select "1"
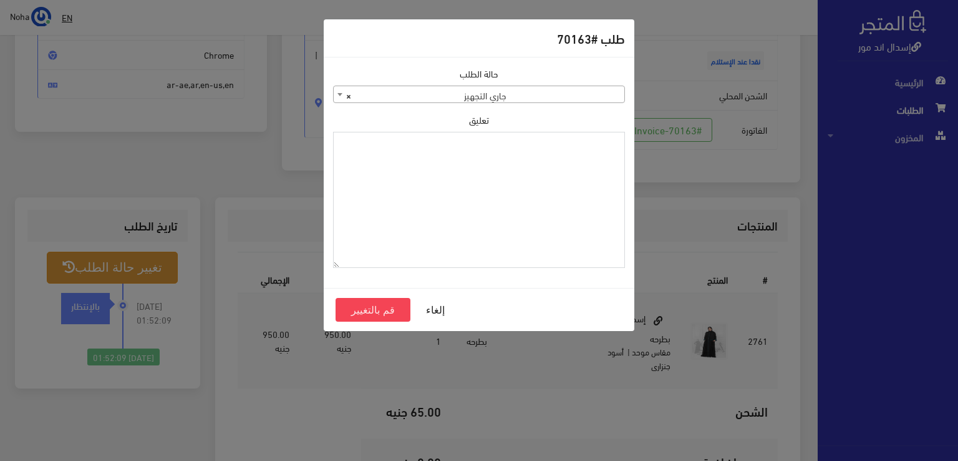
paste textarea "1115346"
type textarea "1115346"
click at [362, 313] on button "قم بالتغيير" at bounding box center [373, 310] width 75 height 24
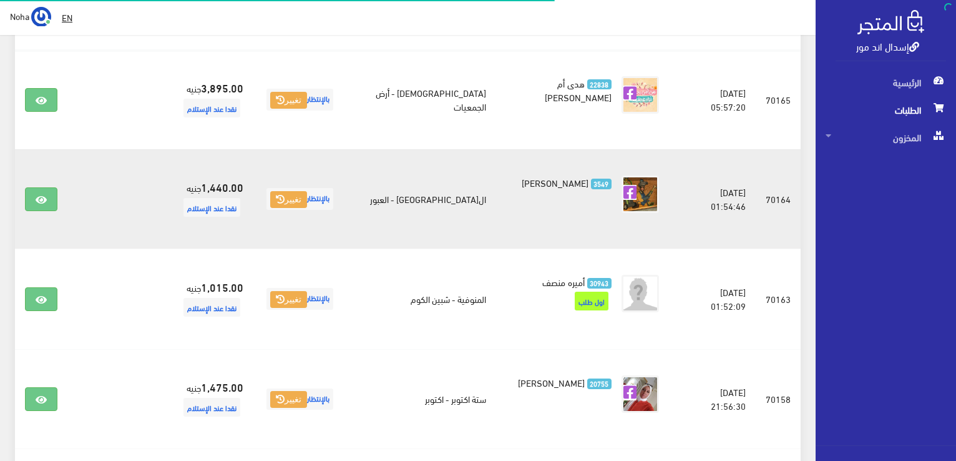
scroll to position [250, 0]
click at [42, 195] on icon at bounding box center [41, 200] width 11 height 10
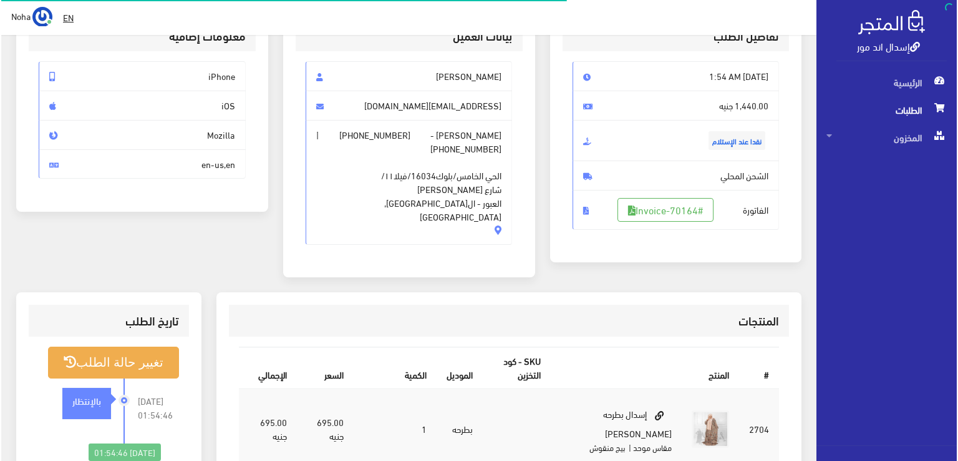
scroll to position [125, 0]
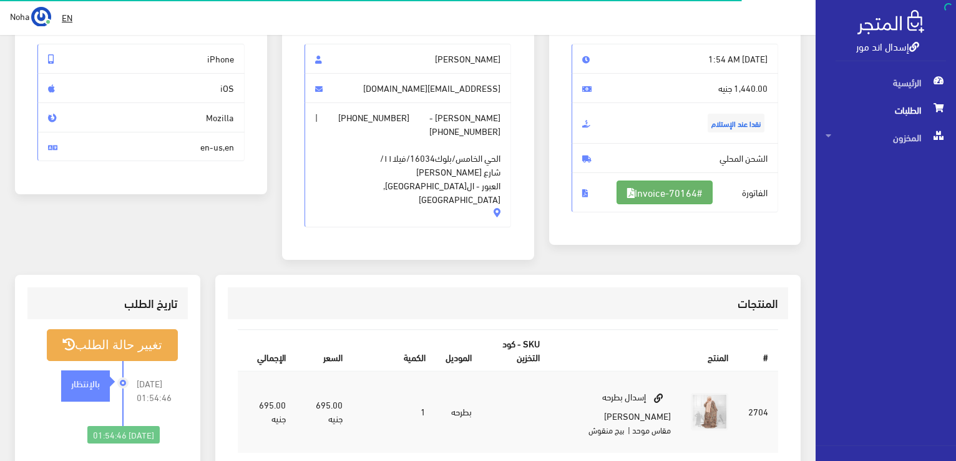
click at [671, 197] on link "#Invoice-70164" at bounding box center [665, 192] width 96 height 24
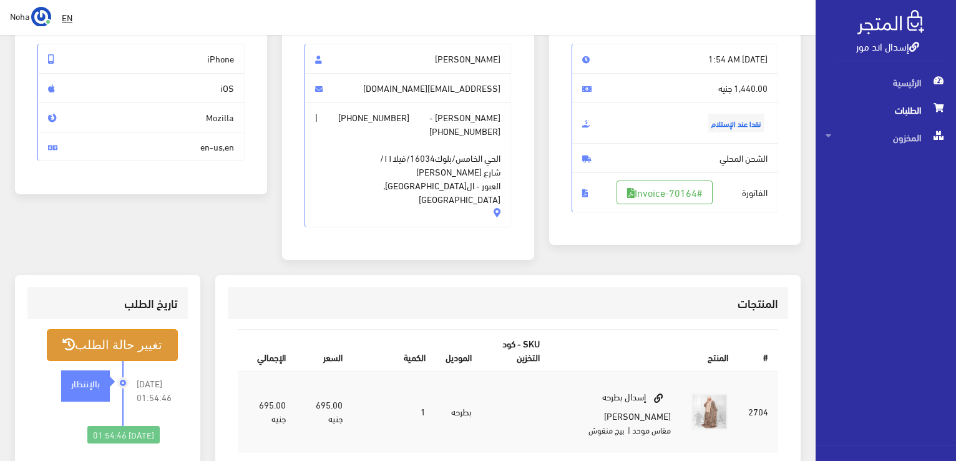
click at [126, 329] on button "تغيير حالة الطلب" at bounding box center [112, 345] width 131 height 32
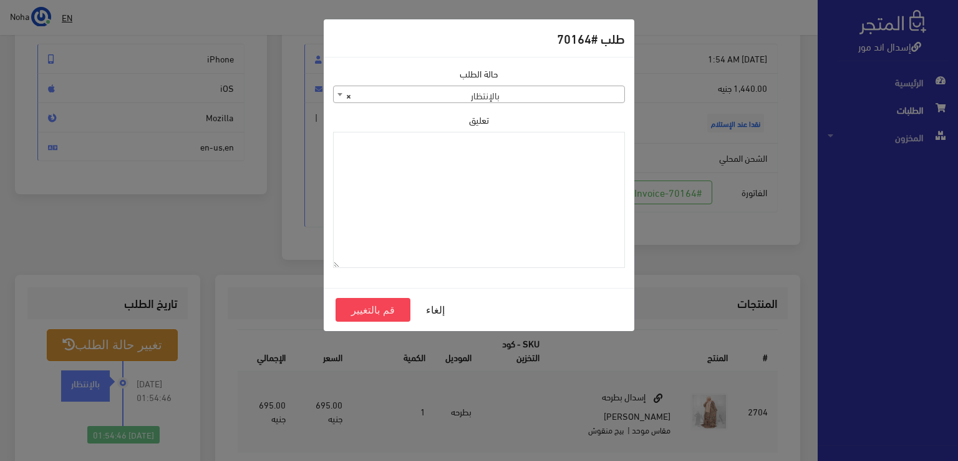
click at [487, 97] on span "× بالإنتظار" at bounding box center [479, 94] width 291 height 17
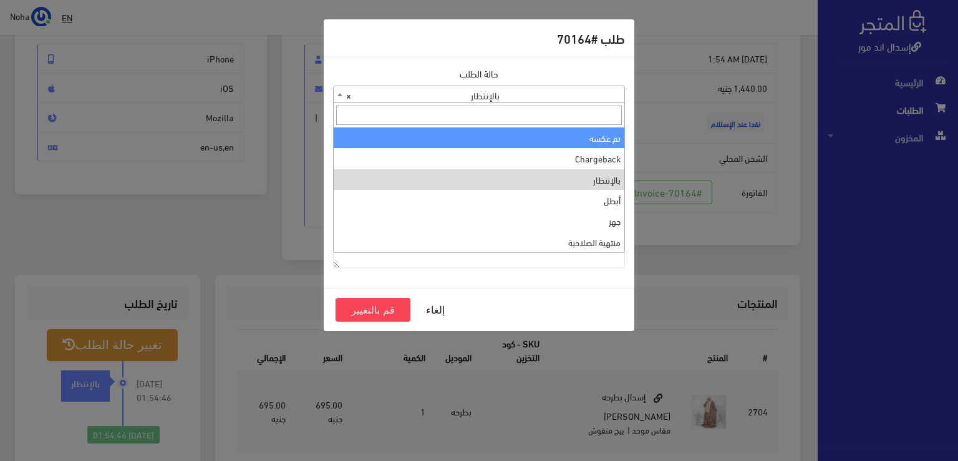
scroll to position [0, 0]
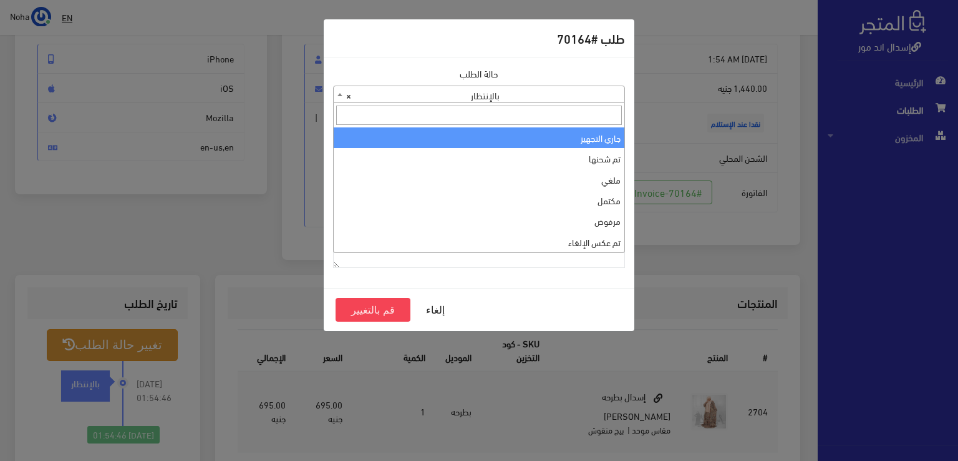
select select "1"
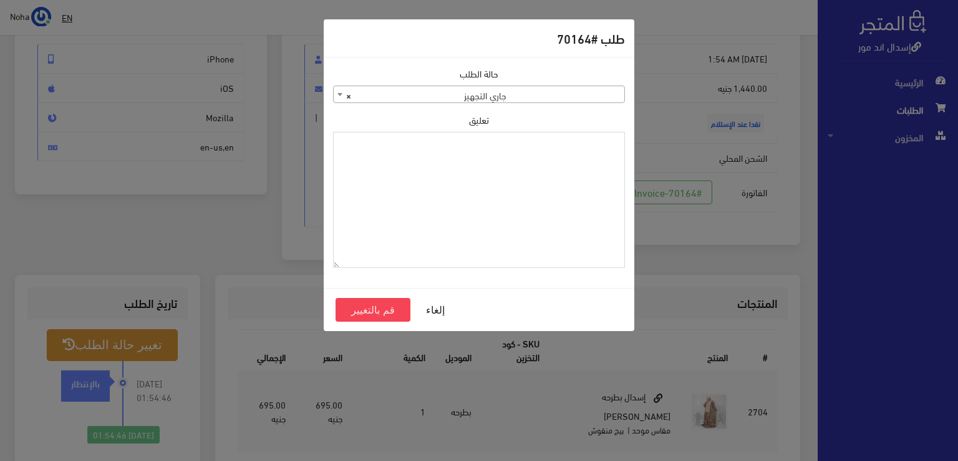
paste textarea "1115346"
type textarea "1115346"
click at [388, 305] on button "قم بالتغيير" at bounding box center [373, 310] width 75 height 24
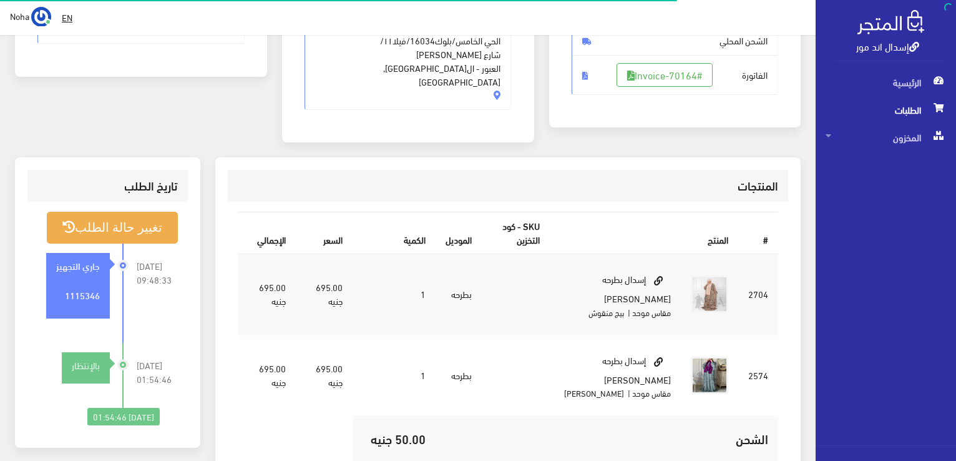
scroll to position [250, 0]
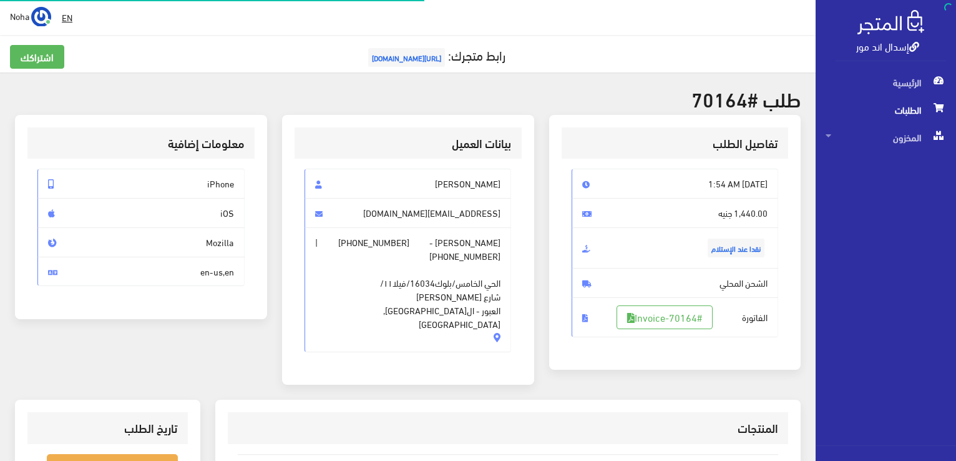
scroll to position [125, 0]
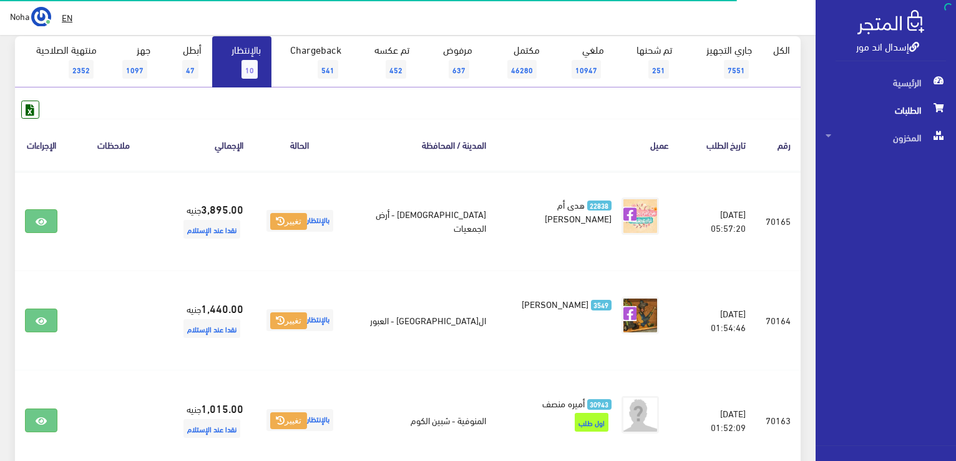
scroll to position [125, 0]
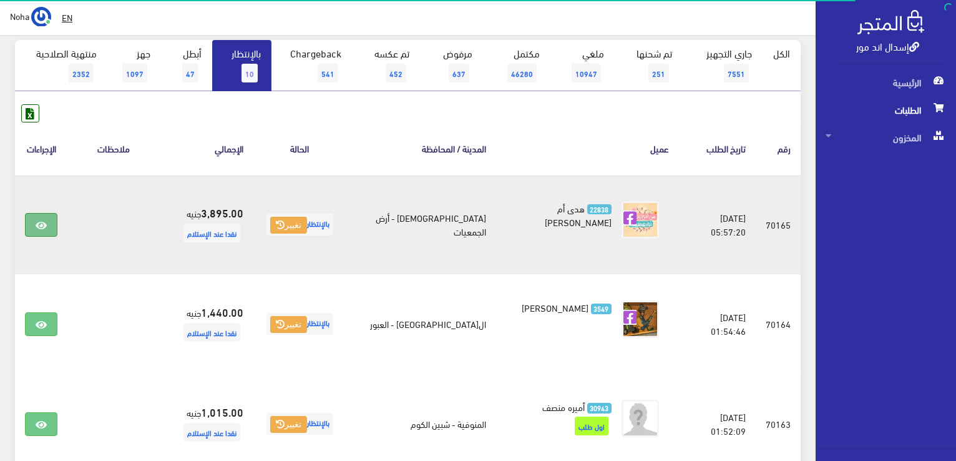
click at [56, 225] on link at bounding box center [41, 225] width 32 height 24
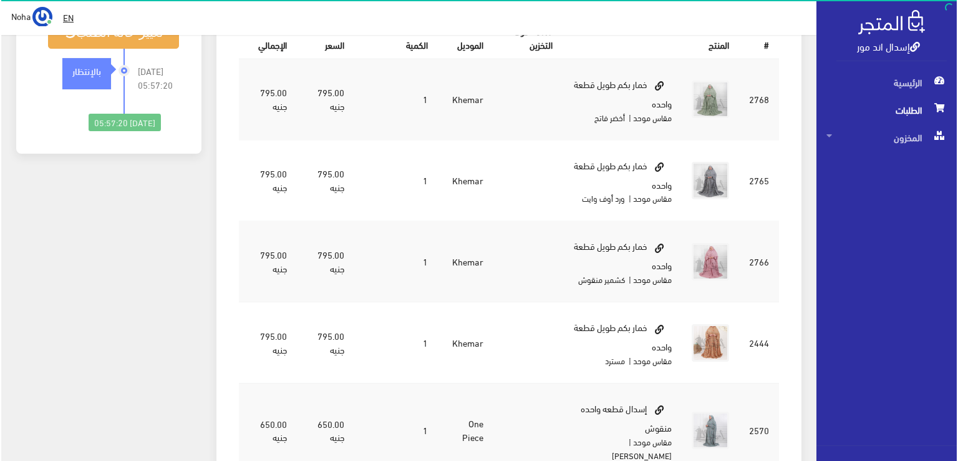
scroll to position [250, 0]
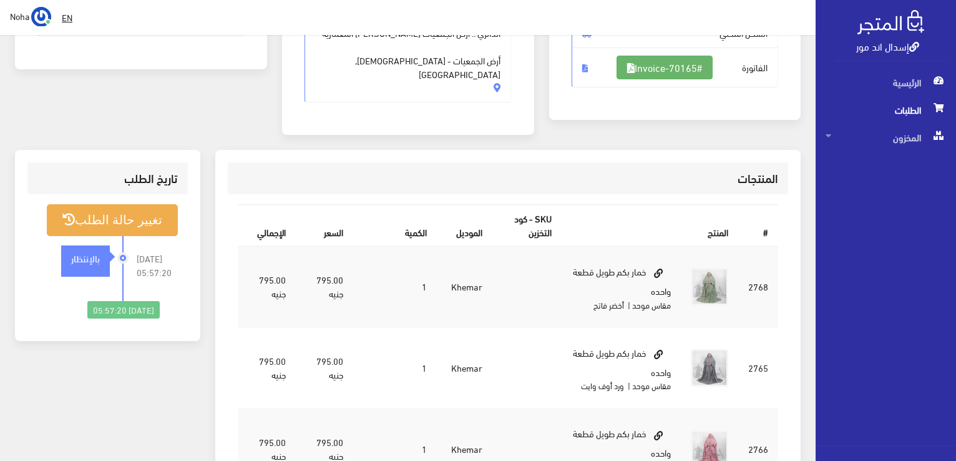
click at [672, 70] on link "#Invoice-70165" at bounding box center [665, 68] width 96 height 24
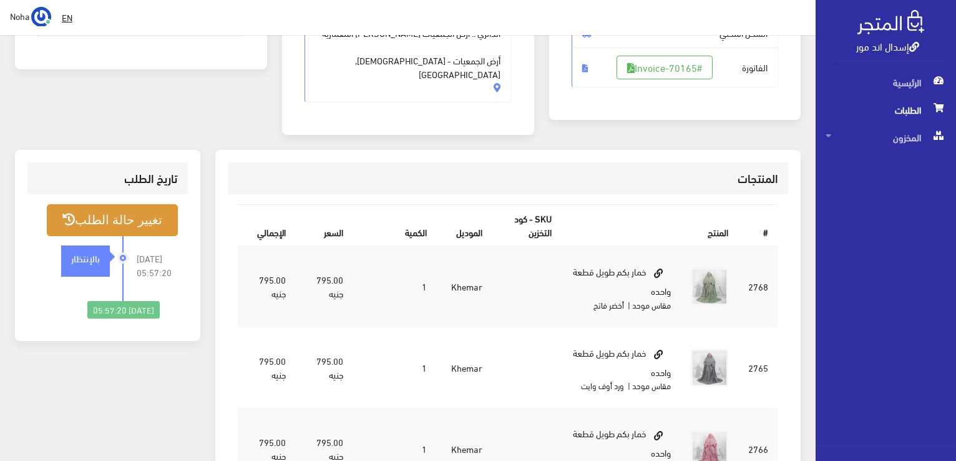
click at [103, 206] on button "تغيير حالة الطلب" at bounding box center [112, 220] width 131 height 32
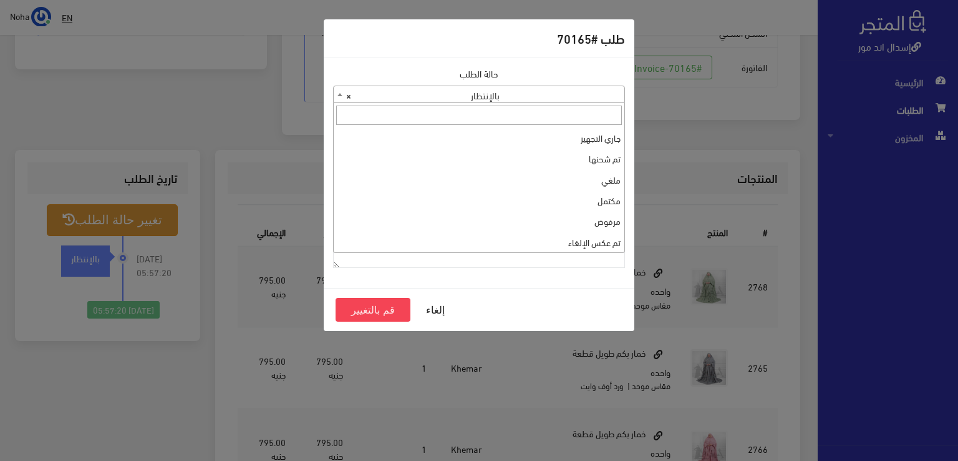
click at [559, 93] on span "× بالإنتظار" at bounding box center [479, 94] width 291 height 17
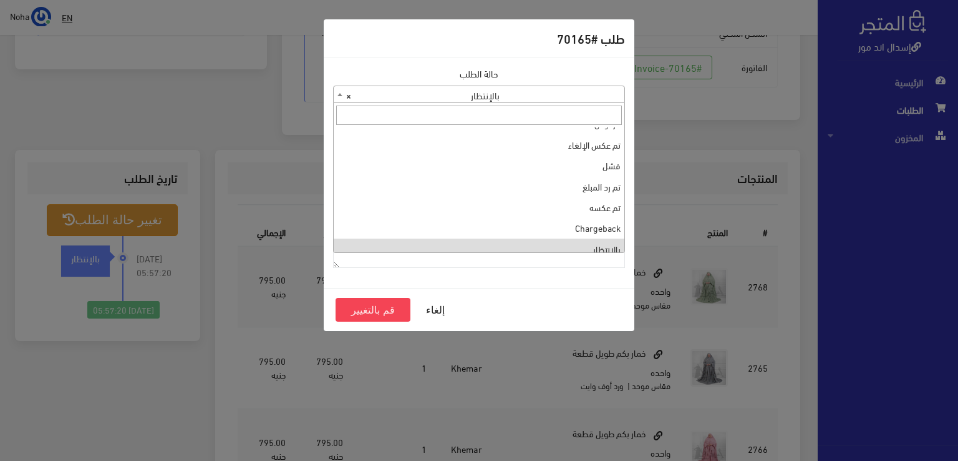
scroll to position [0, 0]
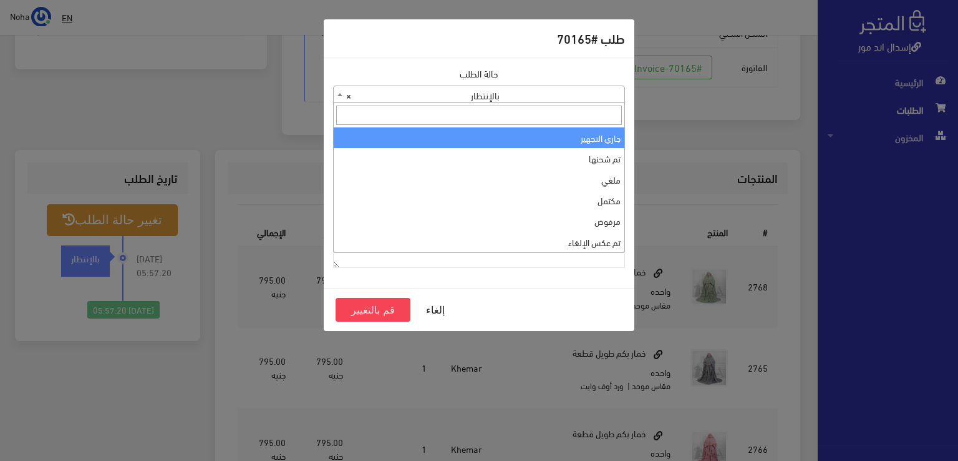
select select "1"
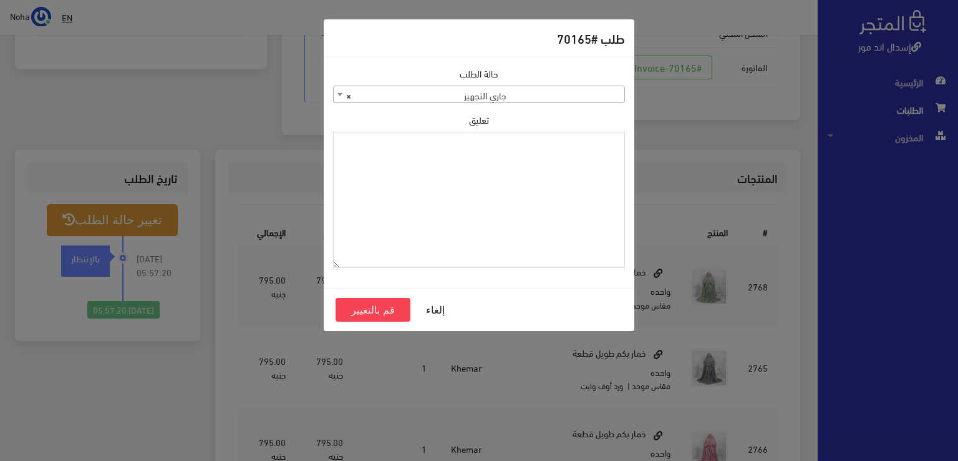
paste textarea "1115346"
type textarea "1115346"
click at [380, 312] on button "قم بالتغيير" at bounding box center [373, 310] width 75 height 24
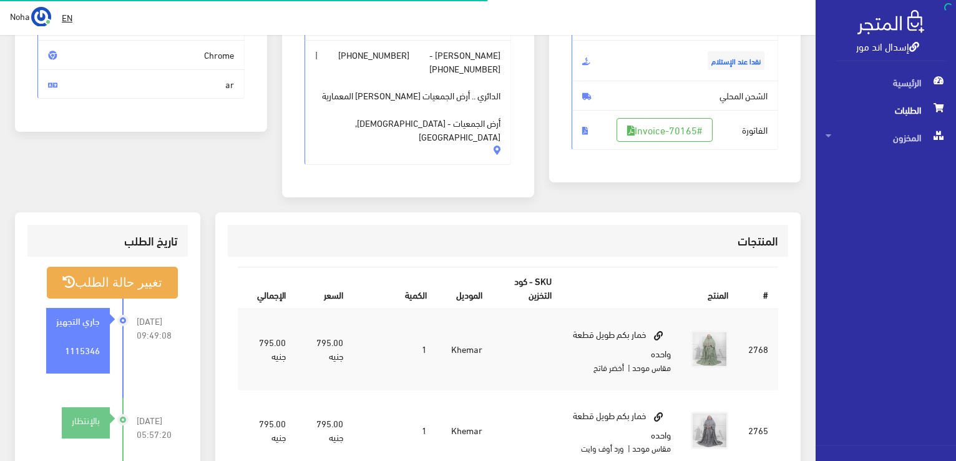
scroll to position [187, 0]
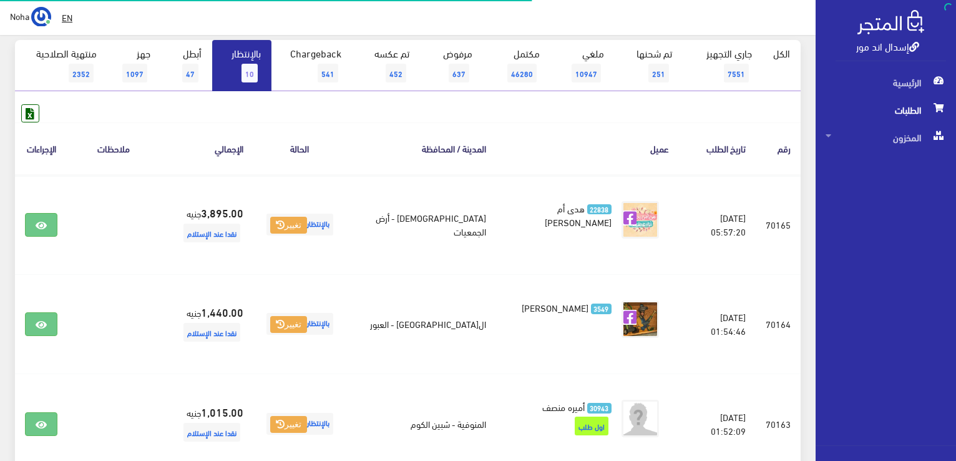
scroll to position [125, 0]
click at [242, 66] on link "بالإنتظار 10" at bounding box center [241, 65] width 59 height 51
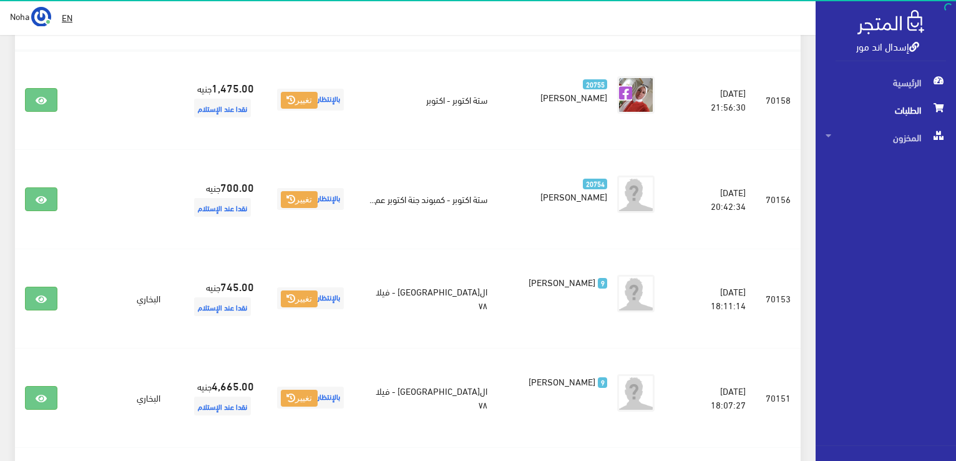
scroll to position [372, 0]
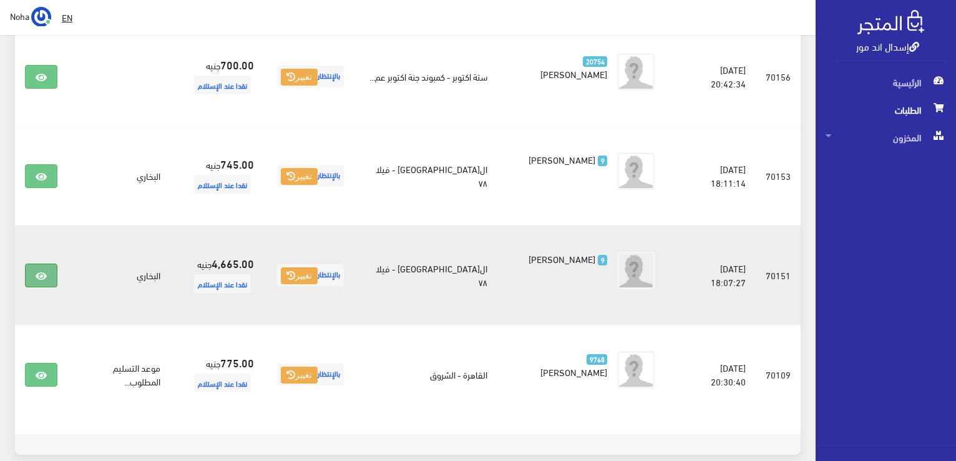
click at [36, 271] on icon at bounding box center [41, 276] width 11 height 10
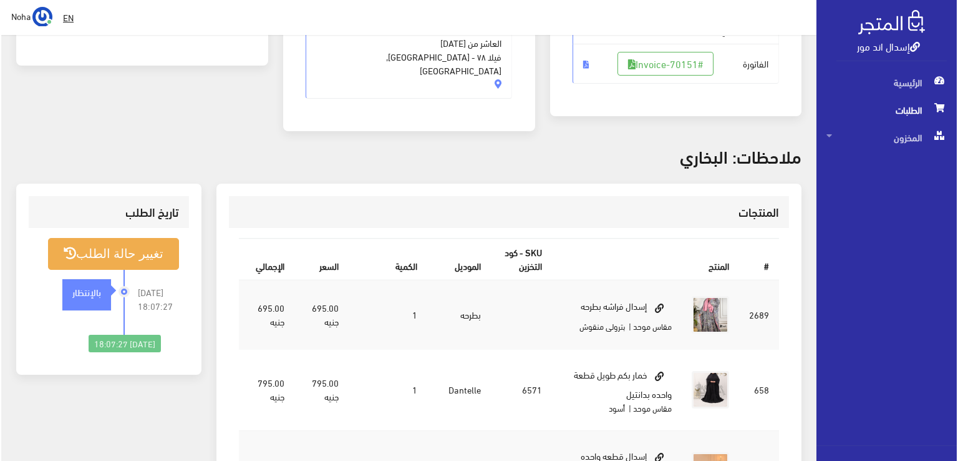
scroll to position [187, 0]
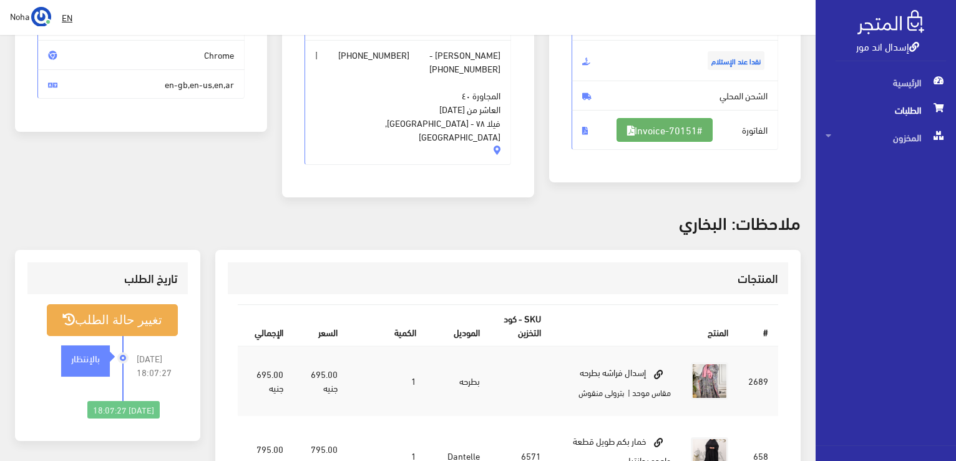
click at [666, 133] on link "#Invoice-70151" at bounding box center [665, 130] width 96 height 24
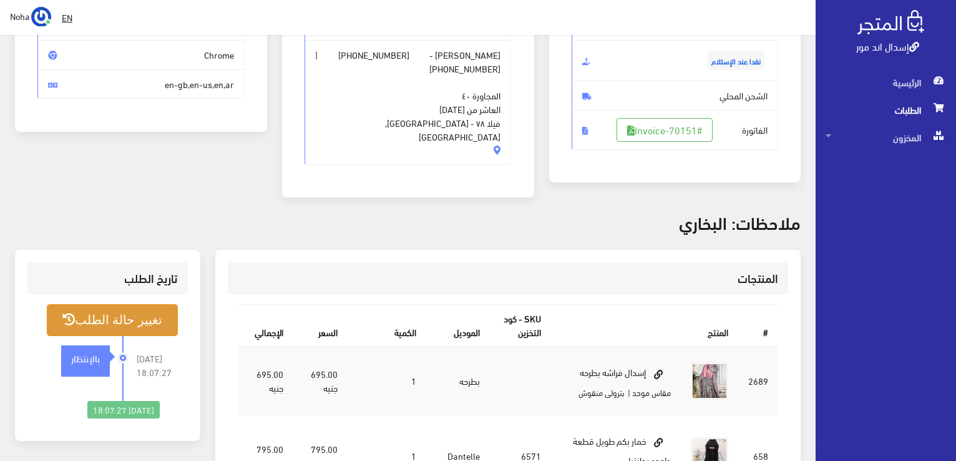
click at [154, 311] on button "تغيير حالة الطلب" at bounding box center [112, 320] width 131 height 32
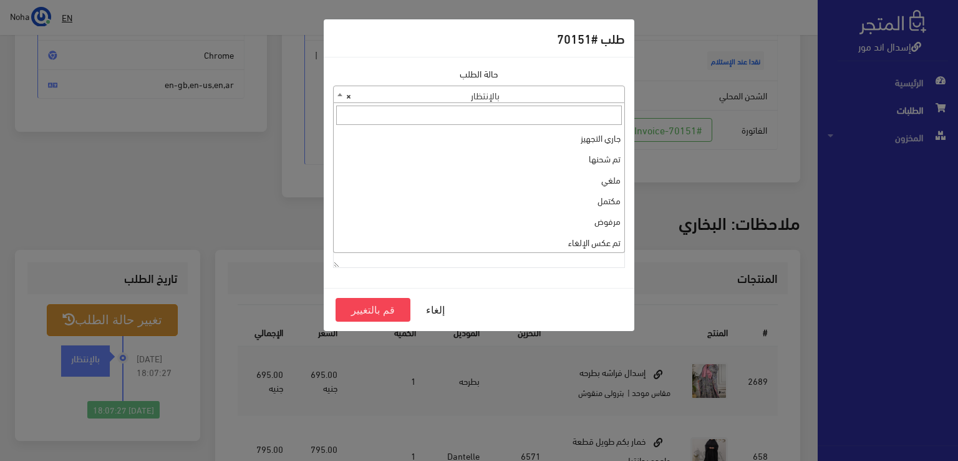
click at [519, 89] on span "× بالإنتظار" at bounding box center [479, 94] width 291 height 17
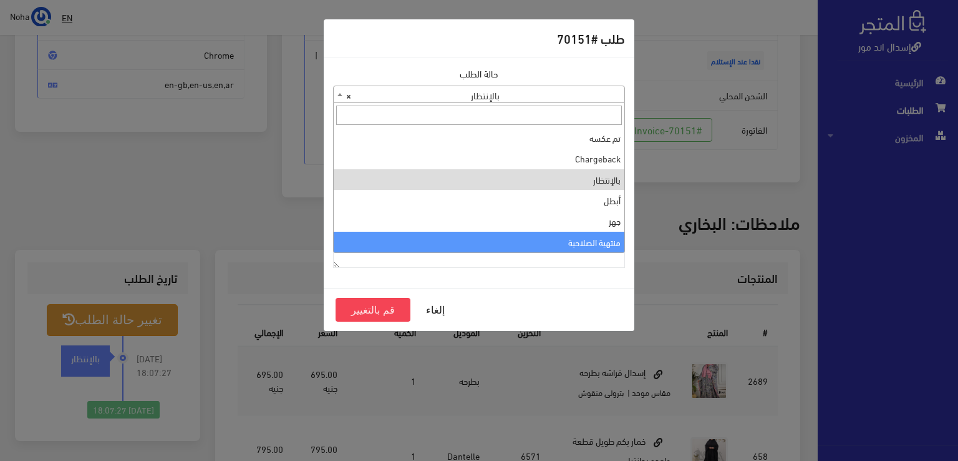
select select "14"
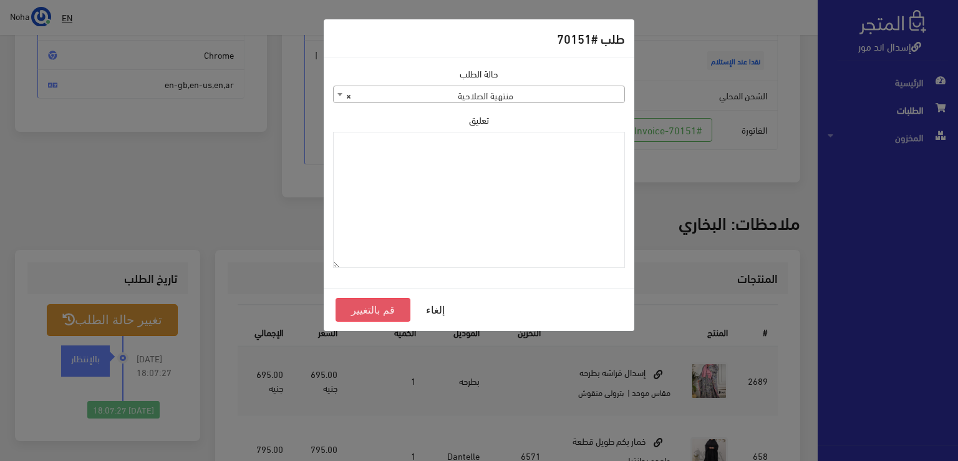
click at [389, 308] on button "قم بالتغيير" at bounding box center [373, 310] width 75 height 24
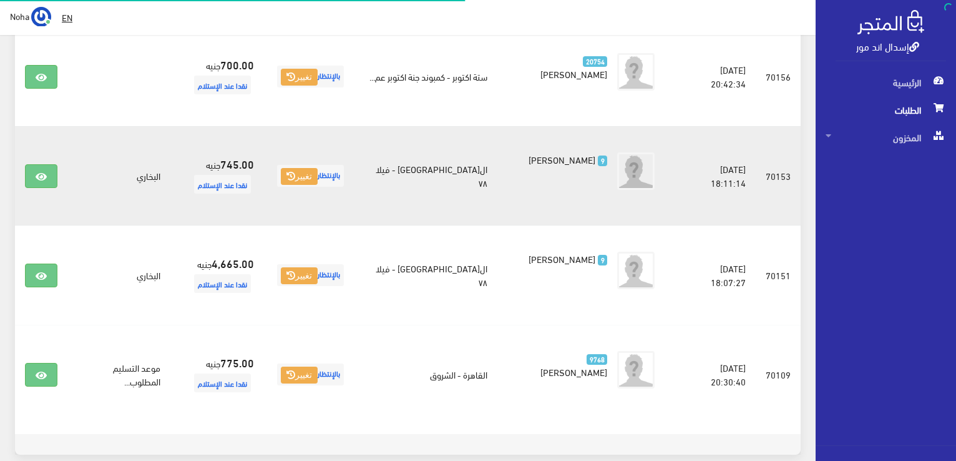
scroll to position [372, 0]
click at [34, 177] on link at bounding box center [41, 176] width 32 height 24
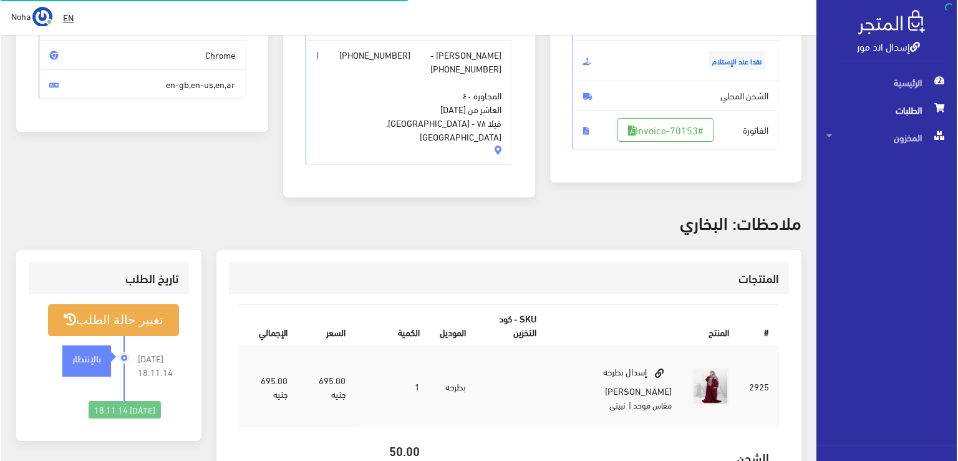
scroll to position [187, 0]
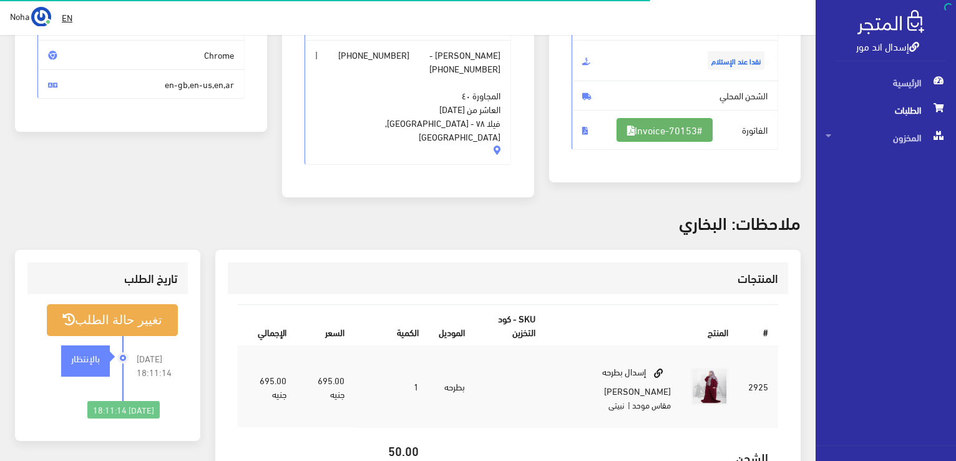
click at [659, 132] on link "#Invoice-70153" at bounding box center [665, 130] width 96 height 24
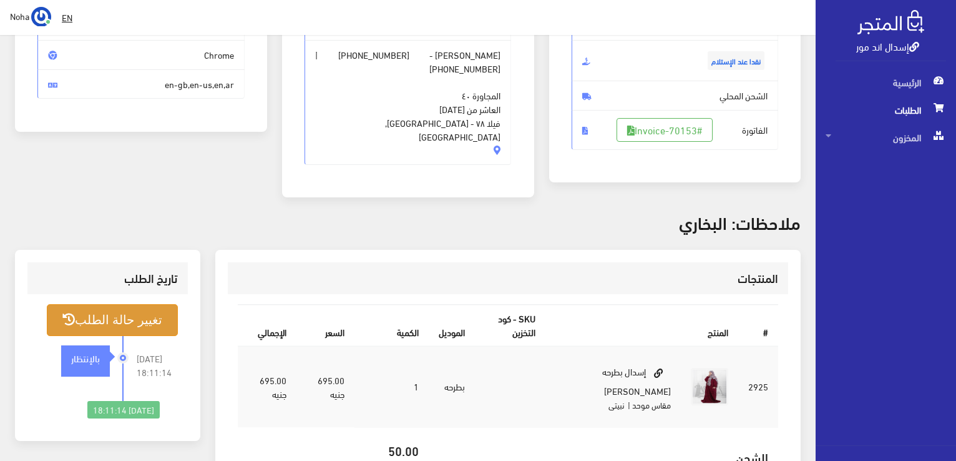
click at [146, 304] on button "تغيير حالة الطلب" at bounding box center [112, 320] width 131 height 32
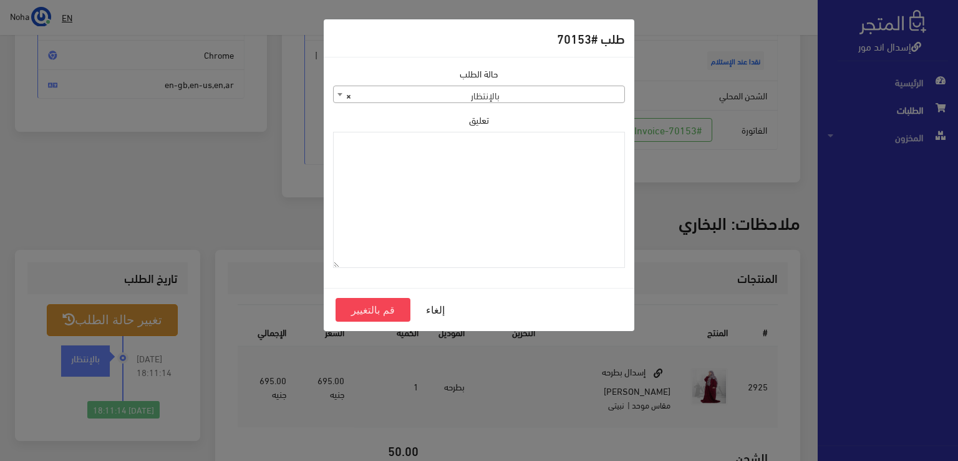
click at [582, 97] on span "× بالإنتظار" at bounding box center [479, 94] width 291 height 17
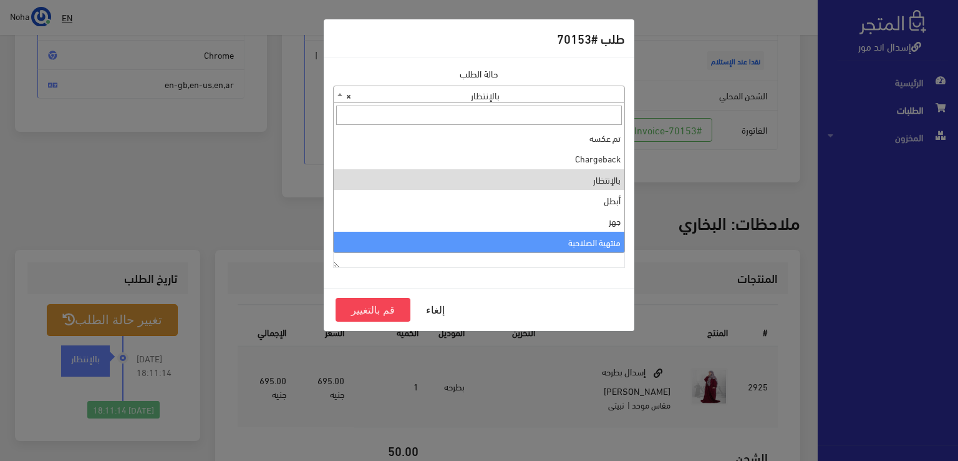
select select "14"
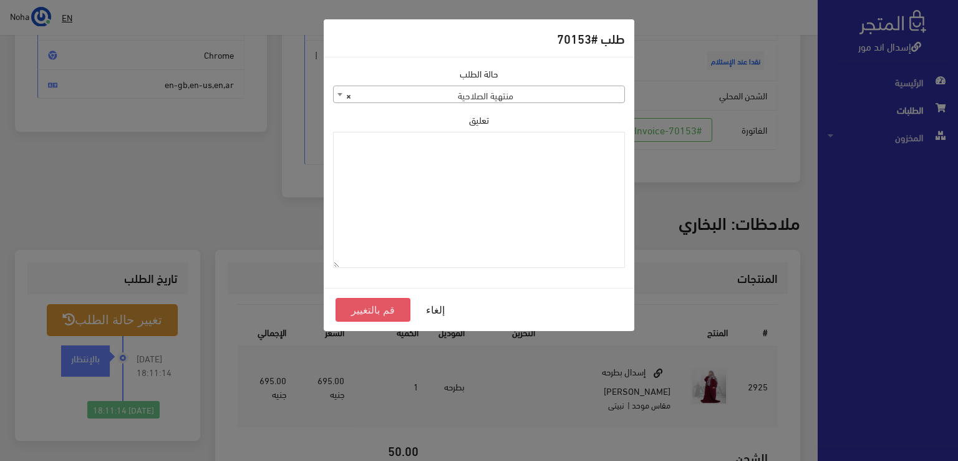
click at [377, 310] on button "قم بالتغيير" at bounding box center [373, 310] width 75 height 24
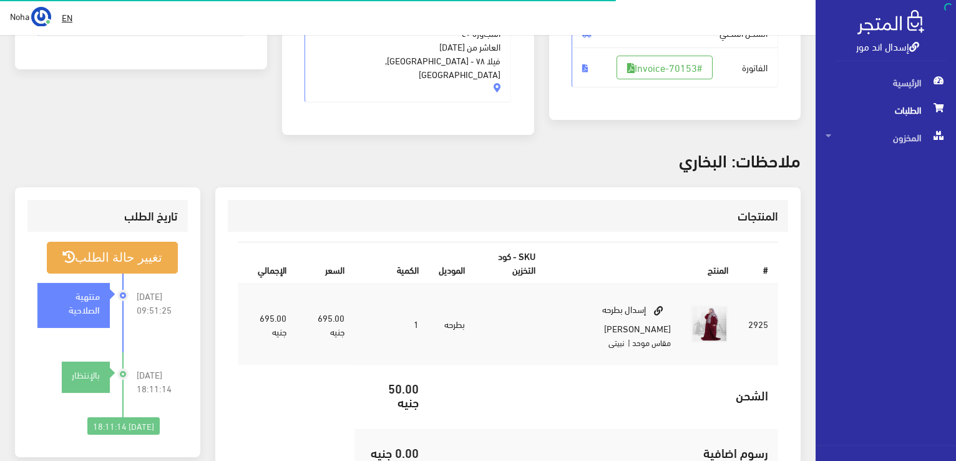
scroll to position [250, 0]
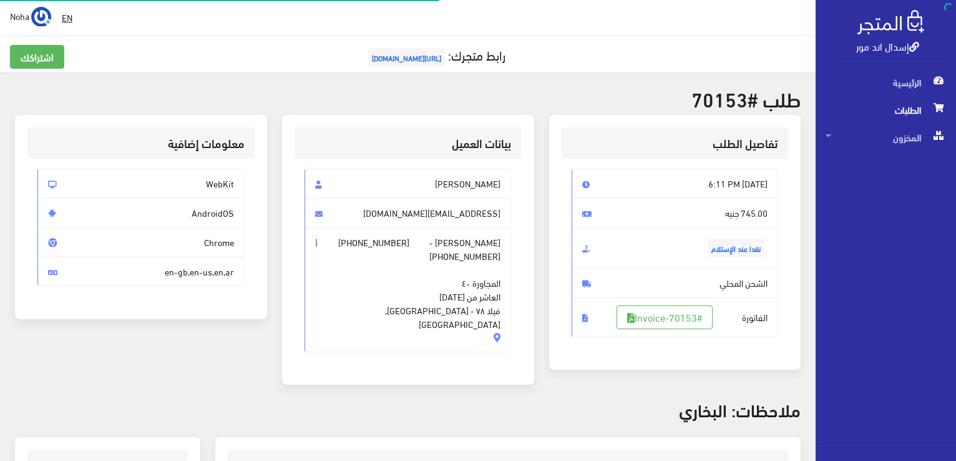
scroll to position [179, 0]
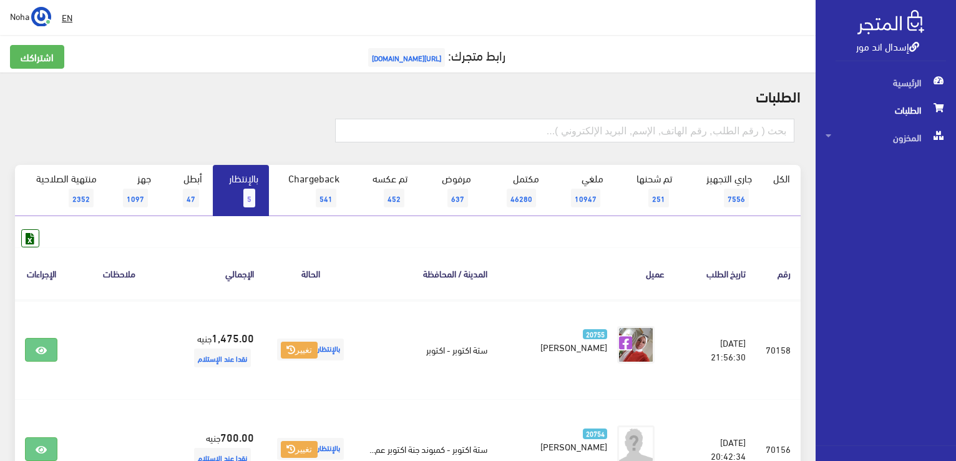
click at [240, 190] on link "بالإنتظار 5" at bounding box center [241, 190] width 56 height 51
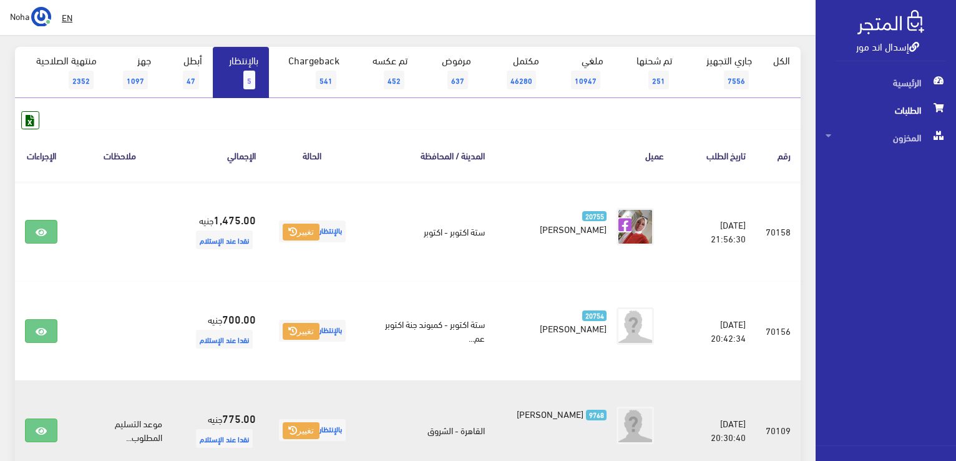
scroll to position [110, 0]
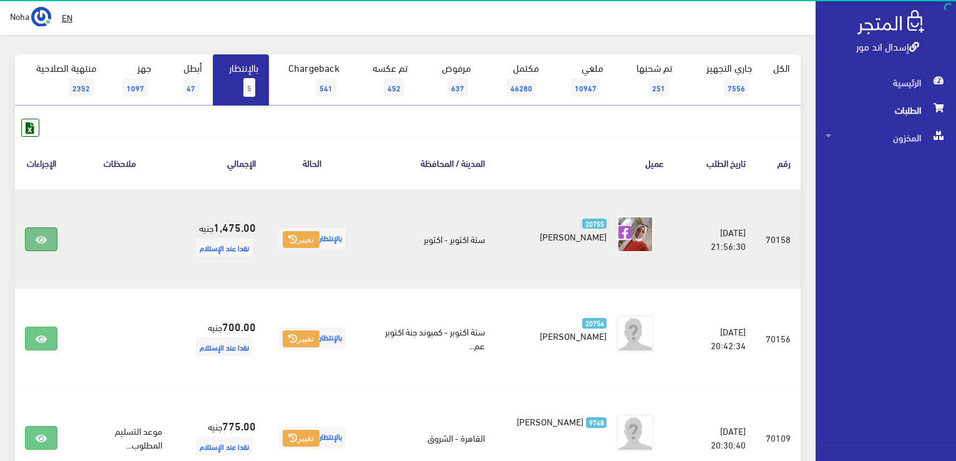
drag, startPoint x: 244, startPoint y: 106, endPoint x: 39, endPoint y: 236, distance: 242.7
click at [39, 236] on icon at bounding box center [41, 240] width 11 height 10
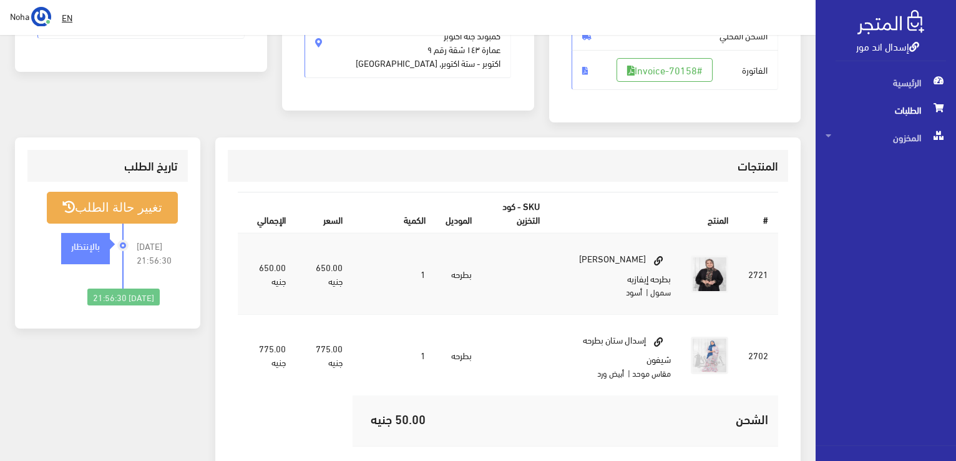
scroll to position [250, 0]
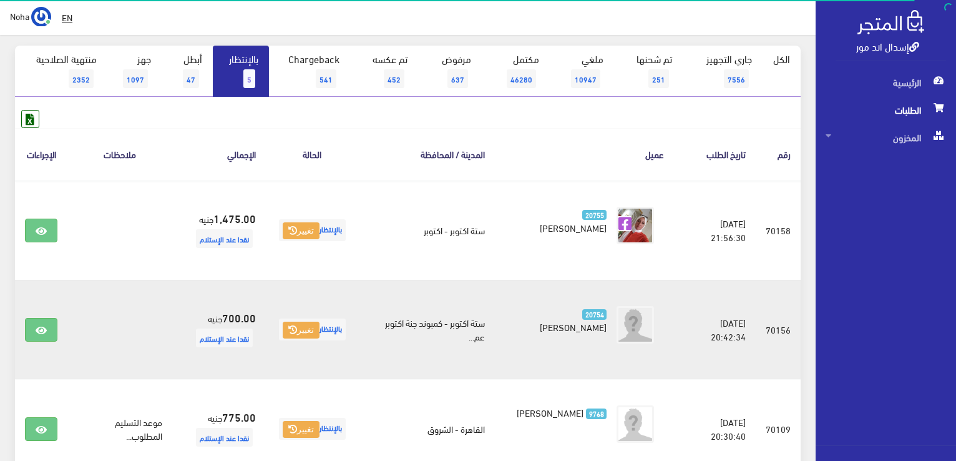
scroll to position [173, 0]
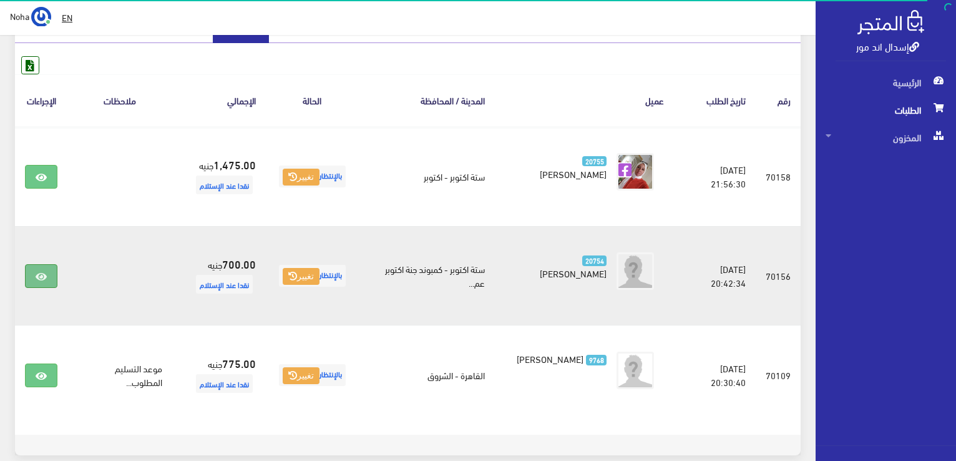
click at [45, 280] on icon at bounding box center [41, 276] width 11 height 10
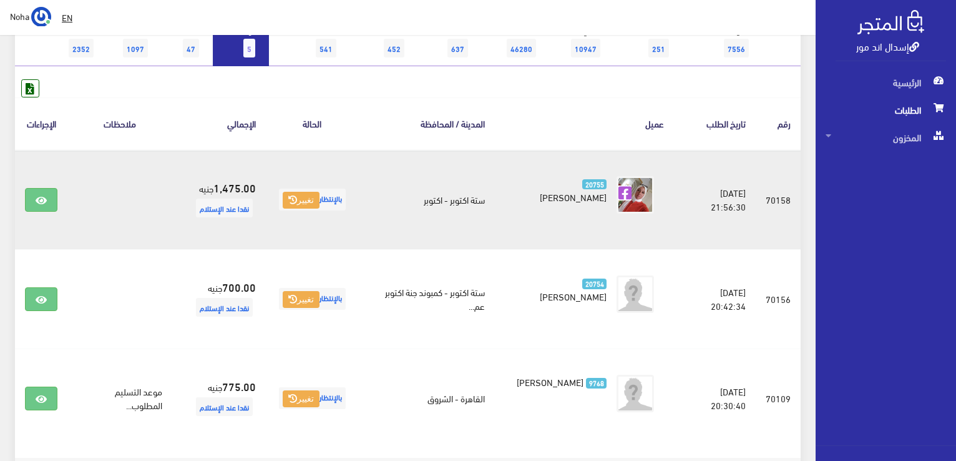
scroll to position [110, 0]
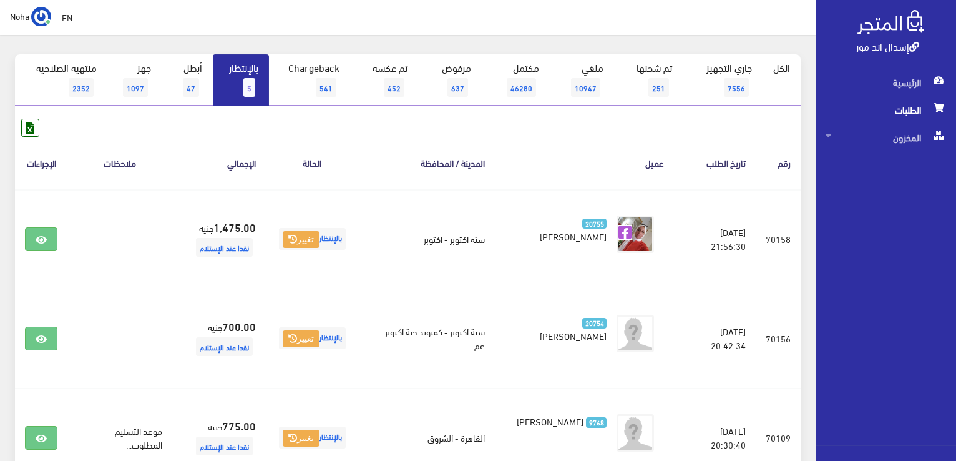
click at [246, 78] on span "5" at bounding box center [249, 87] width 12 height 19
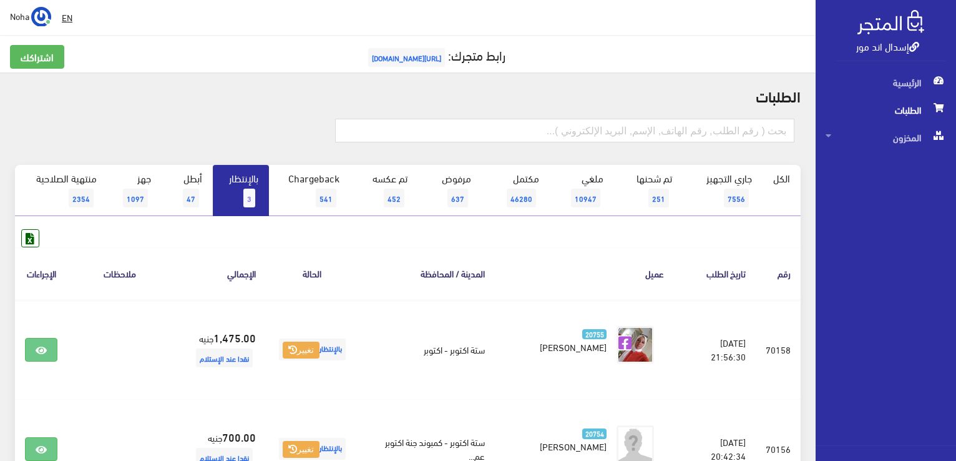
click at [252, 183] on link "بالإنتظار 3" at bounding box center [241, 190] width 56 height 51
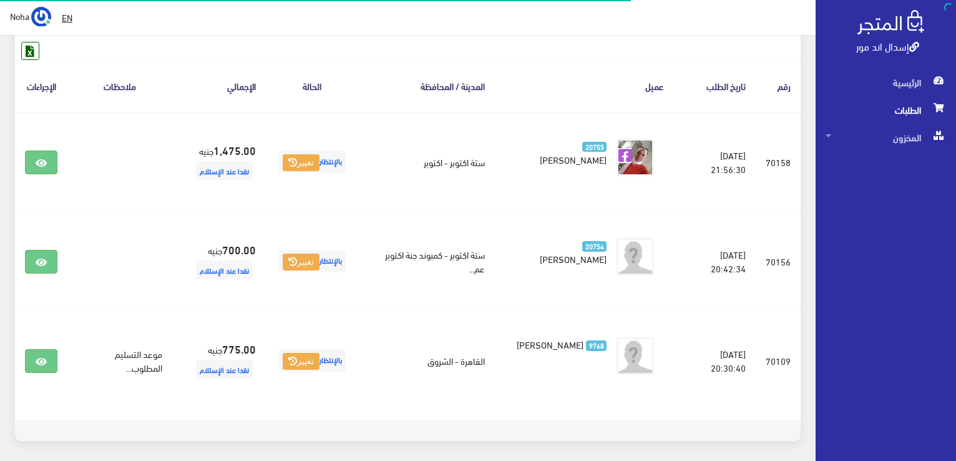
scroll to position [62, 0]
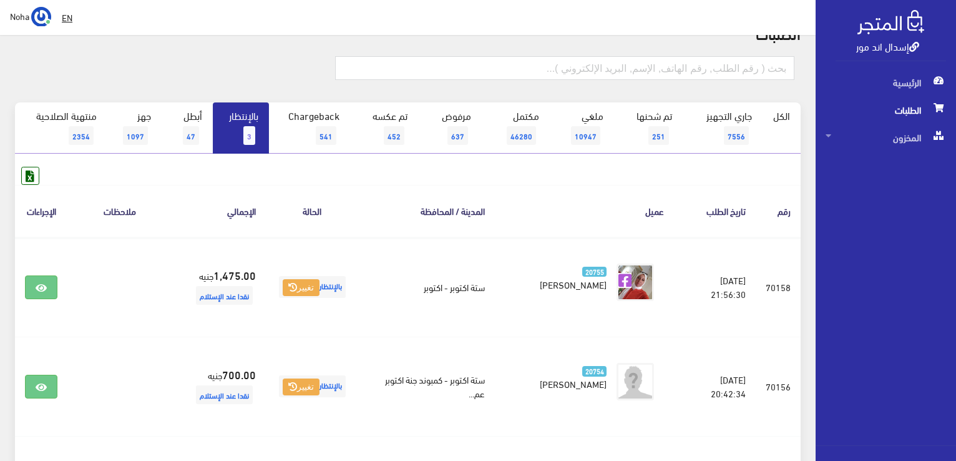
click at [240, 132] on link "بالإنتظار 3" at bounding box center [241, 127] width 56 height 51
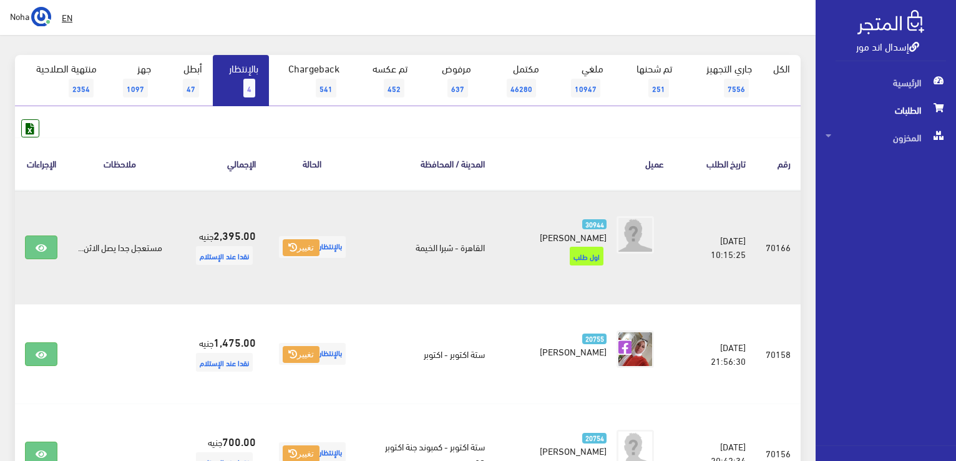
scroll to position [187, 0]
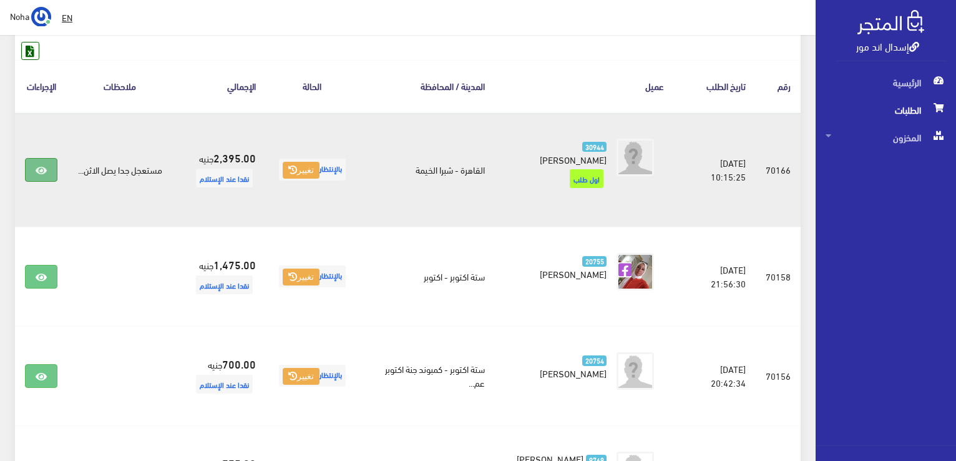
click at [47, 160] on link at bounding box center [41, 170] width 32 height 24
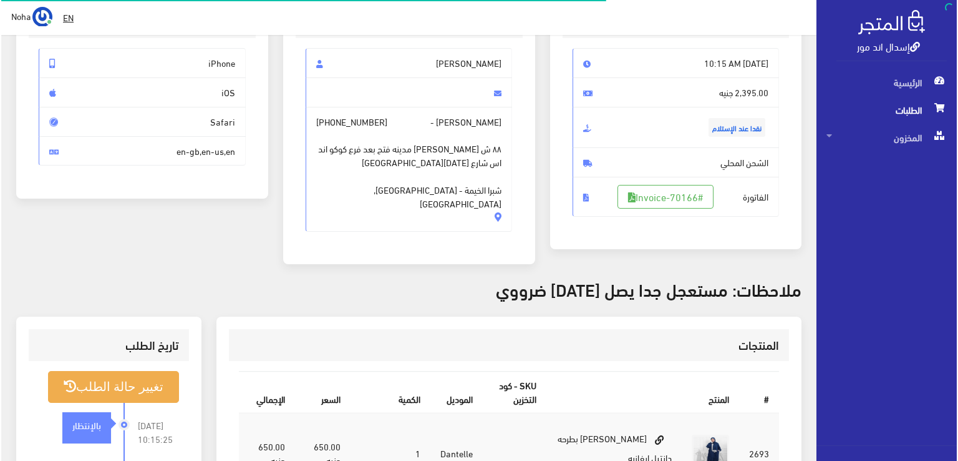
scroll to position [125, 0]
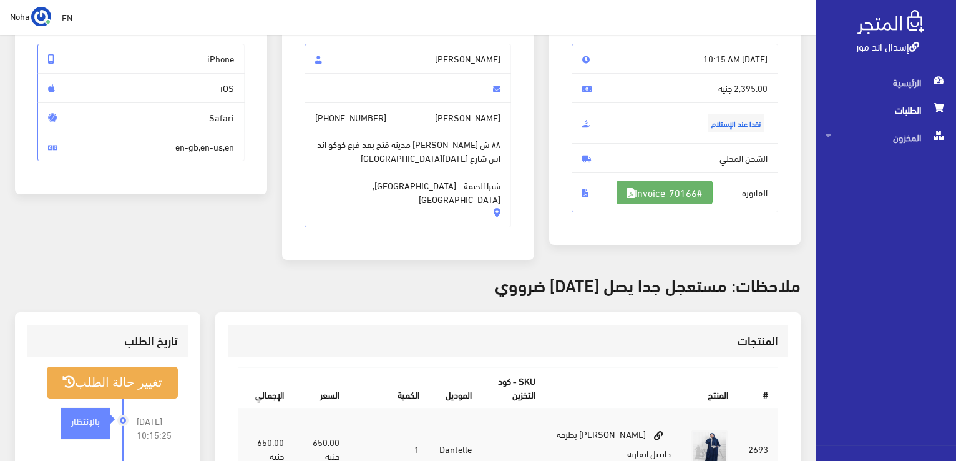
click at [698, 192] on link "#Invoice-70166" at bounding box center [665, 192] width 96 height 24
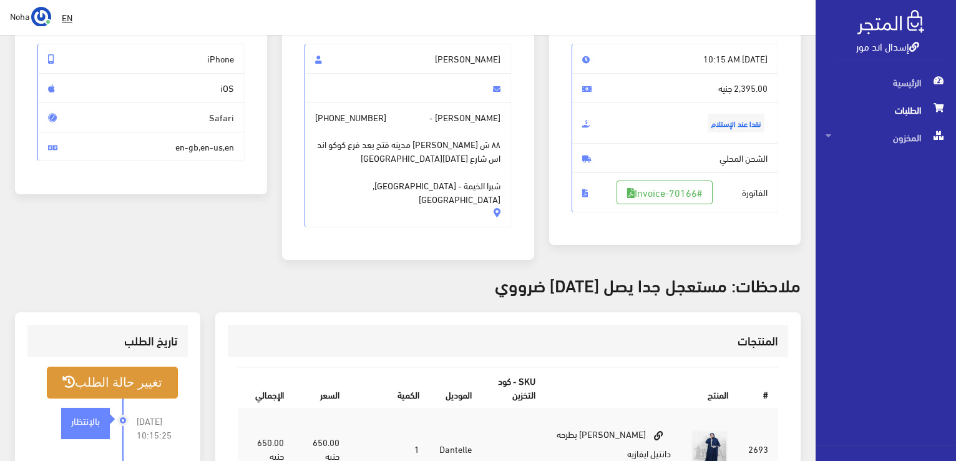
click at [120, 366] on button "تغيير حالة الطلب" at bounding box center [112, 382] width 131 height 32
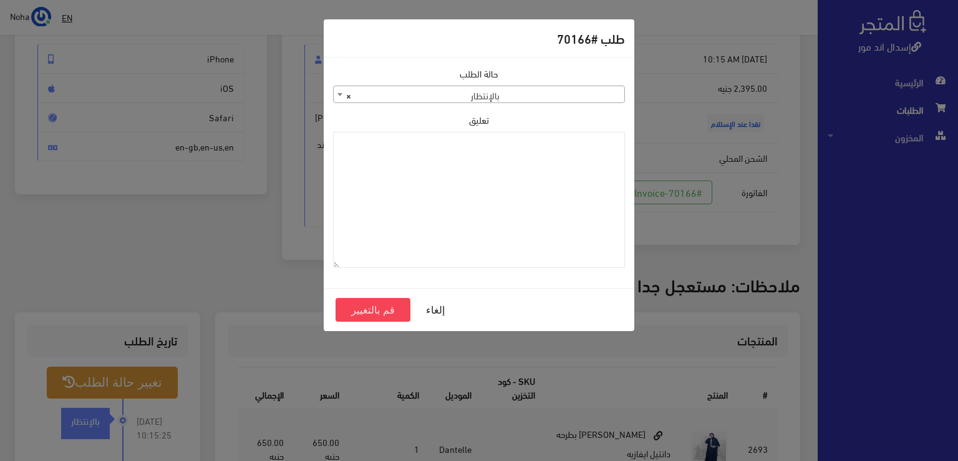
click at [507, 95] on span "× بالإنتظار" at bounding box center [479, 94] width 291 height 17
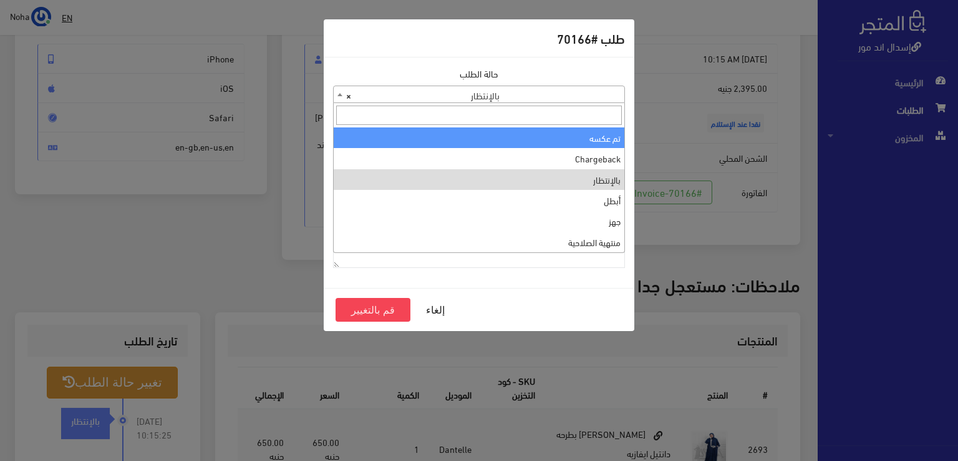
scroll to position [0, 0]
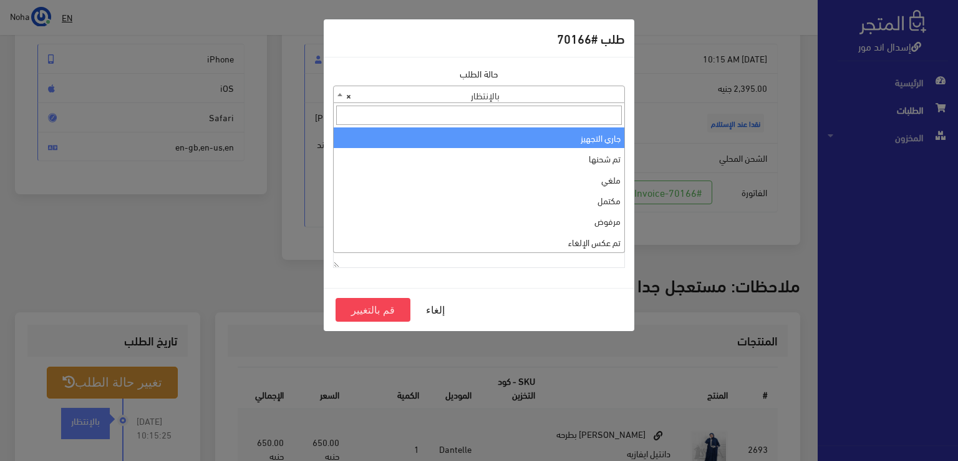
select select "1"
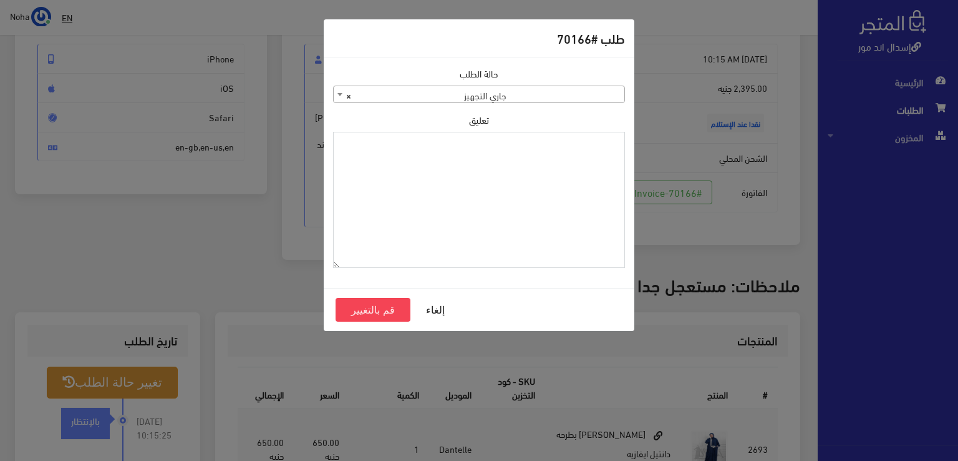
paste textarea "1115346"
type textarea "1115346"
click at [364, 313] on button "قم بالتغيير" at bounding box center [373, 310] width 75 height 24
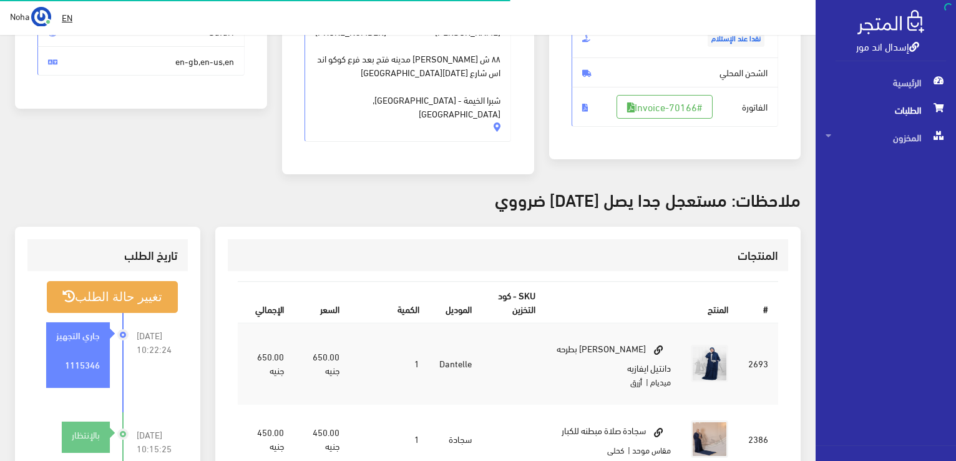
scroll to position [312, 0]
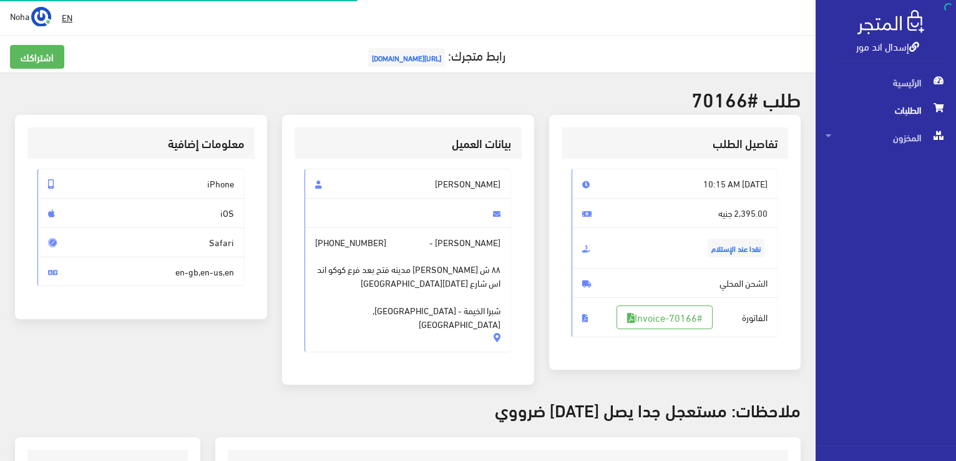
scroll to position [125, 0]
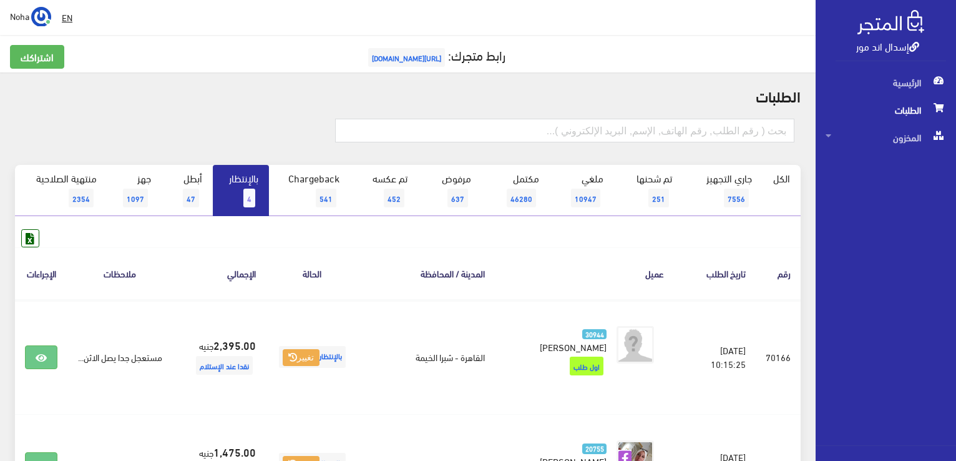
click at [253, 193] on span "4" at bounding box center [249, 197] width 12 height 19
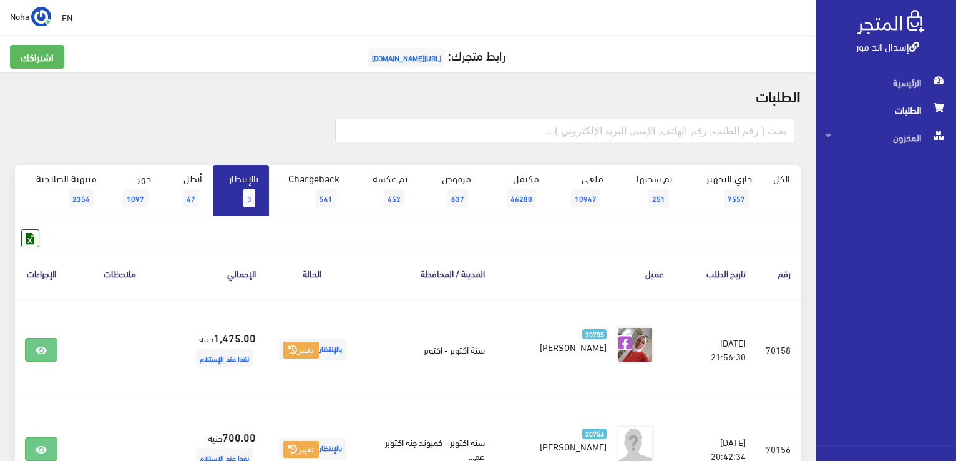
click at [251, 187] on link "بالإنتظار 3" at bounding box center [241, 190] width 56 height 51
